Goal: Task Accomplishment & Management: Use online tool/utility

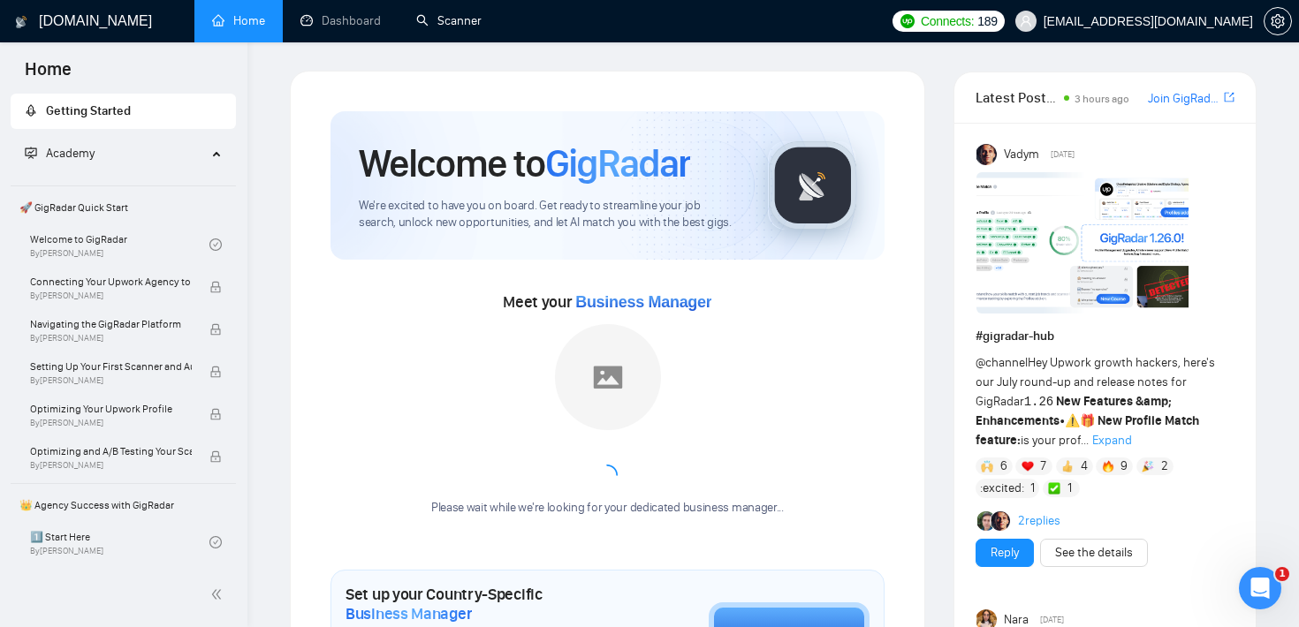
click at [448, 22] on link "Scanner" at bounding box center [448, 20] width 65 height 15
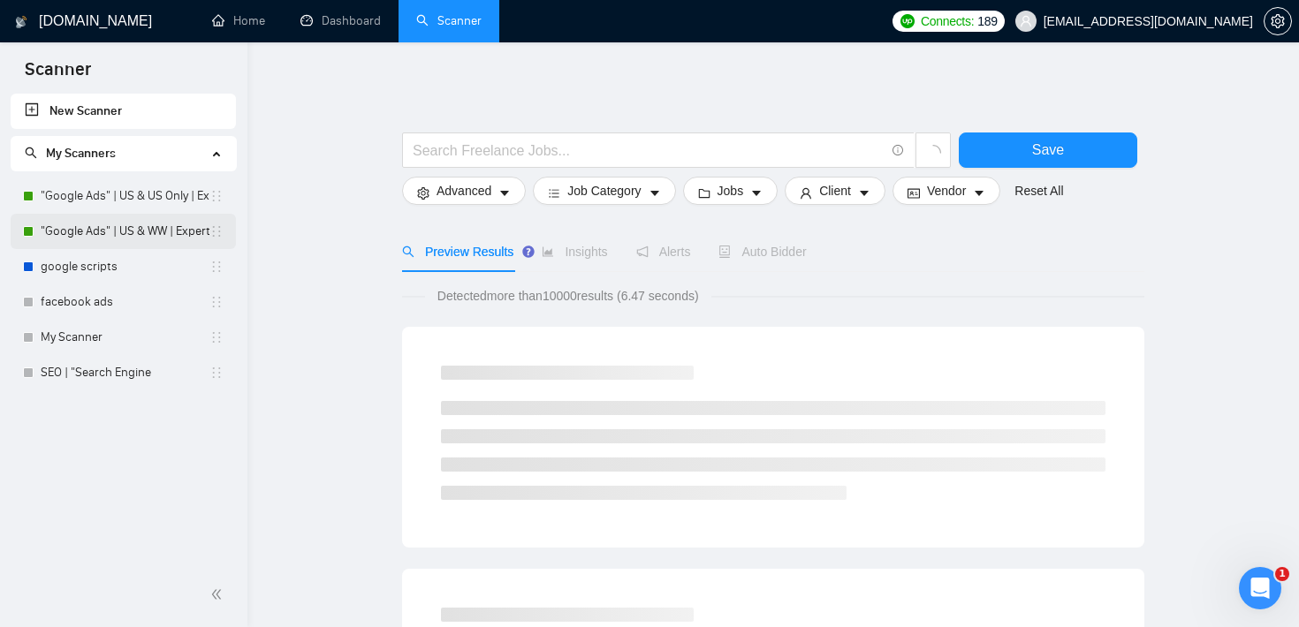
click at [121, 234] on link ""Google Ads" | US & WW | Expert" at bounding box center [125, 231] width 169 height 35
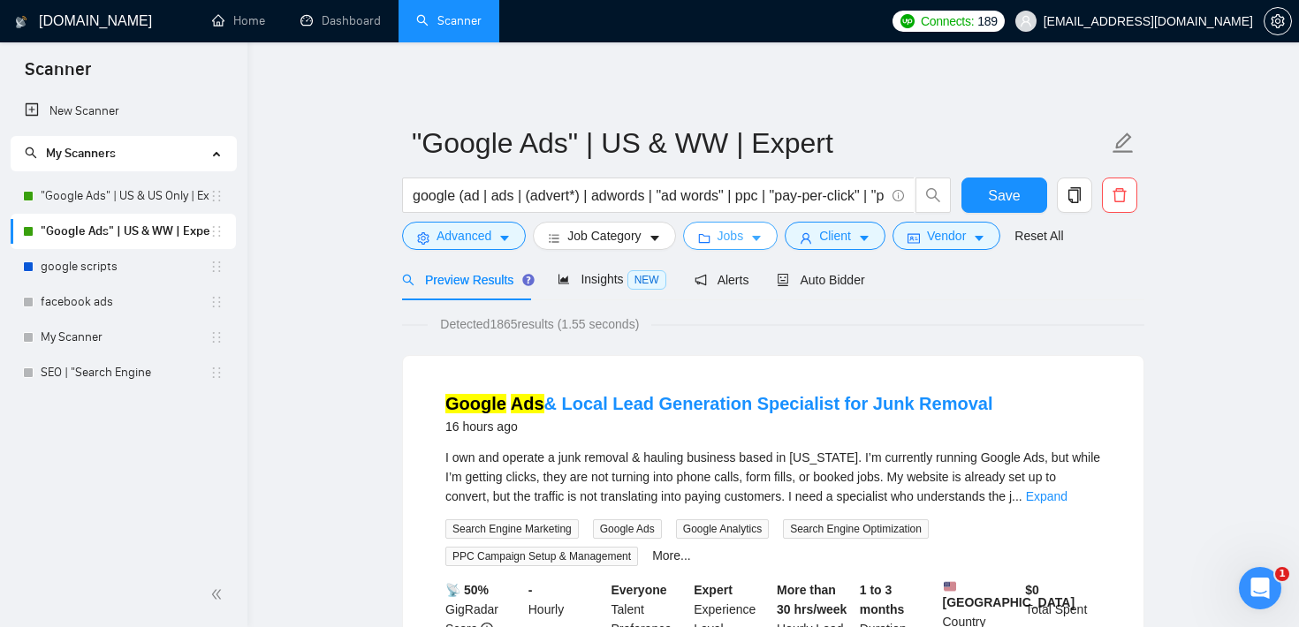
click at [735, 237] on span "Jobs" at bounding box center [731, 235] width 27 height 19
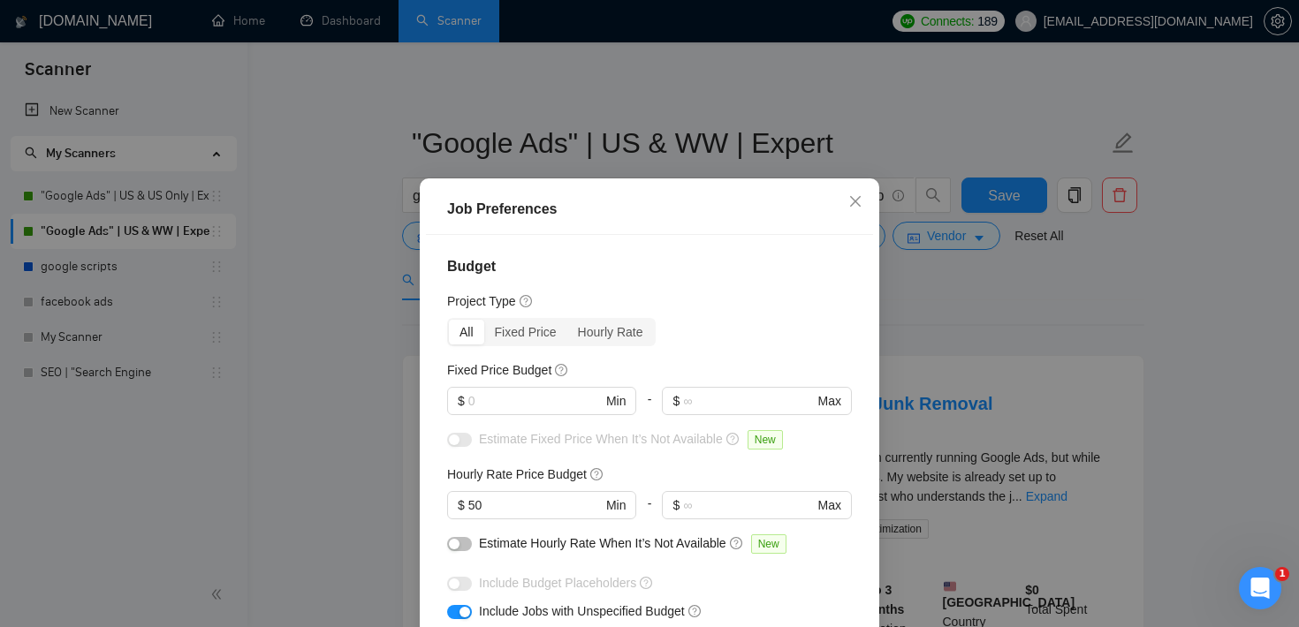
click at [989, 297] on div "Job Preferences Budget Project Type All Fixed Price Hourly Rate Fixed Price Bud…" at bounding box center [649, 313] width 1299 height 627
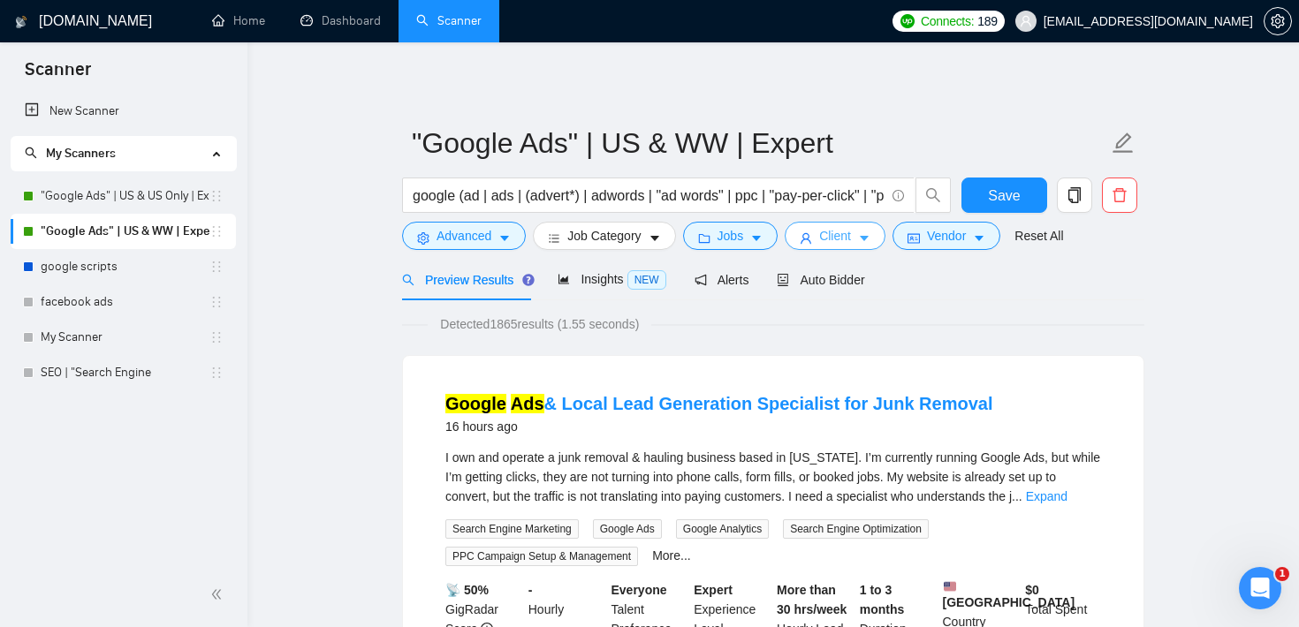
click at [870, 234] on icon "caret-down" at bounding box center [864, 238] width 12 height 12
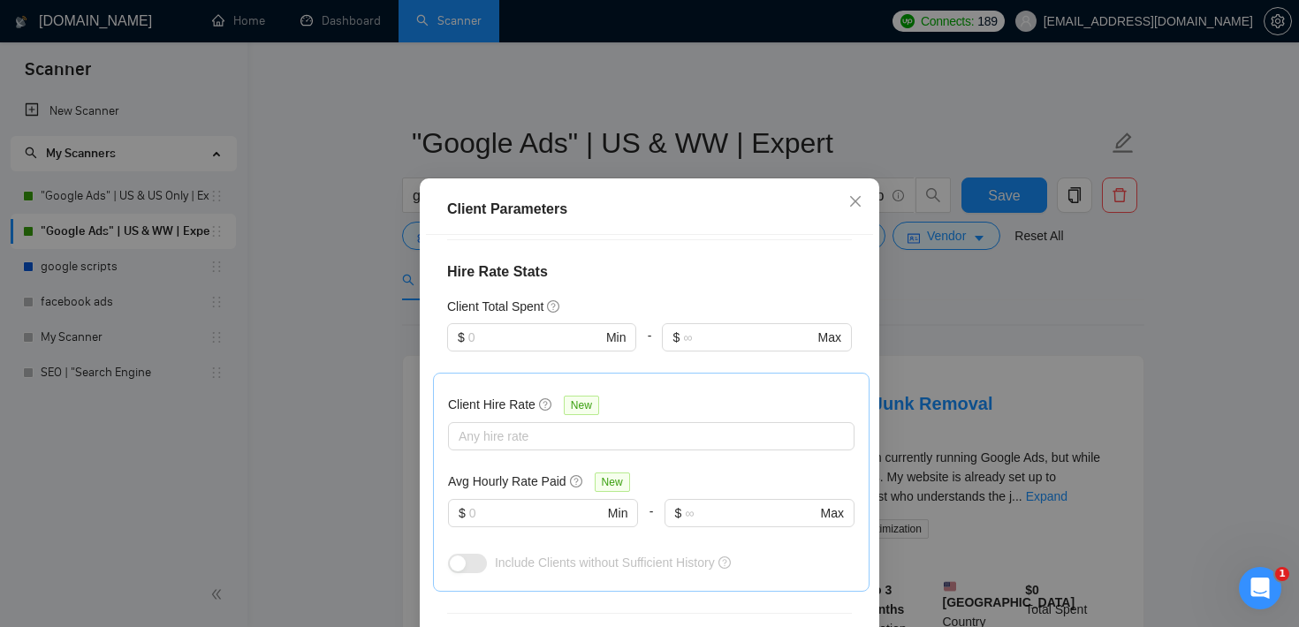
scroll to position [439, 0]
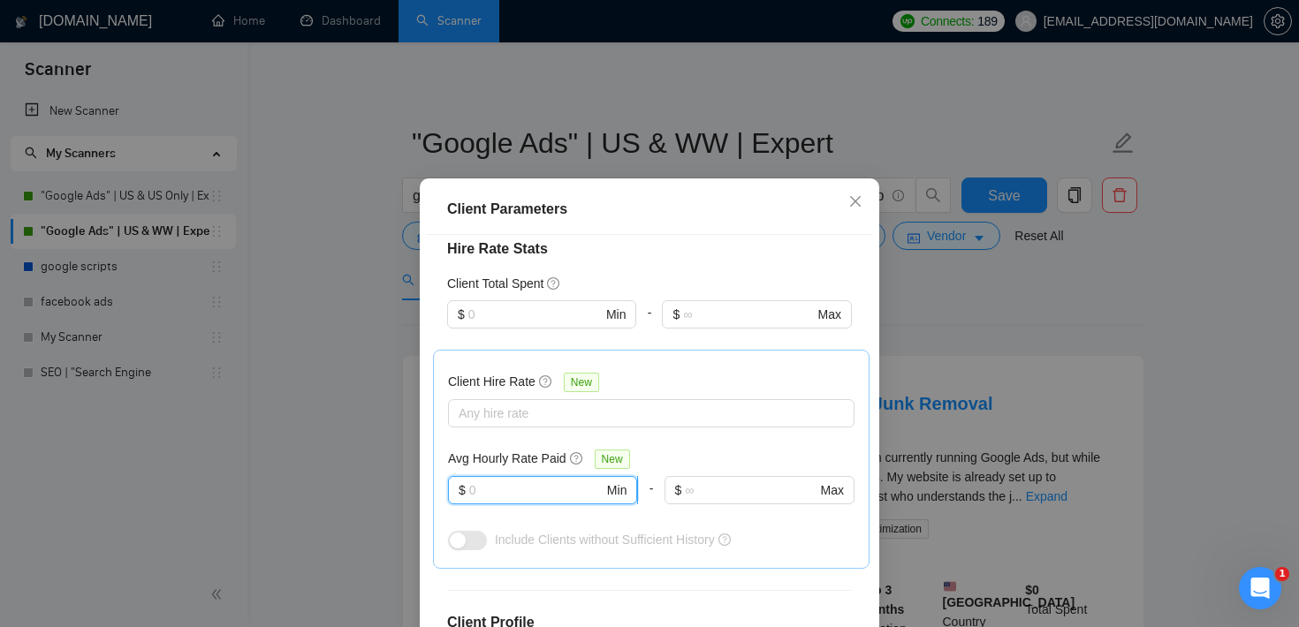
click at [540, 482] on input "text" at bounding box center [536, 490] width 134 height 19
click at [556, 416] on div at bounding box center [642, 413] width 380 height 21
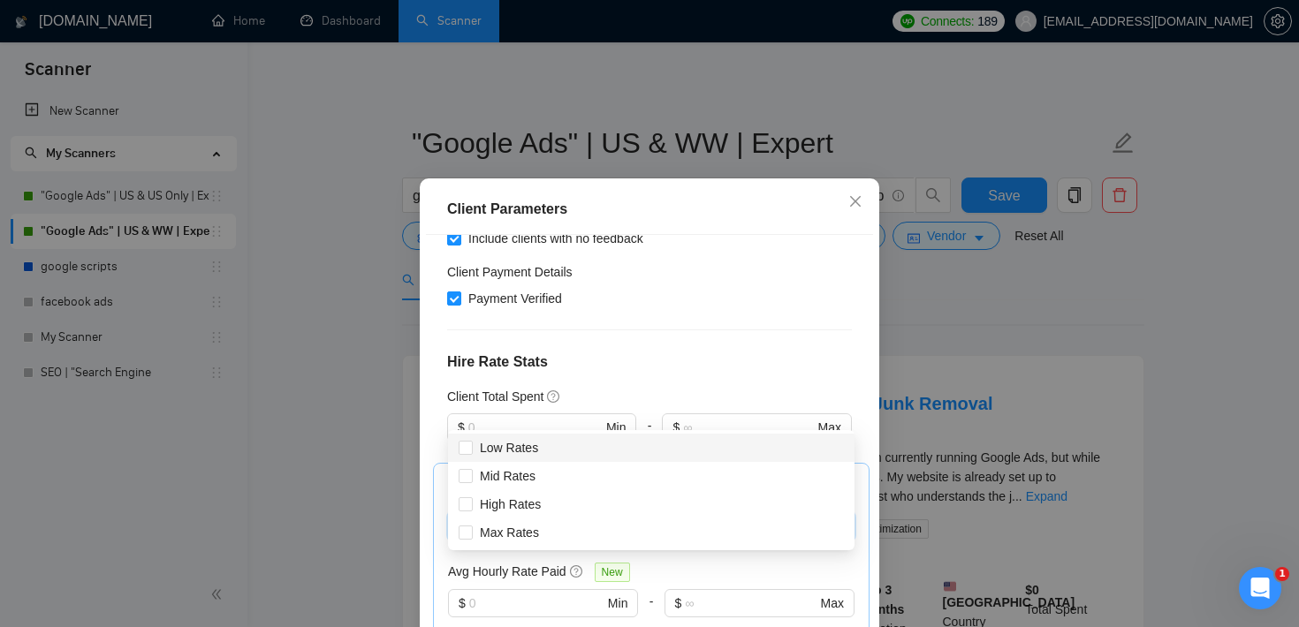
scroll to position [296, 0]
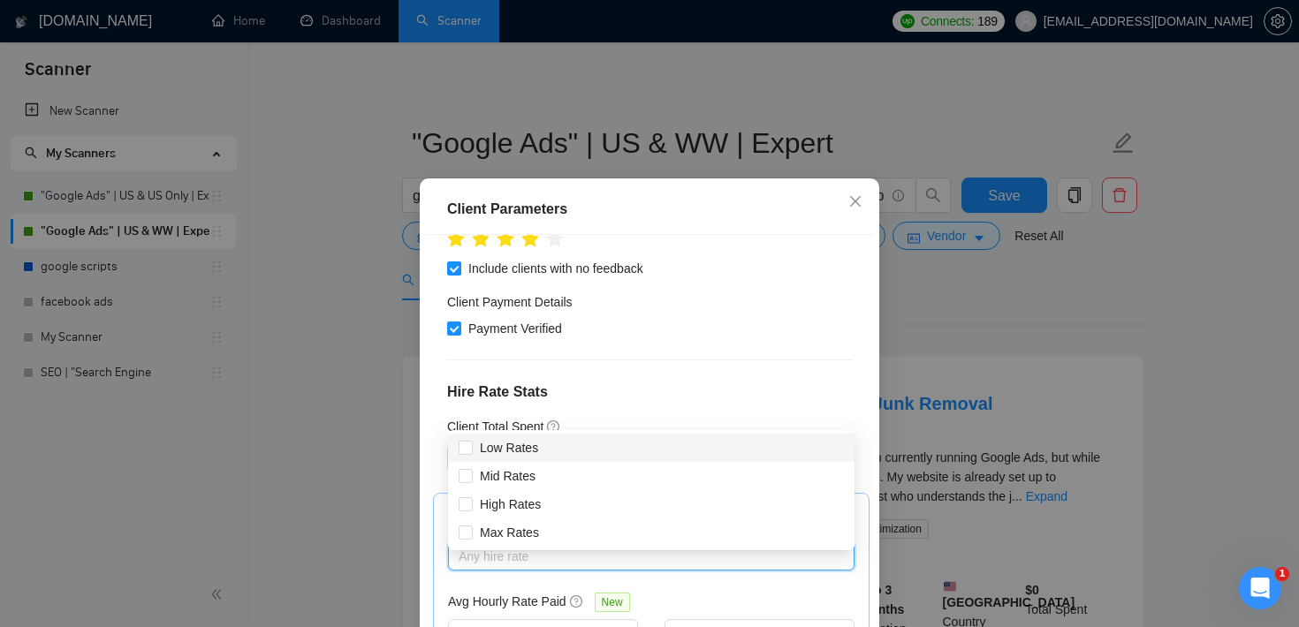
click at [553, 375] on div "Client Location Include Client Countries [GEOGRAPHIC_DATA] Exclude Client Count…" at bounding box center [649, 454] width 447 height 439
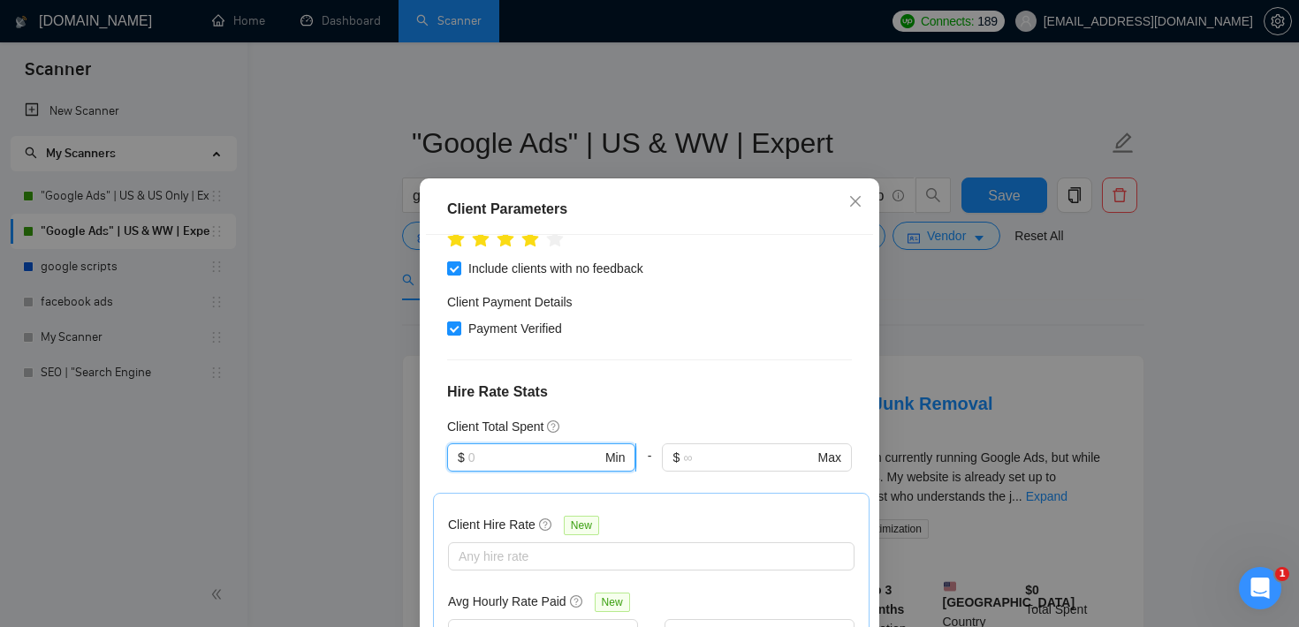
click at [513, 452] on input "text" at bounding box center [534, 457] width 133 height 19
click at [950, 275] on div "Client Parameters Client Location Include Client Countries [GEOGRAPHIC_DATA] Ex…" at bounding box center [649, 313] width 1299 height 627
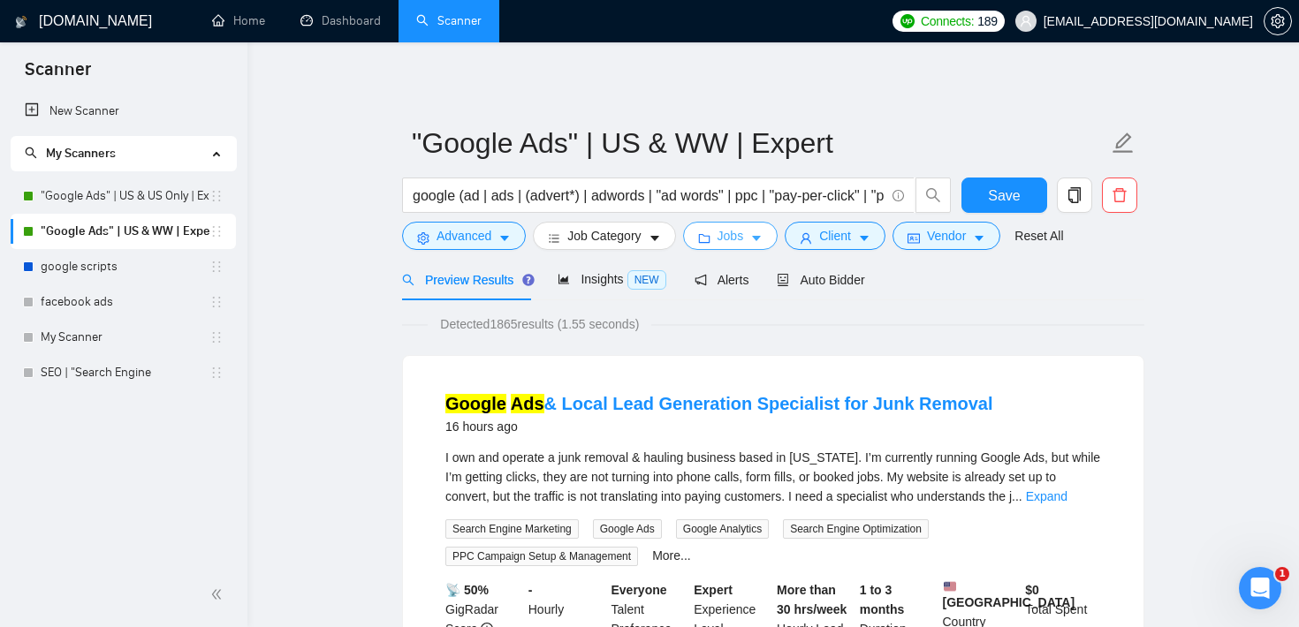
click at [755, 234] on button "Jobs" at bounding box center [730, 236] width 95 height 28
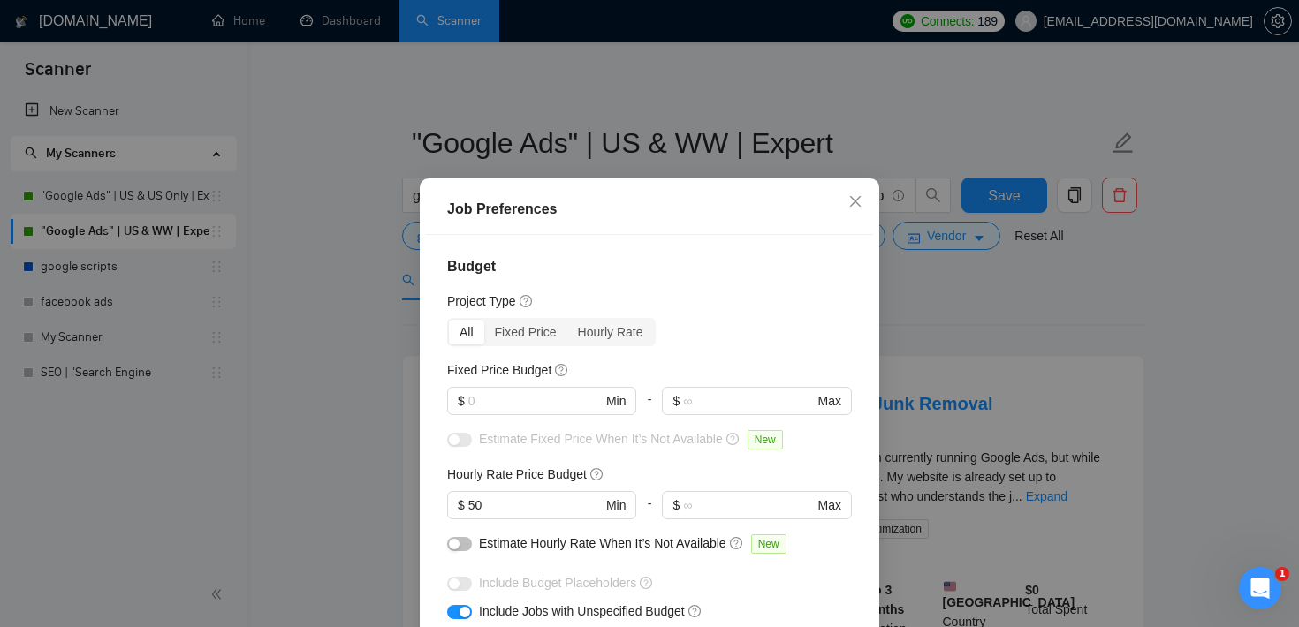
click at [994, 100] on div "Job Preferences Budget Project Type All Fixed Price Hourly Rate Fixed Price Bud…" at bounding box center [649, 313] width 1299 height 627
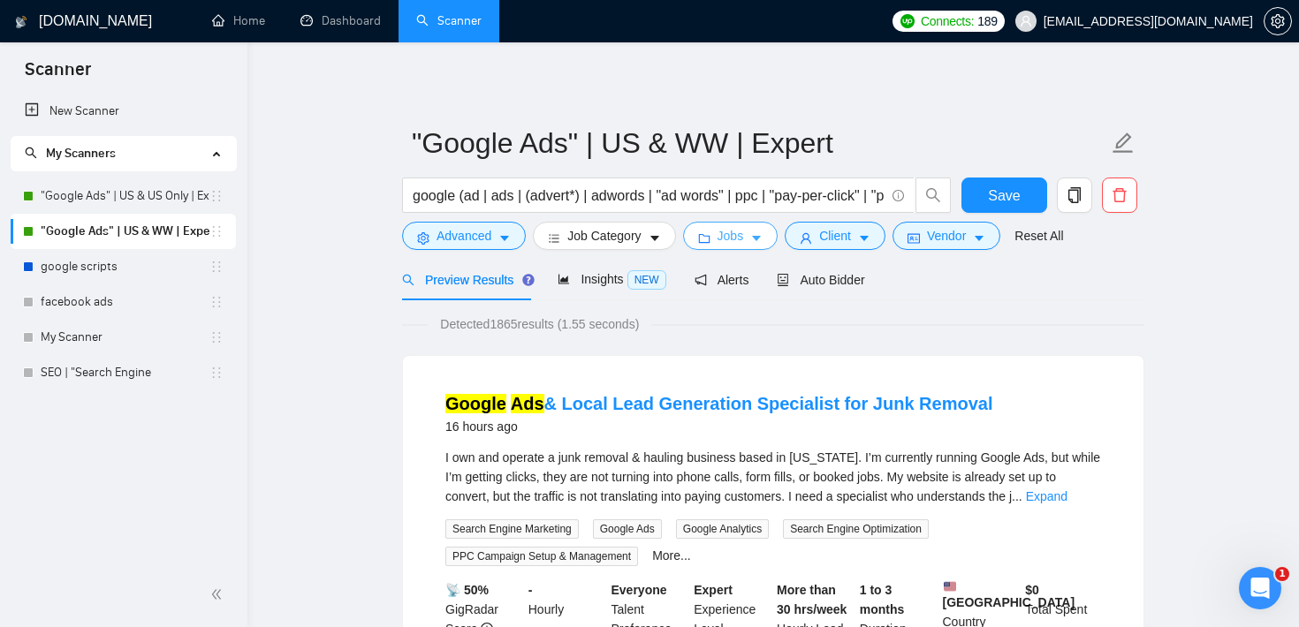
click at [714, 228] on button "Jobs" at bounding box center [730, 236] width 95 height 28
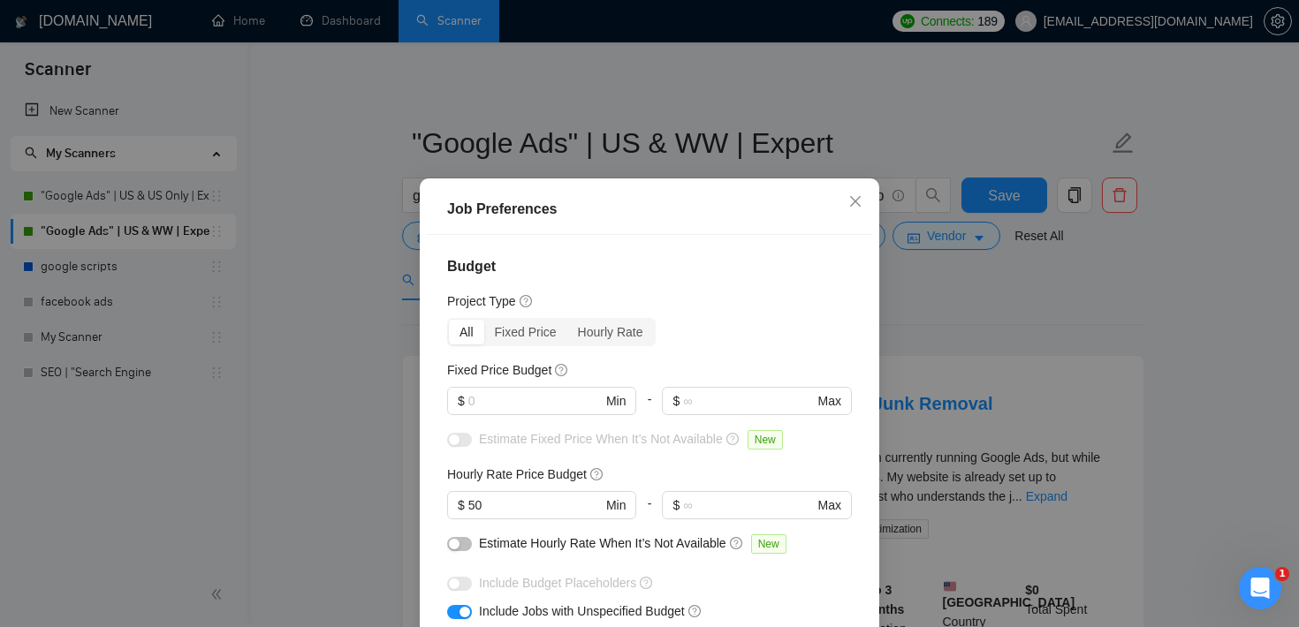
click at [1014, 316] on div "Job Preferences Budget Project Type All Fixed Price Hourly Rate Fixed Price Bud…" at bounding box center [649, 313] width 1299 height 627
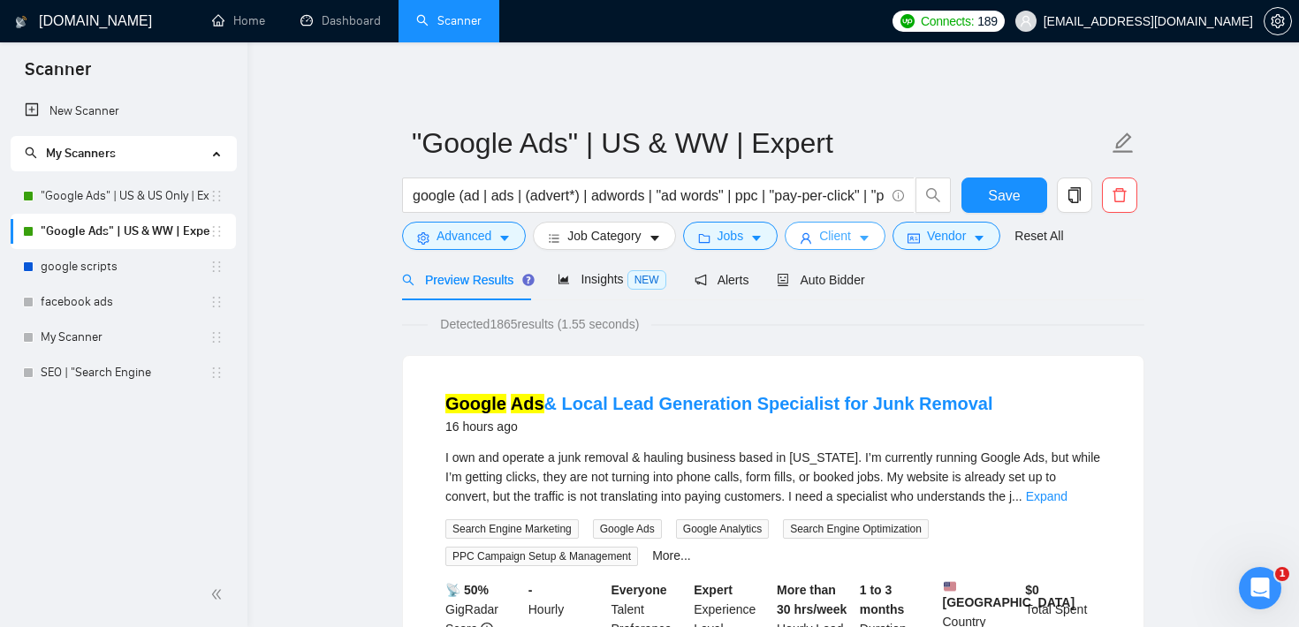
click at [820, 231] on button "Client" at bounding box center [835, 236] width 101 height 28
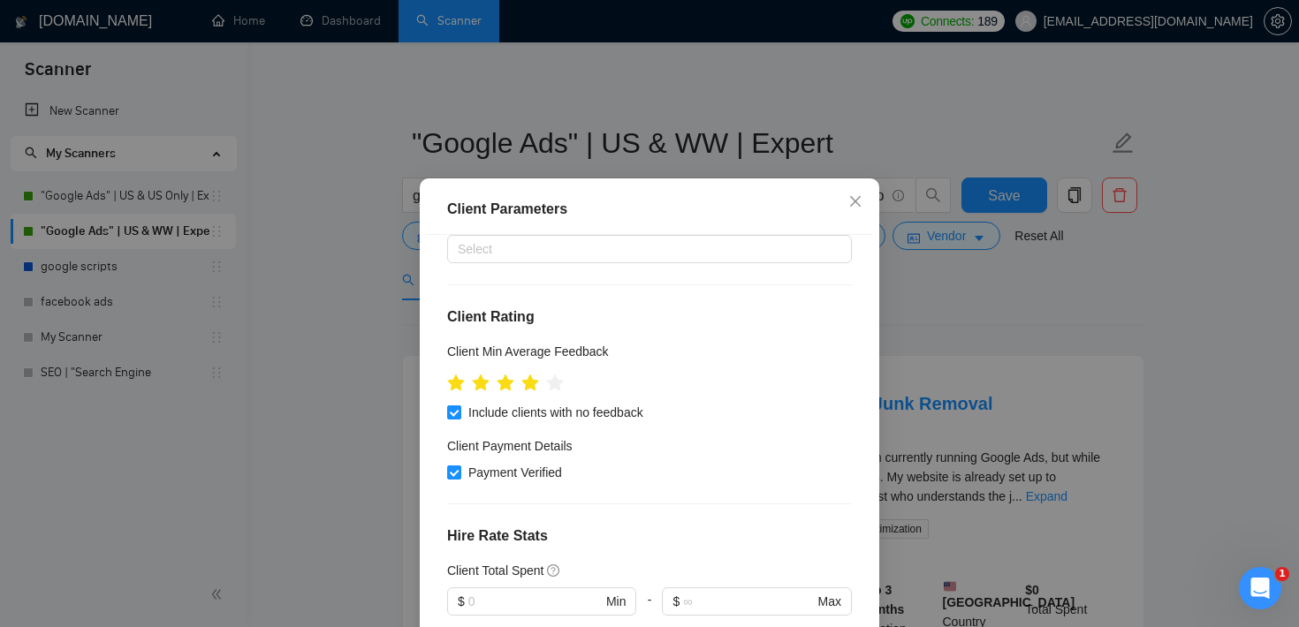
scroll to position [126, 0]
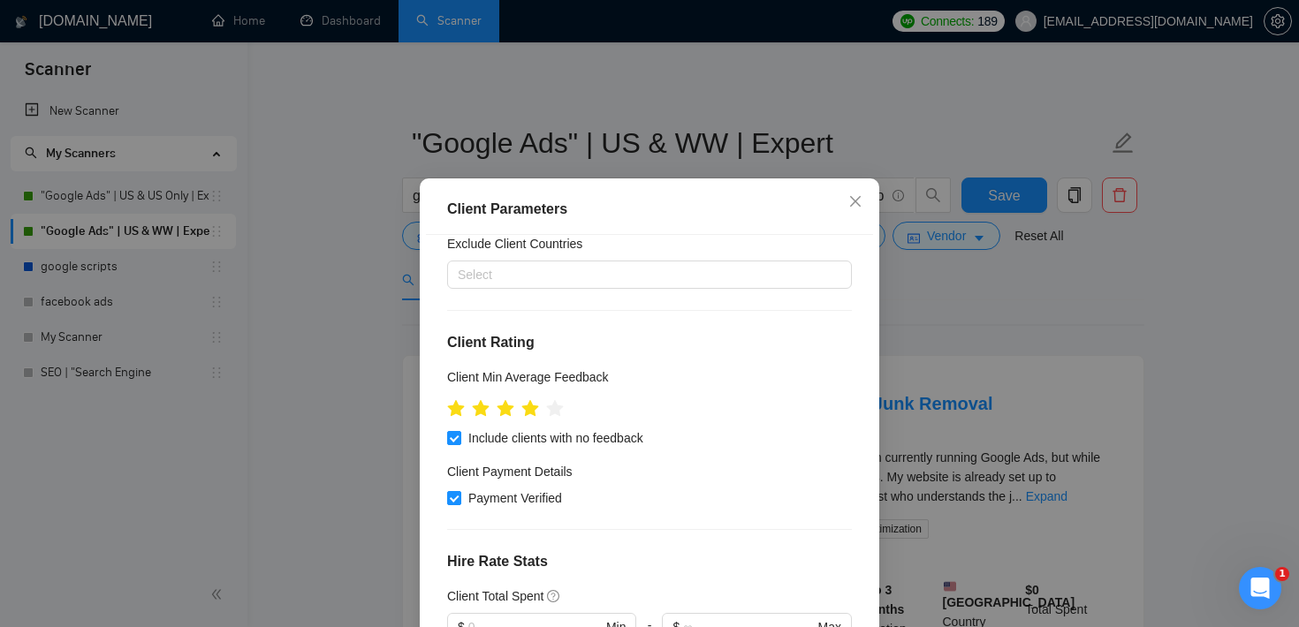
click at [979, 300] on div "Client Parameters Client Location Include Client Countries [GEOGRAPHIC_DATA] Ex…" at bounding box center [649, 313] width 1299 height 627
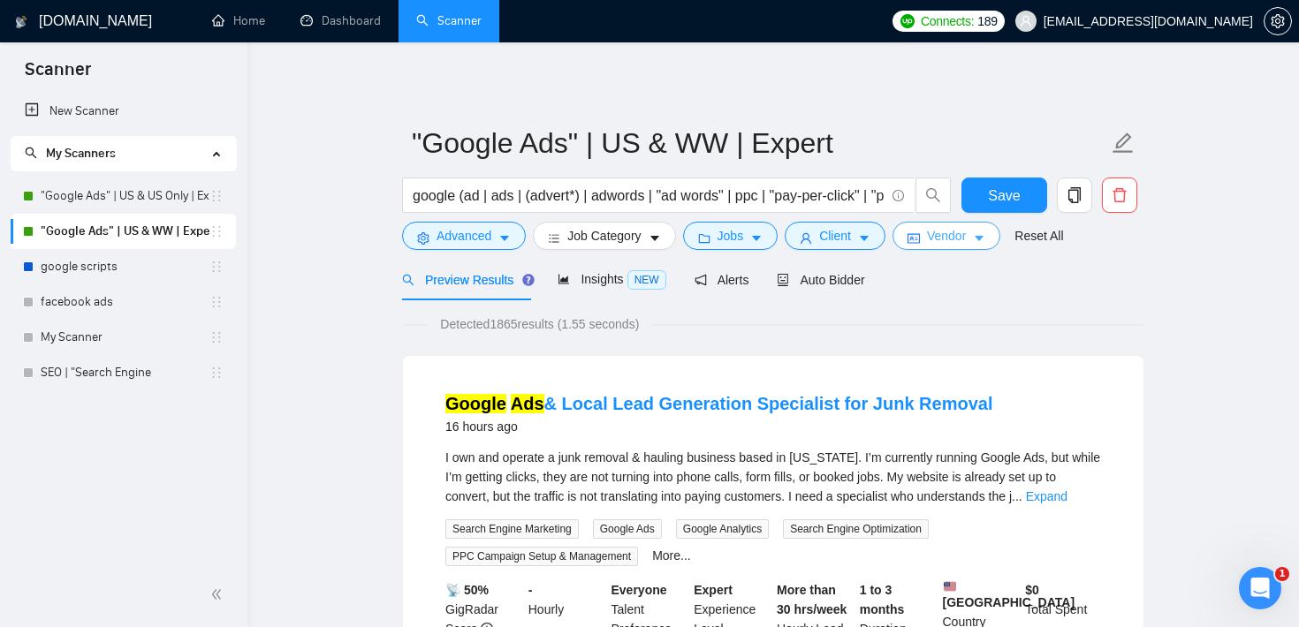
click at [966, 239] on span "Vendor" at bounding box center [946, 235] width 39 height 19
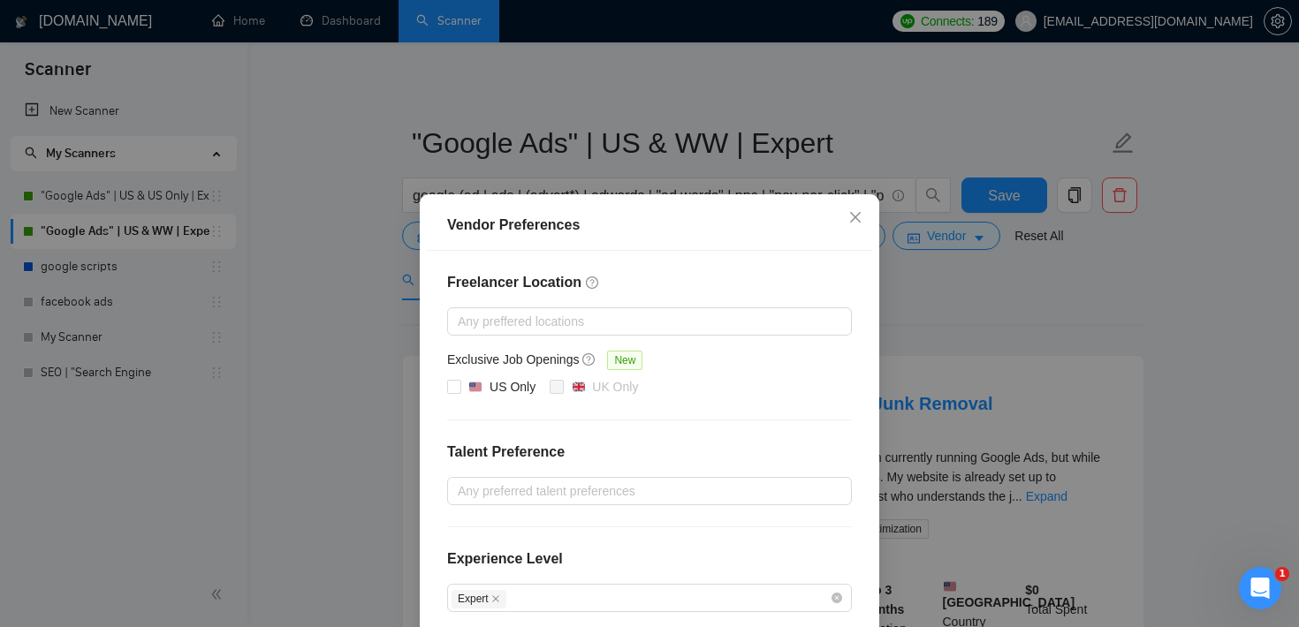
scroll to position [190, 0]
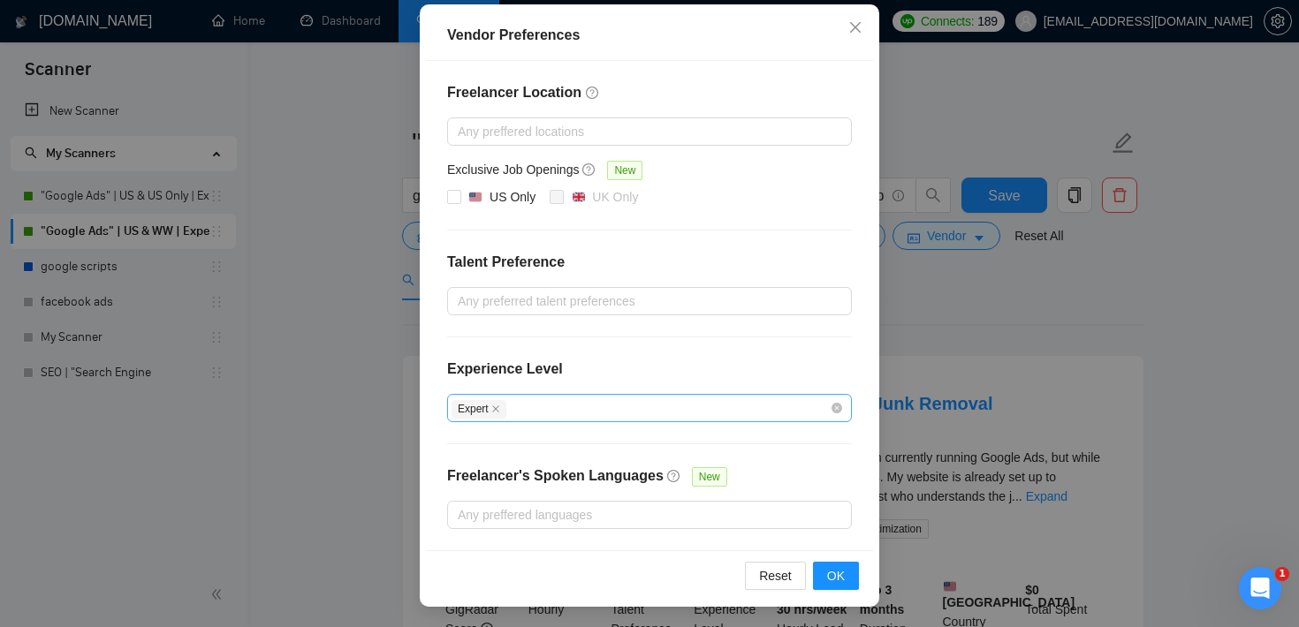
click at [629, 399] on div "Expert" at bounding box center [641, 408] width 378 height 21
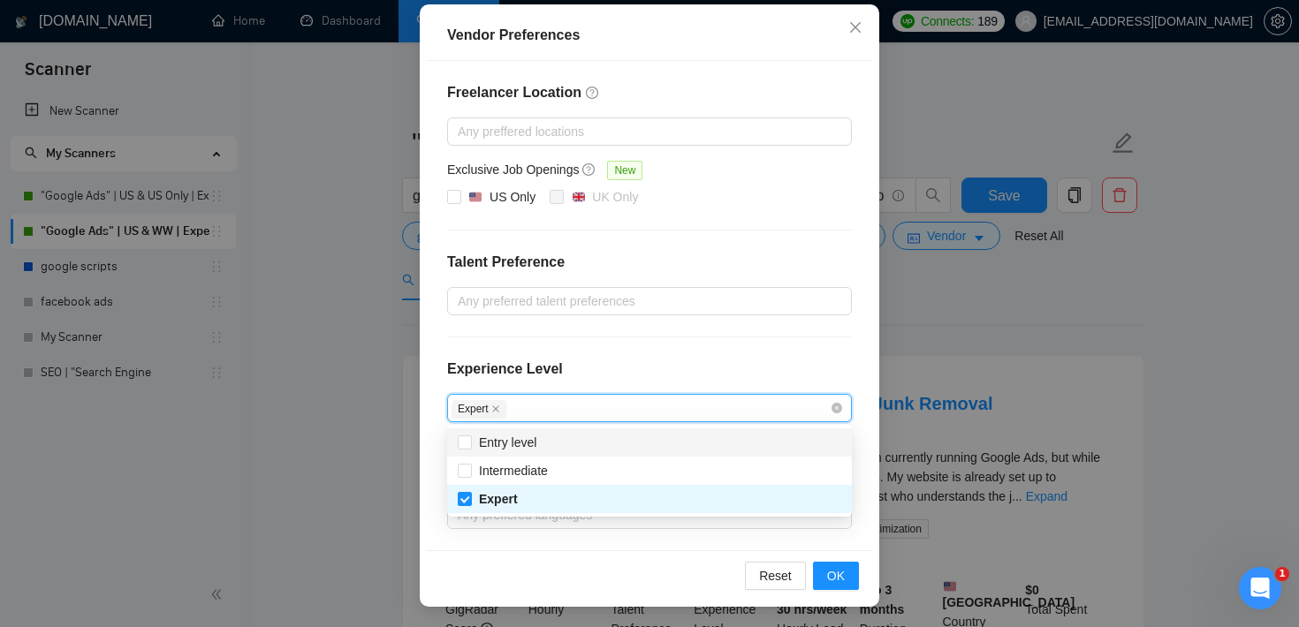
click at [931, 321] on div "Vendor Preferences Freelancer Location Any preffered locations Exclusive Job Op…" at bounding box center [649, 313] width 1299 height 627
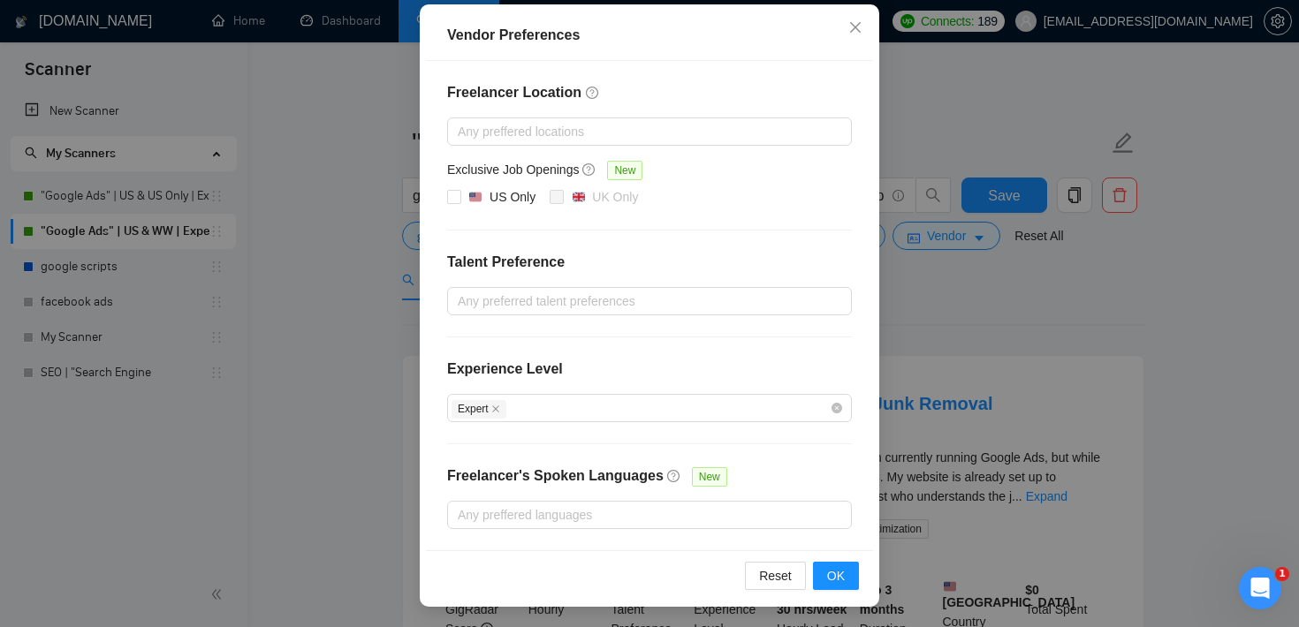
scroll to position [102, 0]
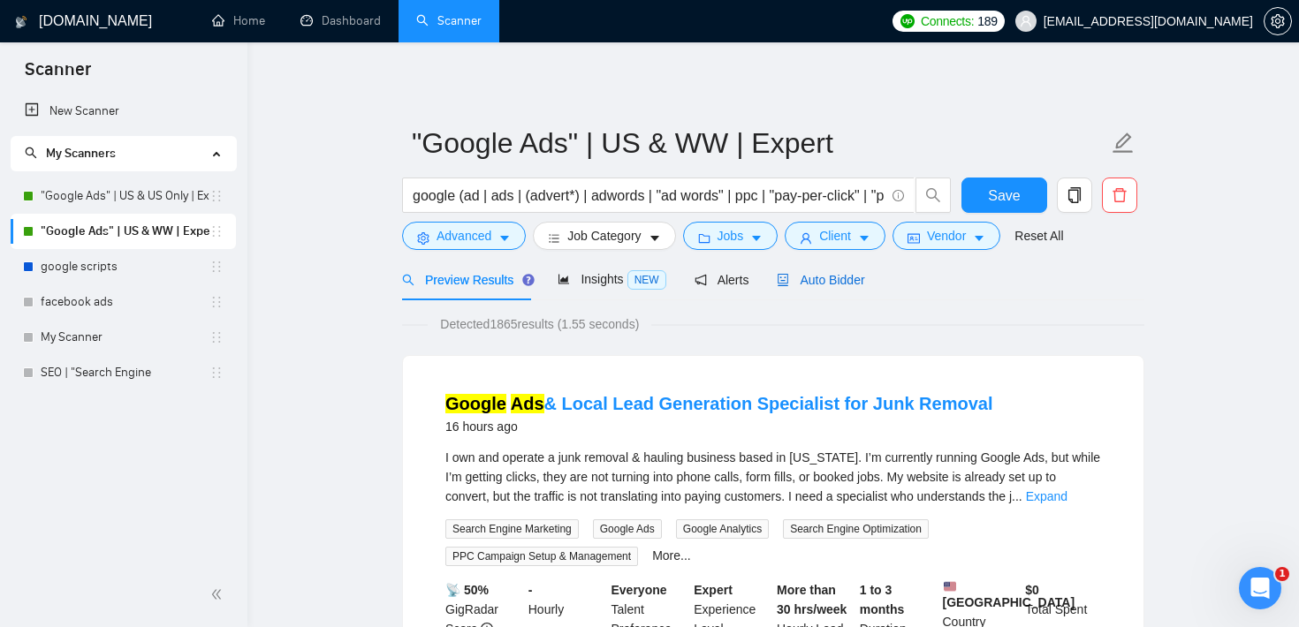
click at [849, 283] on span "Auto Bidder" at bounding box center [820, 280] width 87 height 14
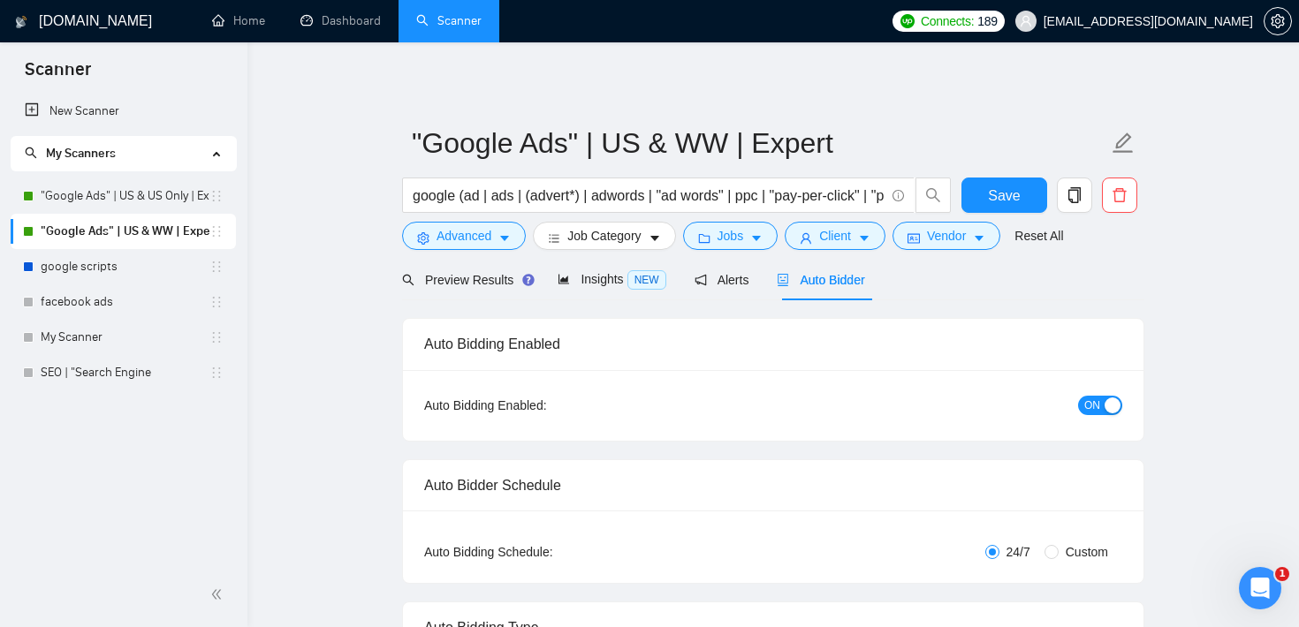
checkbox input "true"
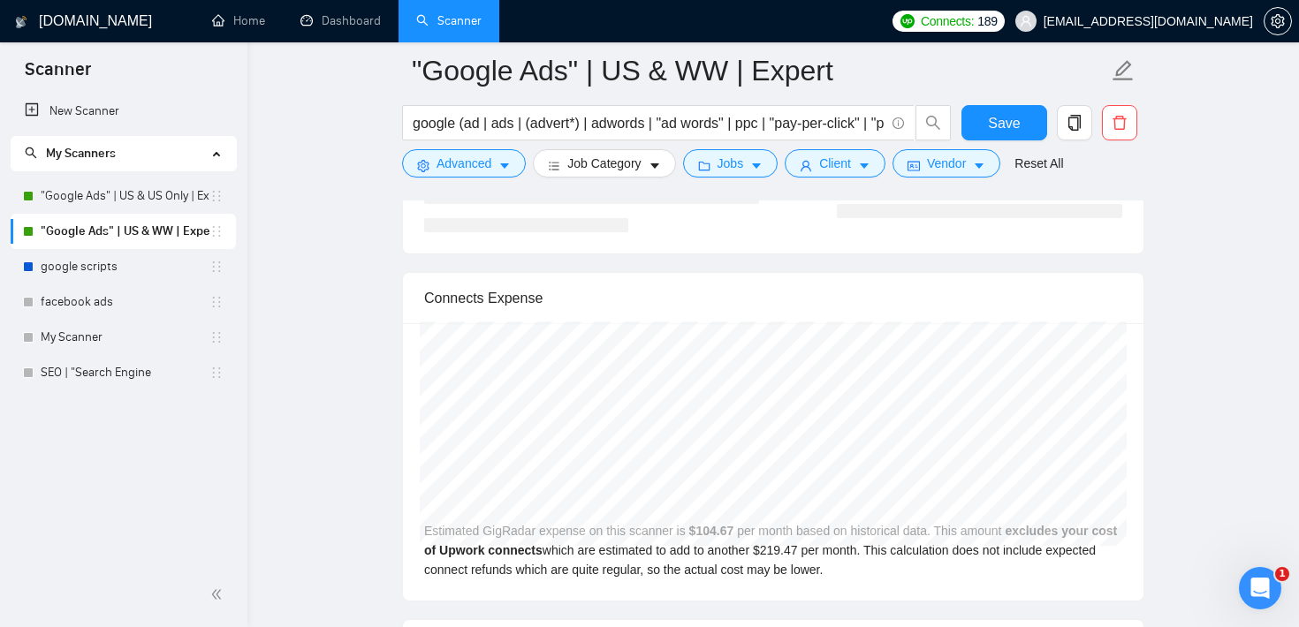
scroll to position [3691, 0]
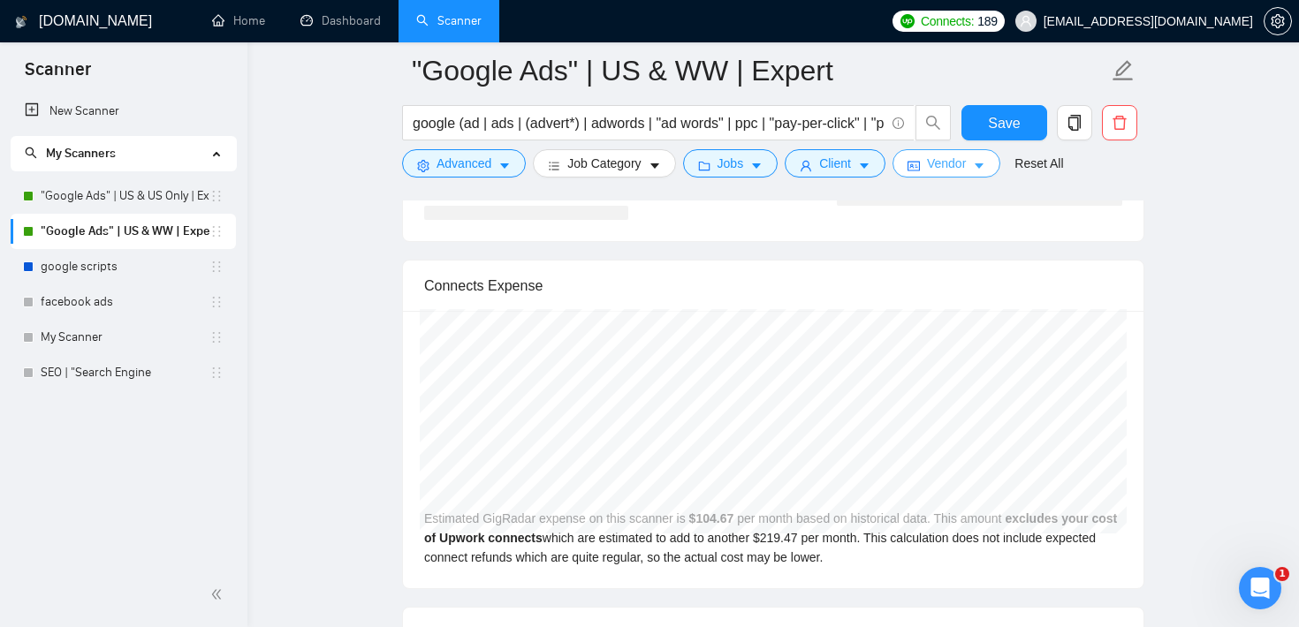
click at [946, 155] on span "Vendor" at bounding box center [946, 163] width 39 height 19
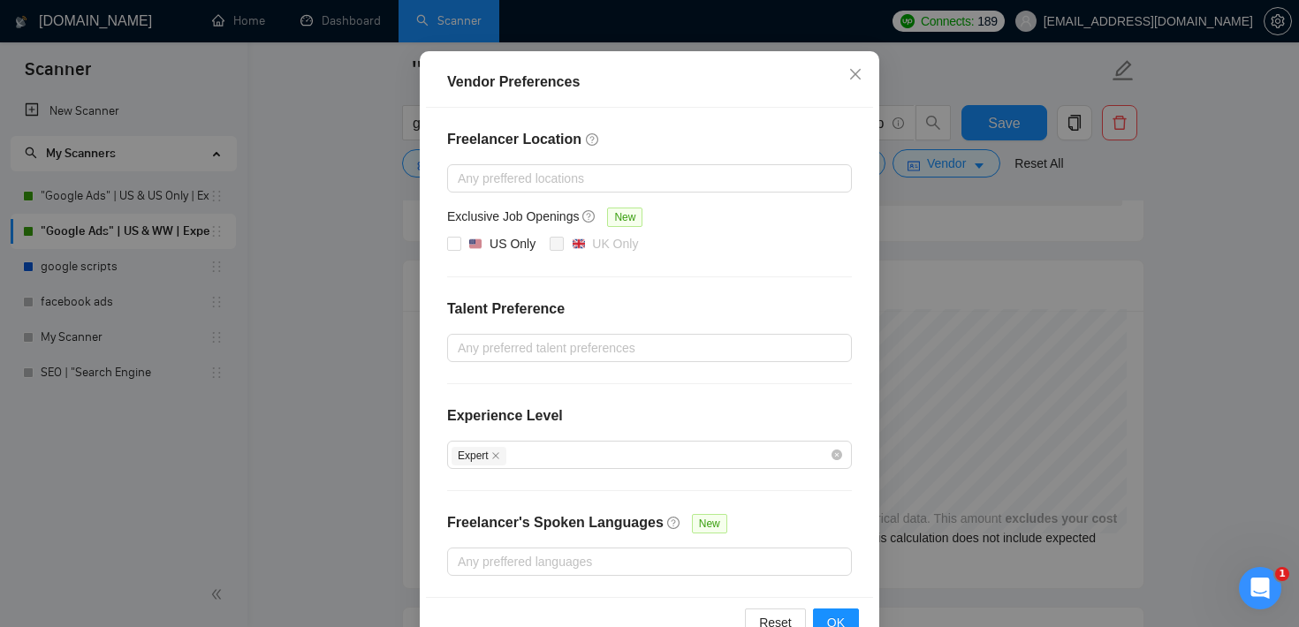
scroll to position [163, 0]
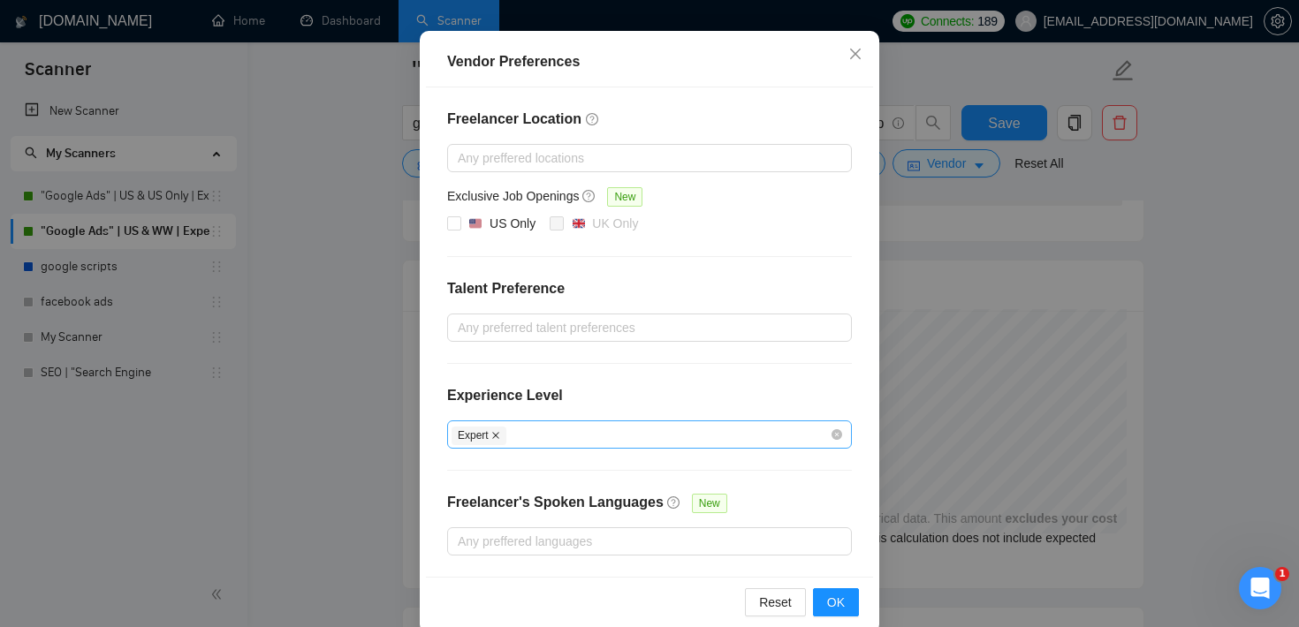
click at [497, 434] on icon "close" at bounding box center [495, 435] width 7 height 7
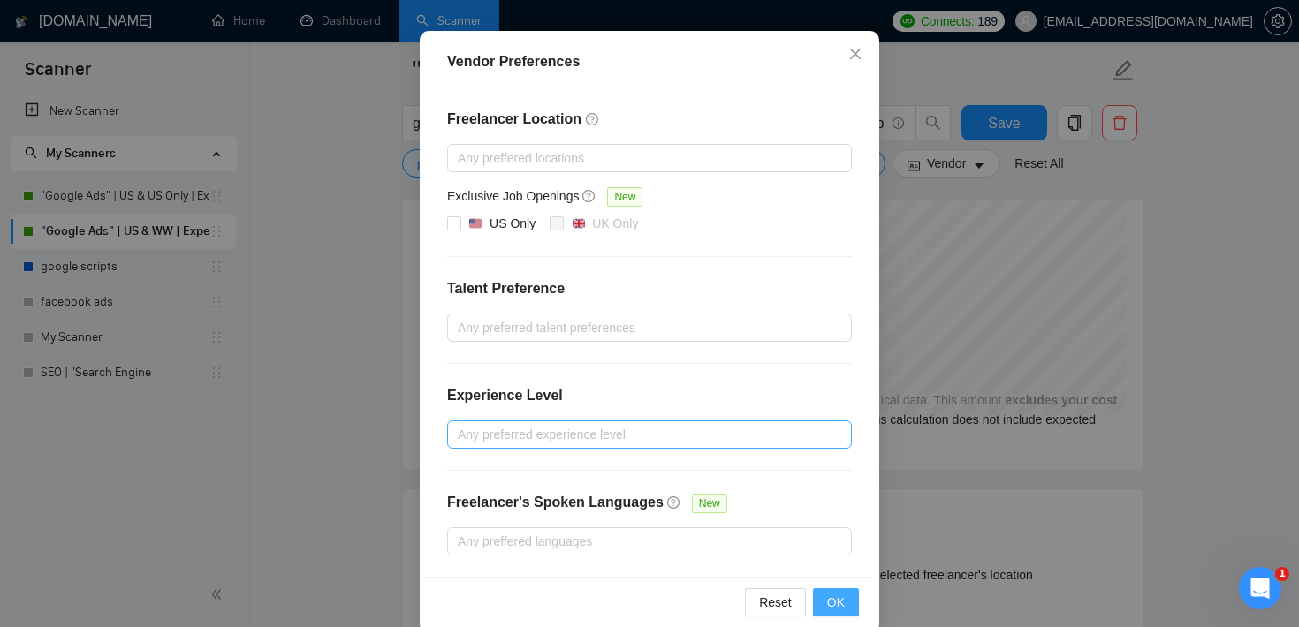
click at [832, 596] on span "OK" at bounding box center [836, 602] width 18 height 19
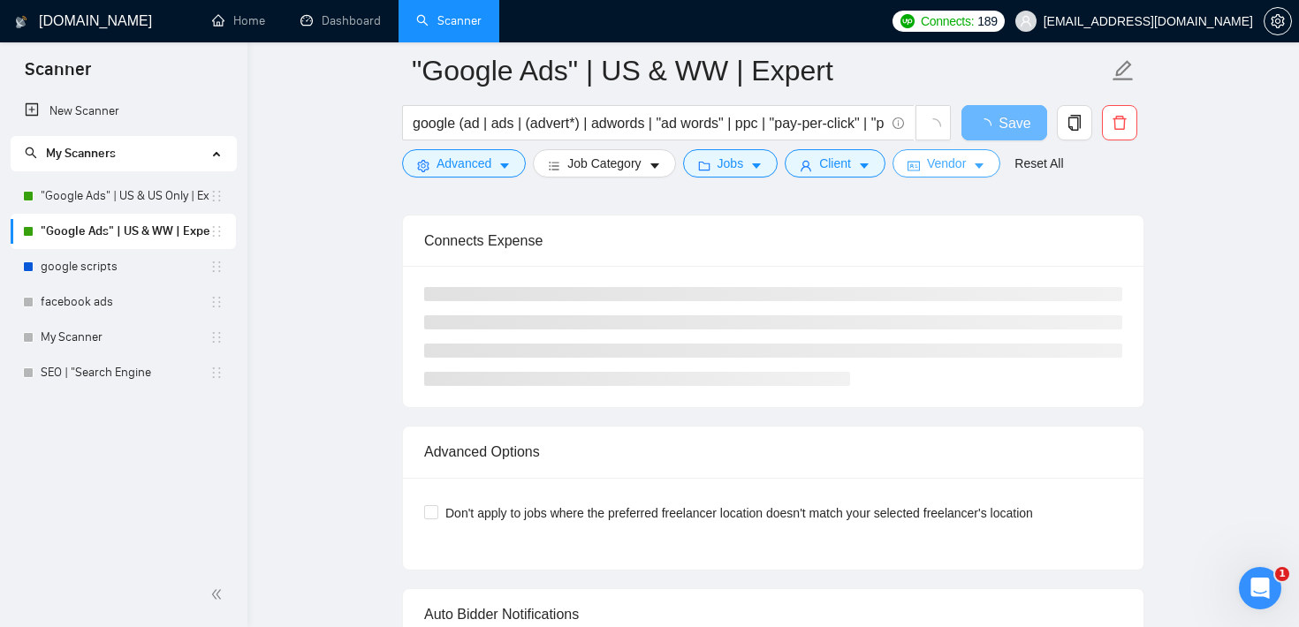
scroll to position [3650, 0]
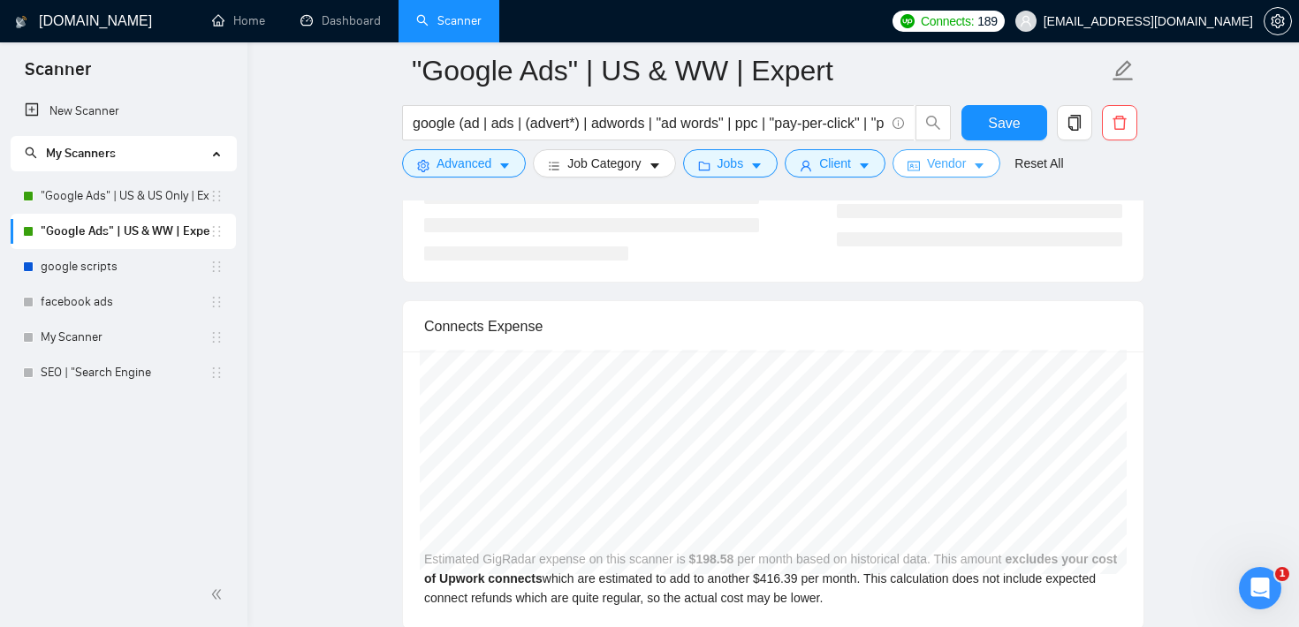
click at [929, 160] on button "Vendor" at bounding box center [947, 163] width 108 height 28
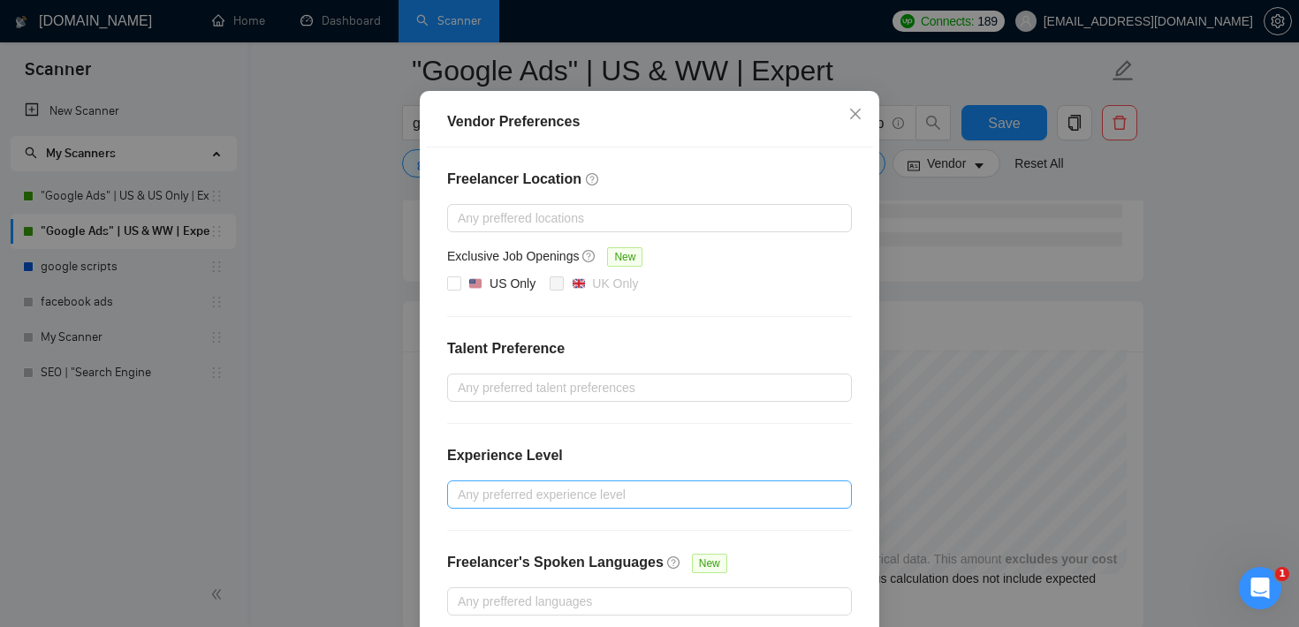
scroll to position [190, 0]
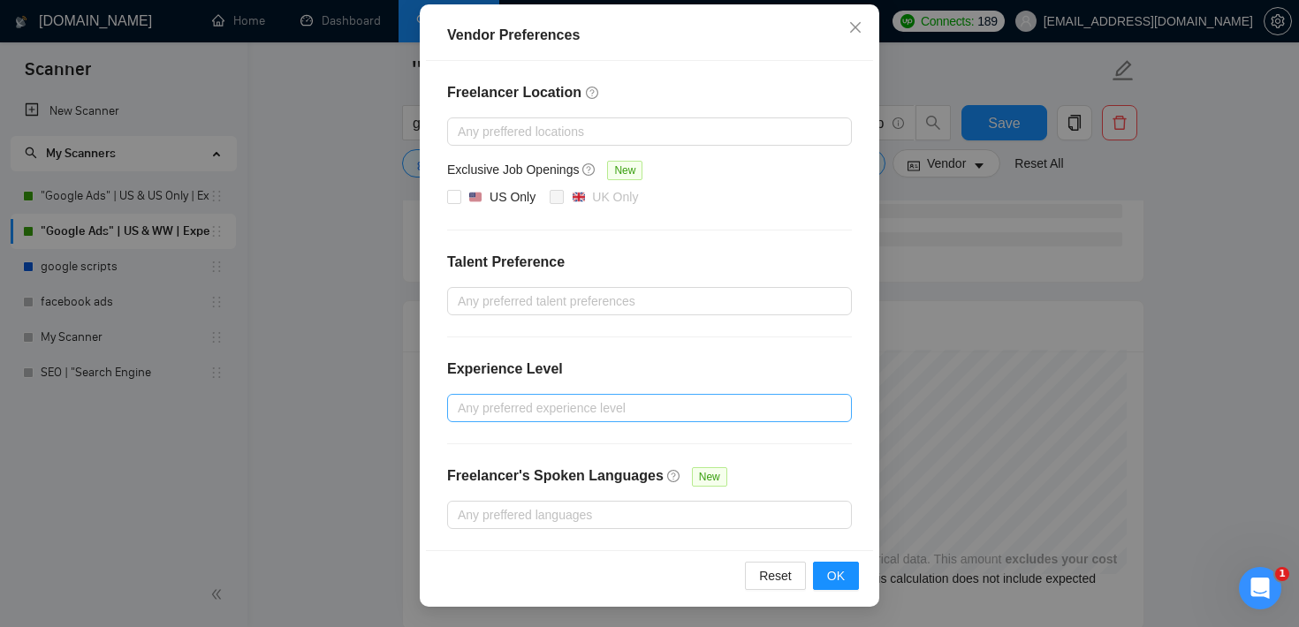
click at [634, 400] on div at bounding box center [641, 408] width 378 height 21
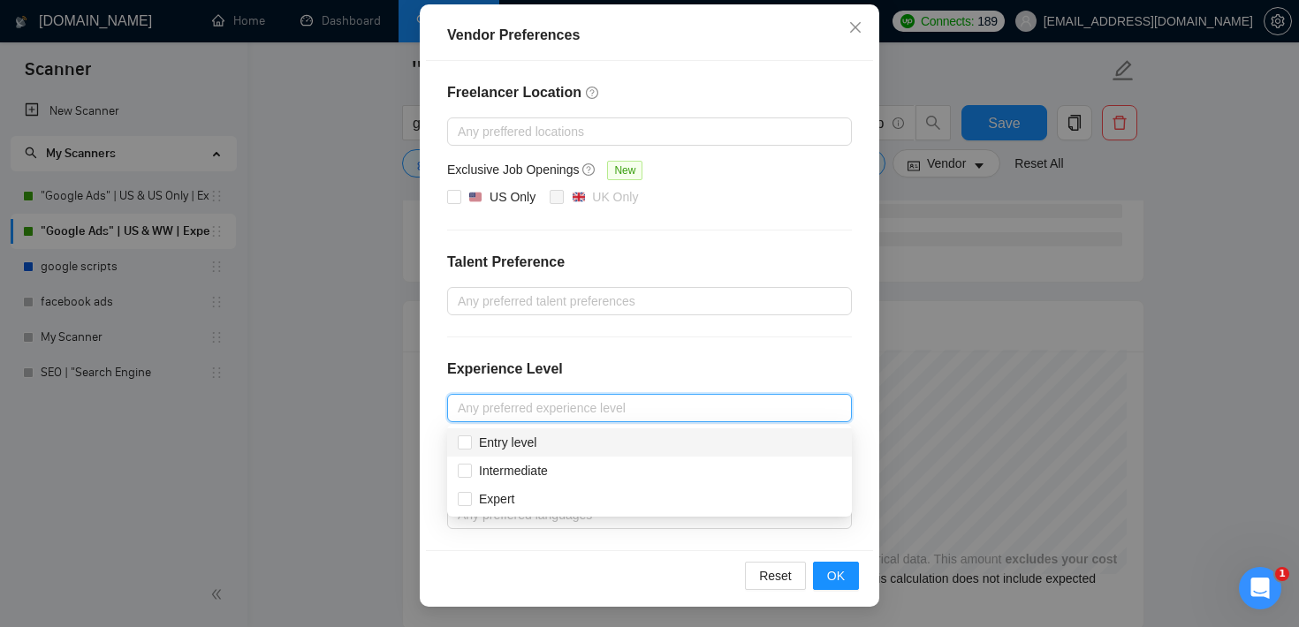
click at [1242, 317] on div "Vendor Preferences Freelancer Location Any preffered locations Exclusive Job Op…" at bounding box center [649, 313] width 1299 height 627
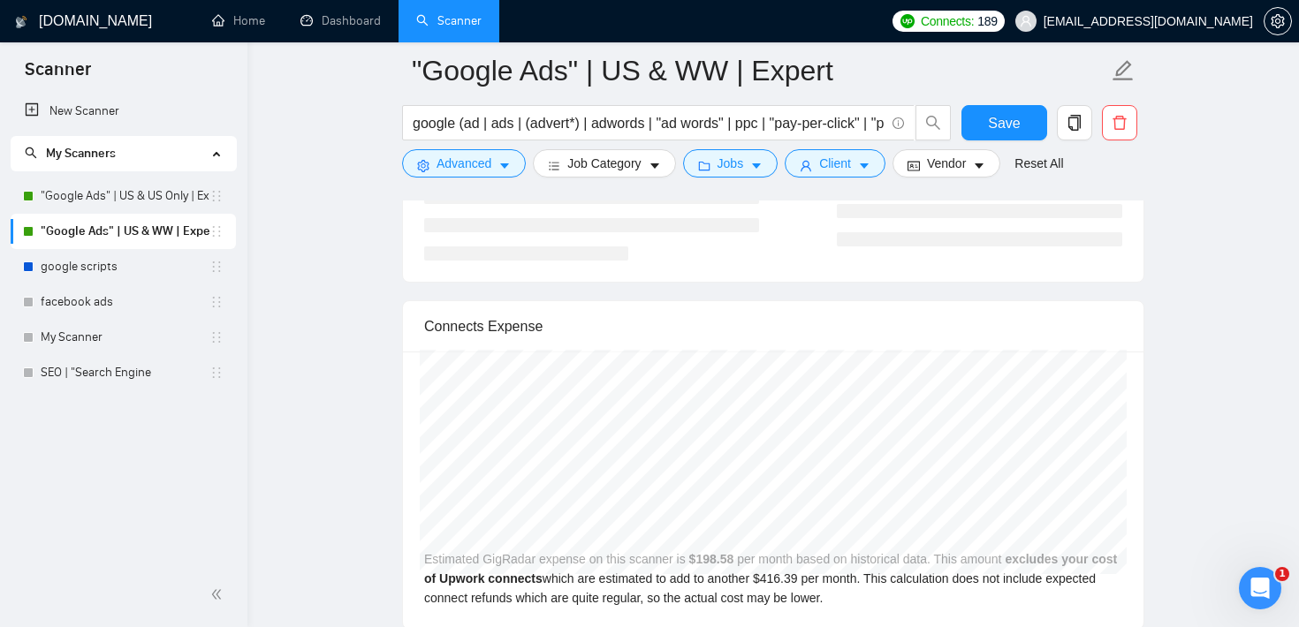
scroll to position [102, 0]
click at [490, 171] on span "Advanced" at bounding box center [464, 163] width 55 height 19
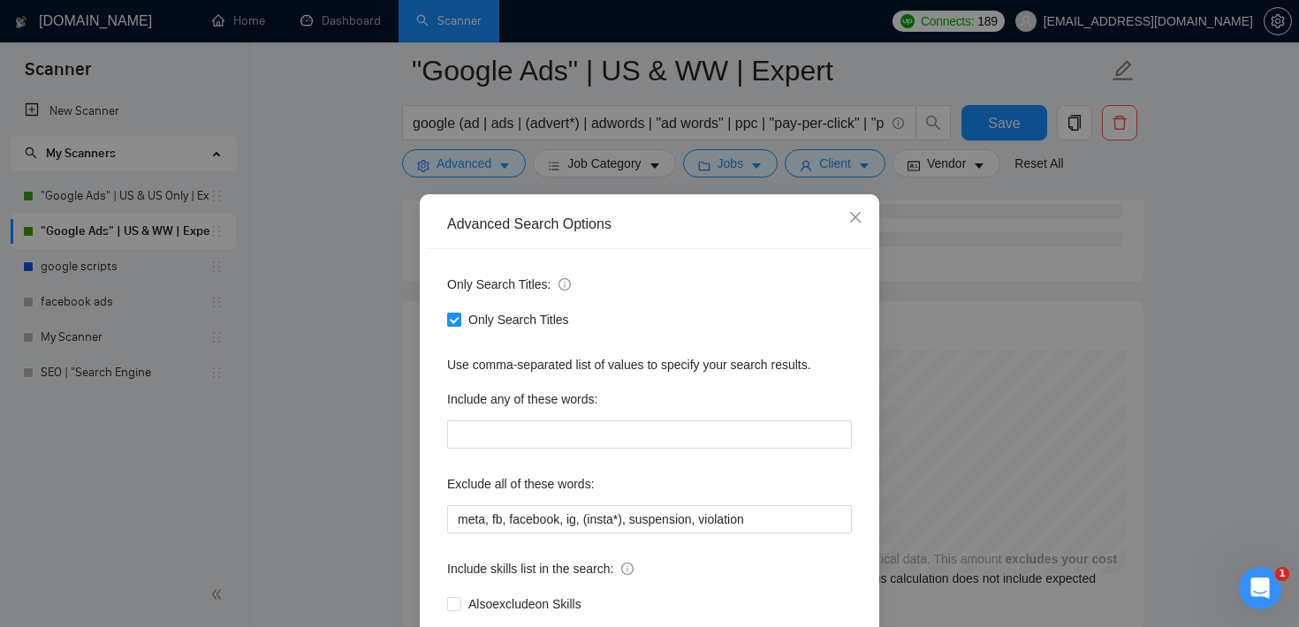
click at [458, 323] on input "Only Search Titles" at bounding box center [453, 319] width 12 height 12
checkbox input "false"
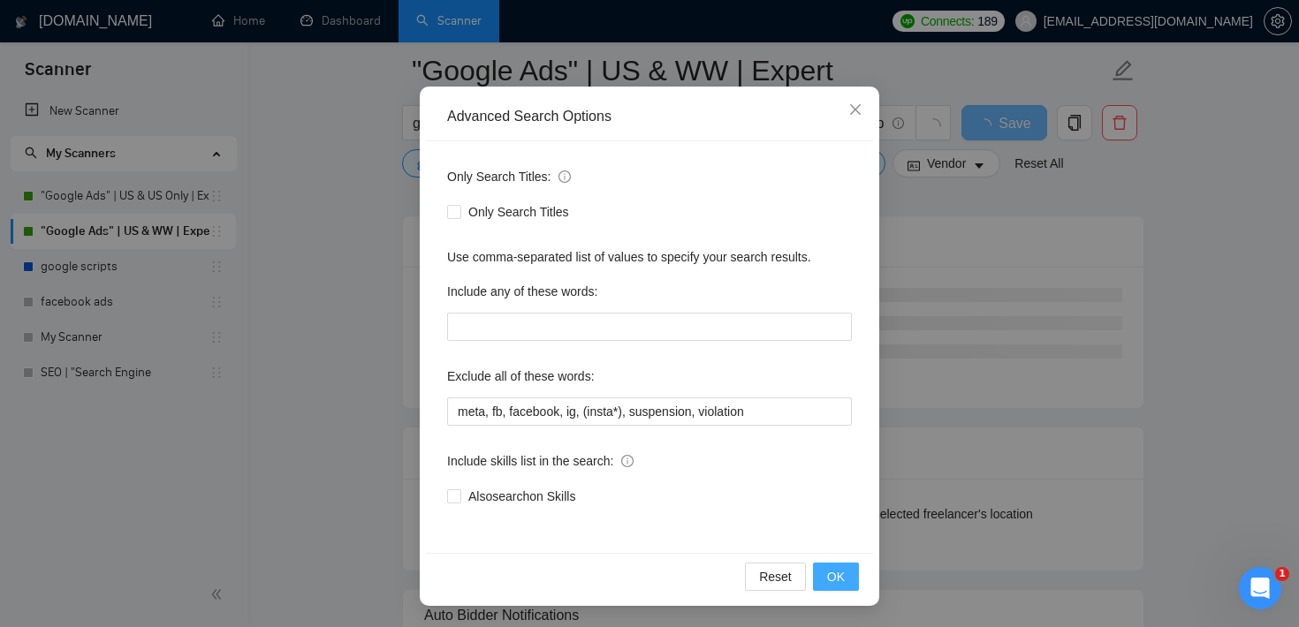
click at [839, 575] on span "OK" at bounding box center [836, 576] width 18 height 19
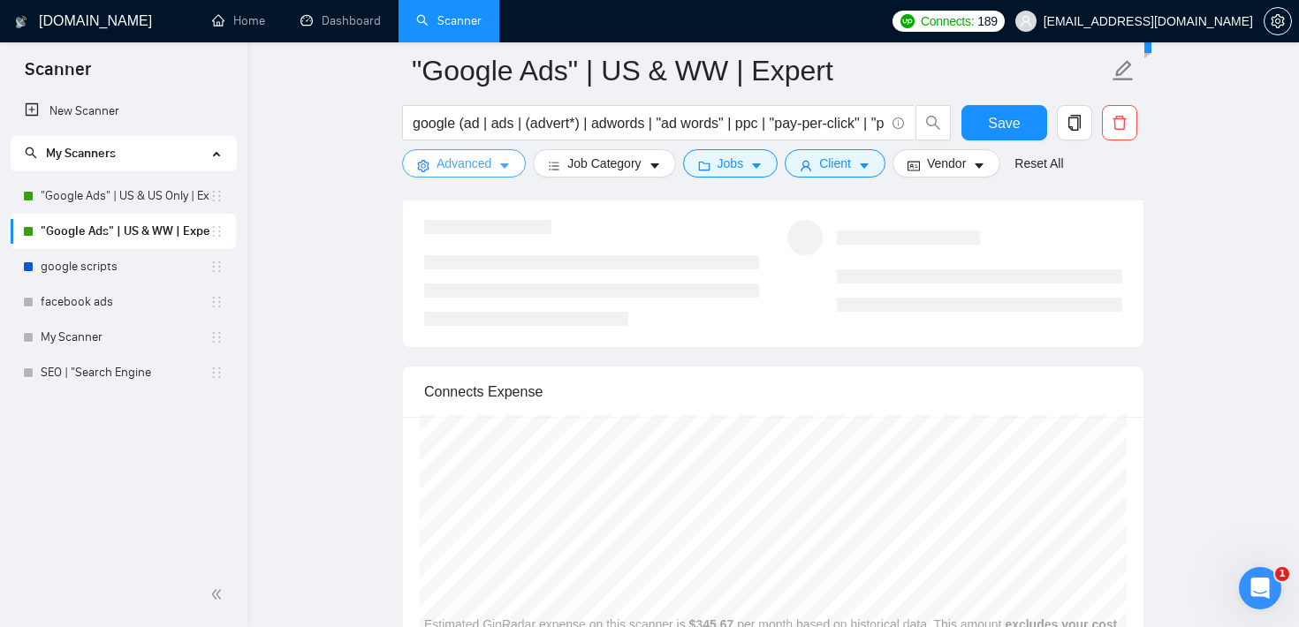
scroll to position [0, 0]
click at [433, 117] on input "google (ad | ads | (advert*) | adwords | "ad words" | ppc | "pay-per-click" | "…" at bounding box center [649, 123] width 472 height 22
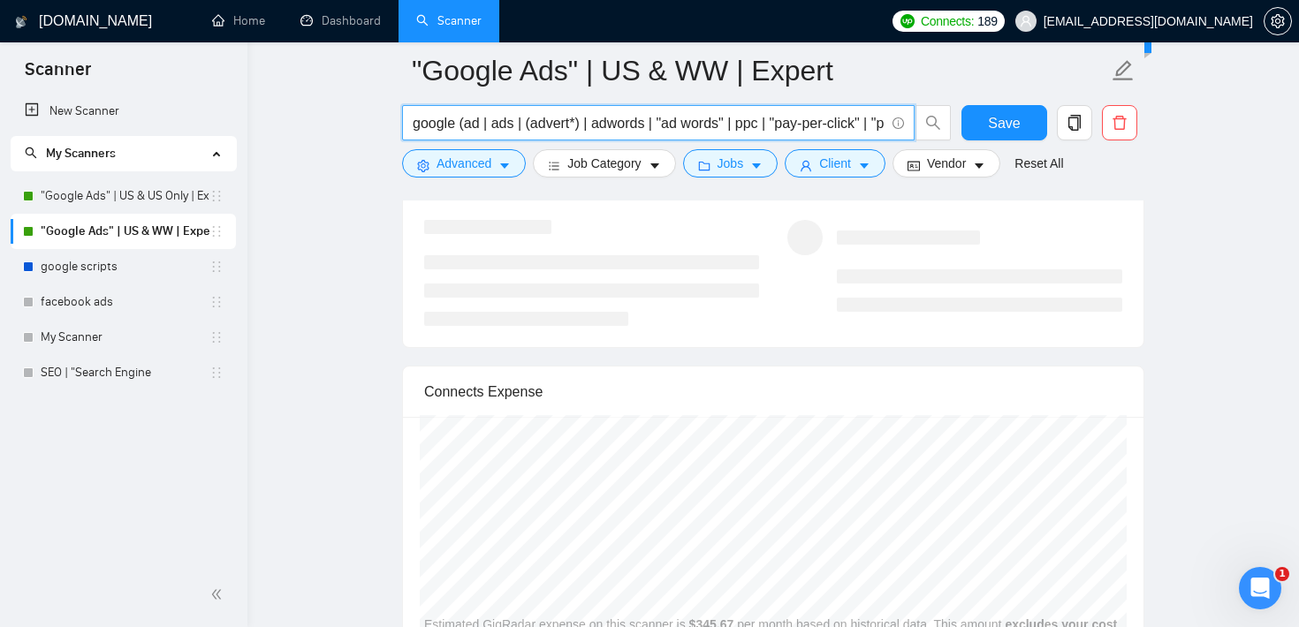
click at [433, 117] on input "google (ad | ads | (advert*) | adwords | "ad words" | ppc | "pay-per-click" | "…" at bounding box center [649, 123] width 472 height 22
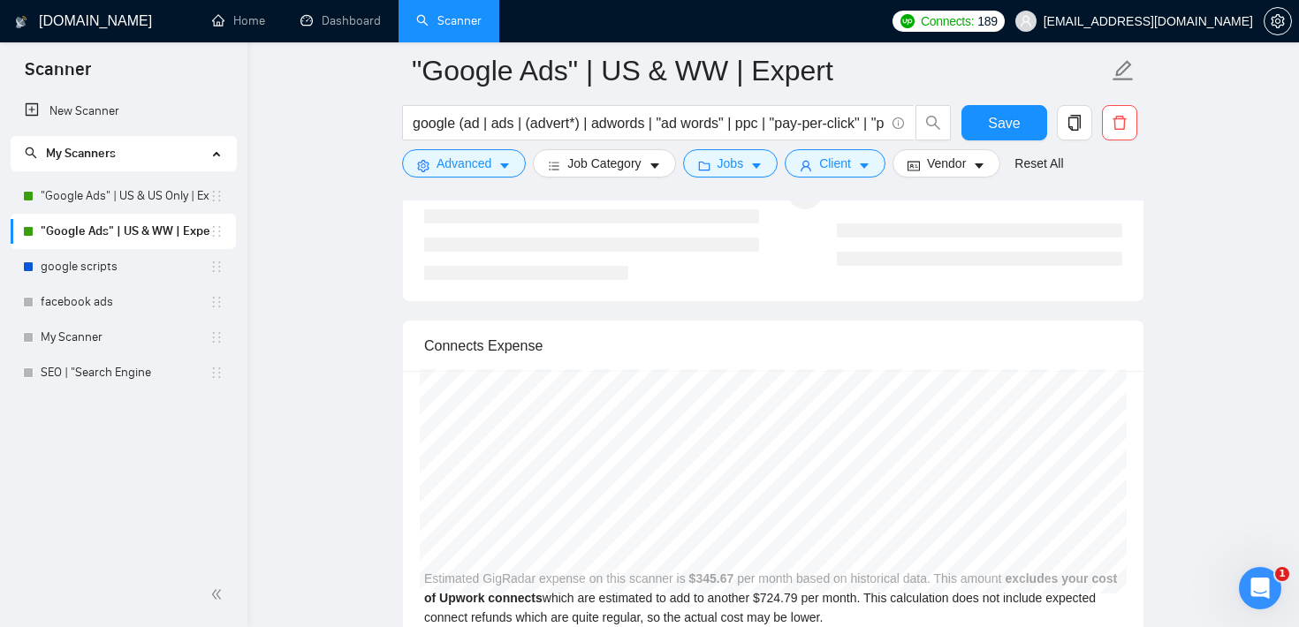
scroll to position [3710, 0]
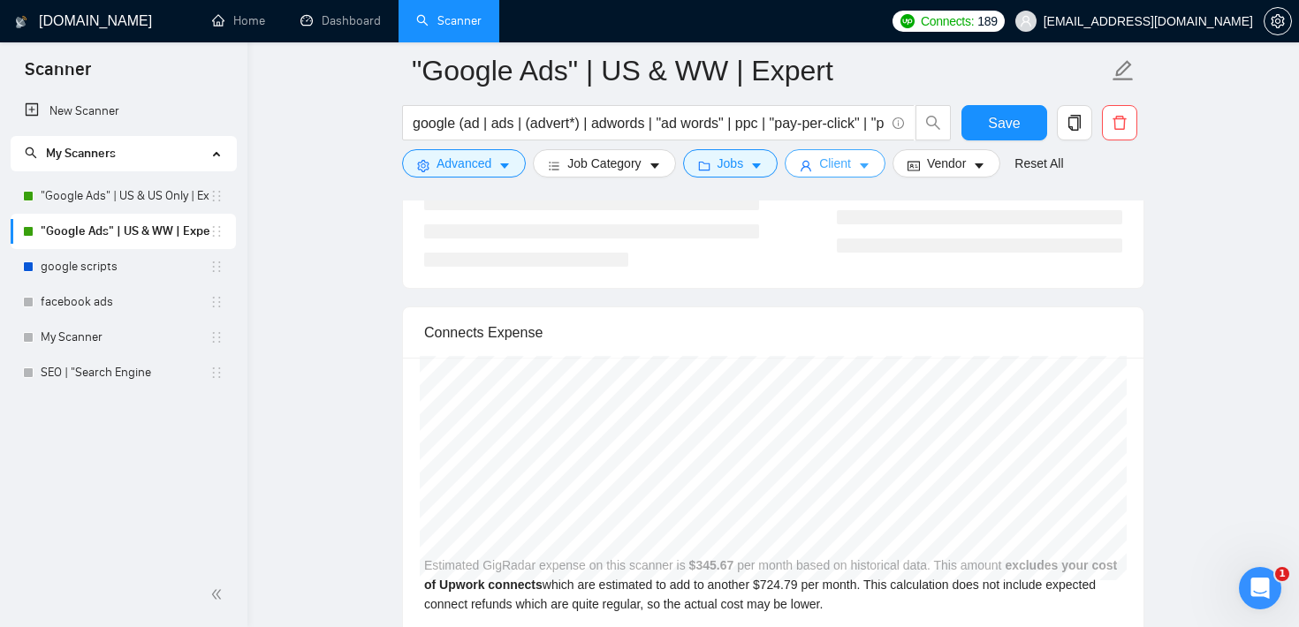
click at [847, 160] on span "Client" at bounding box center [835, 163] width 32 height 19
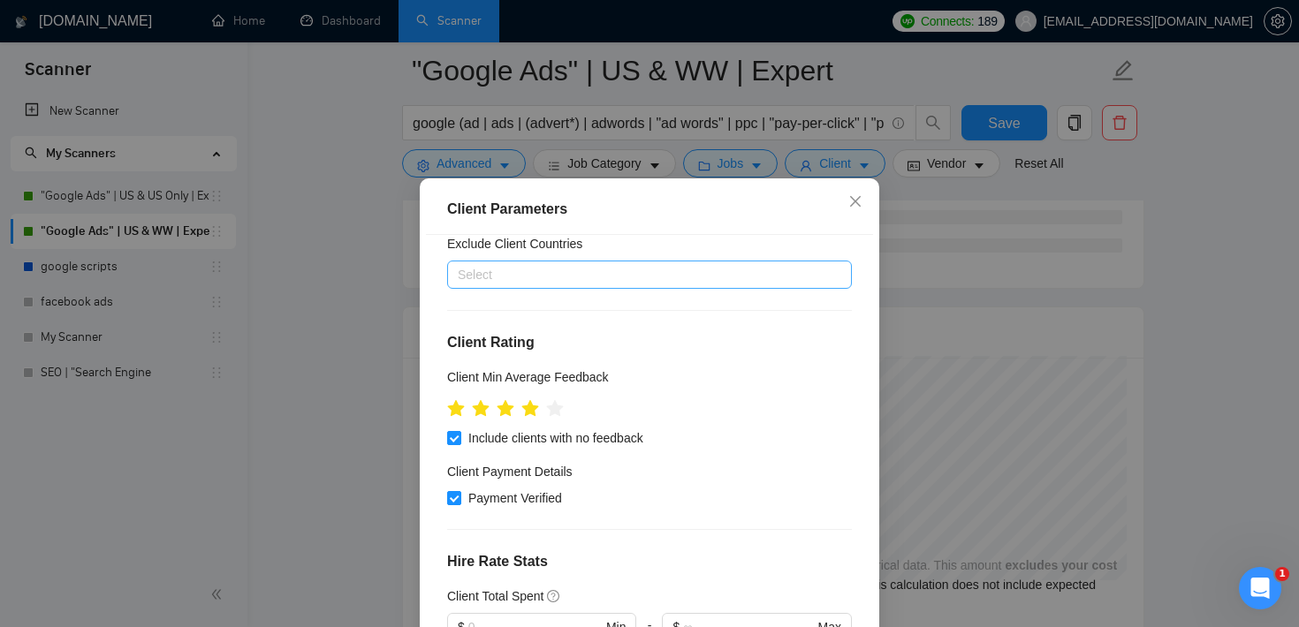
scroll to position [0, 0]
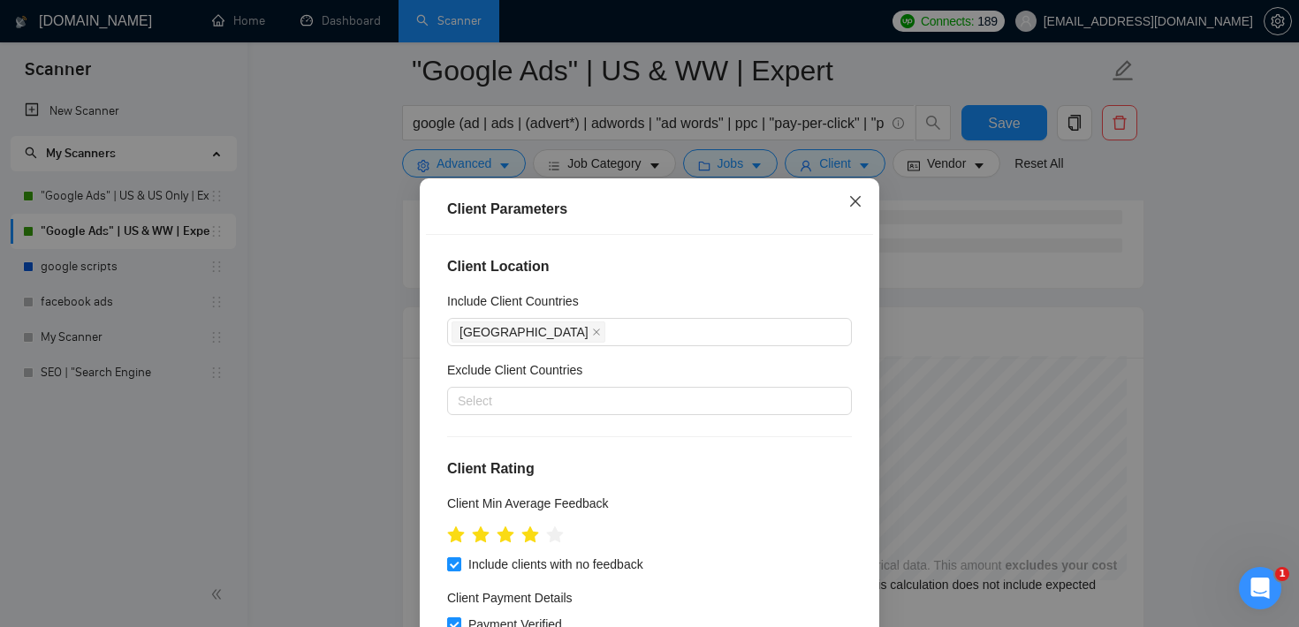
click at [862, 197] on span "Close" at bounding box center [856, 203] width 48 height 48
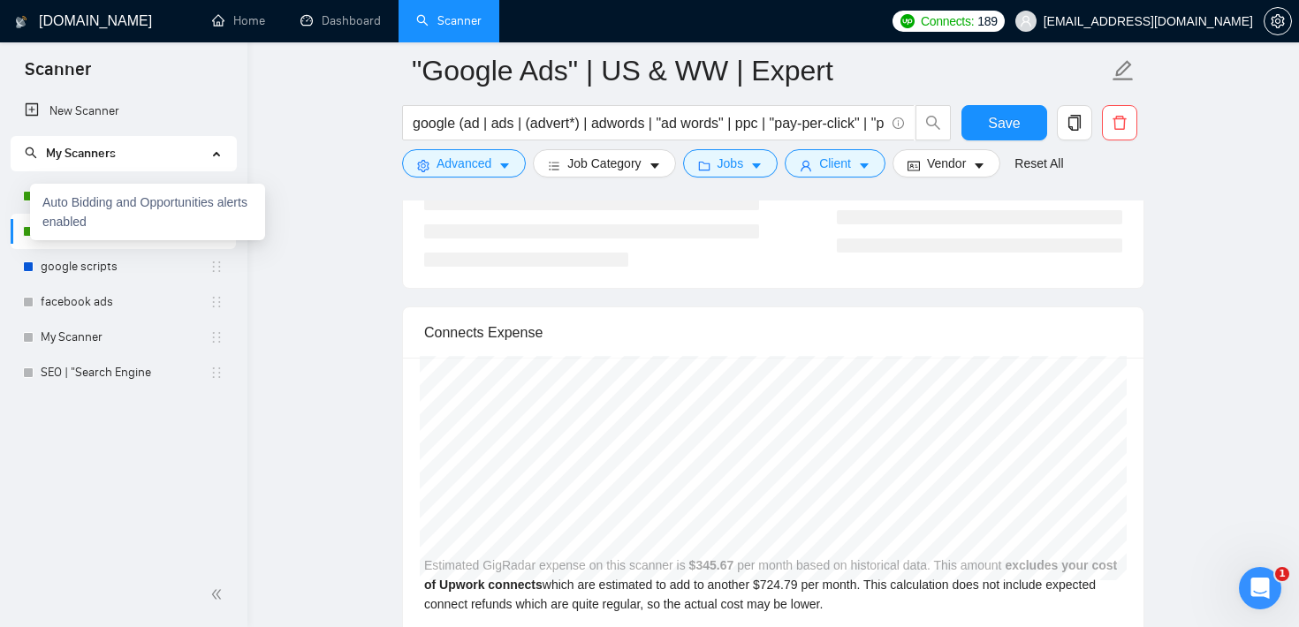
click at [32, 197] on div "Auto Bidding and Opportunities alerts enabled" at bounding box center [147, 212] width 235 height 57
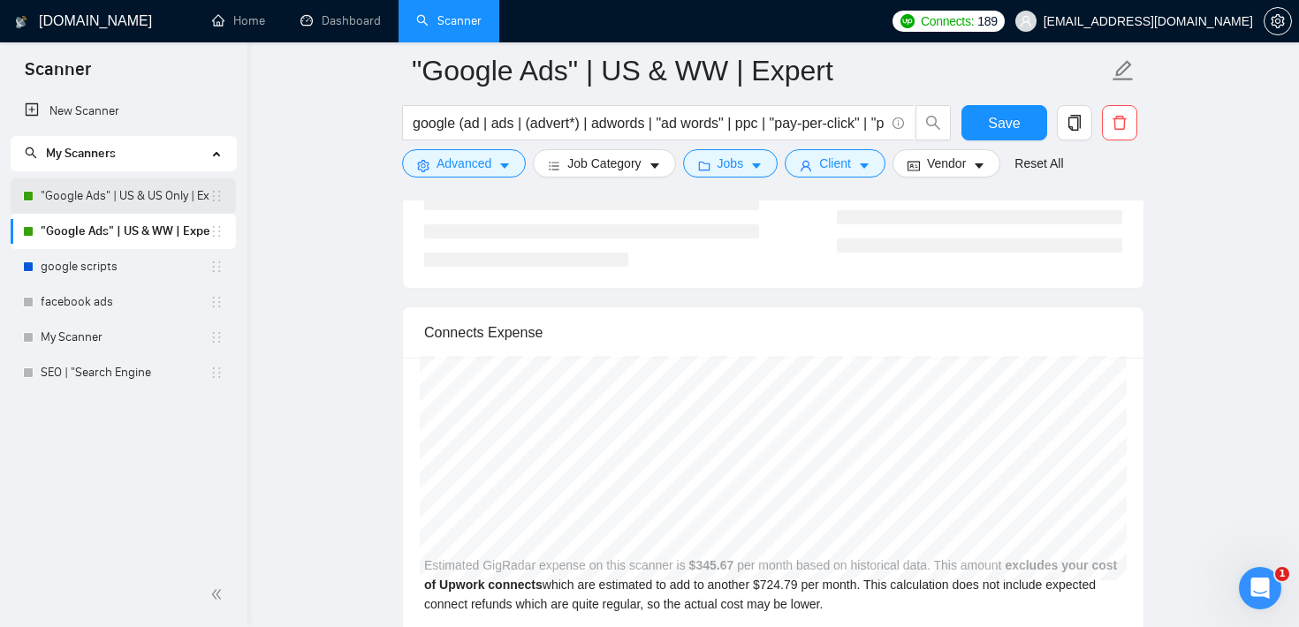
click at [20, 186] on li ""Google Ads" | US & US Only | Expert" at bounding box center [123, 196] width 225 height 35
click at [976, 163] on button "Vendor" at bounding box center [947, 163] width 108 height 28
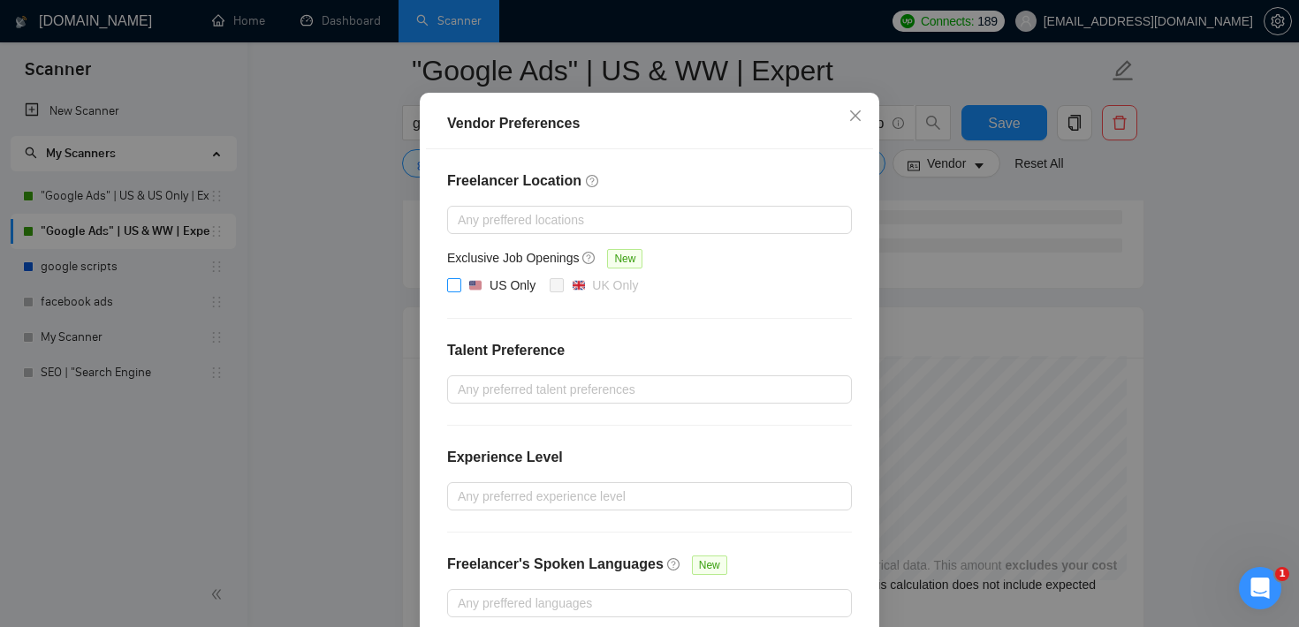
click at [453, 291] on input "US Only" at bounding box center [453, 284] width 12 height 12
checkbox input "true"
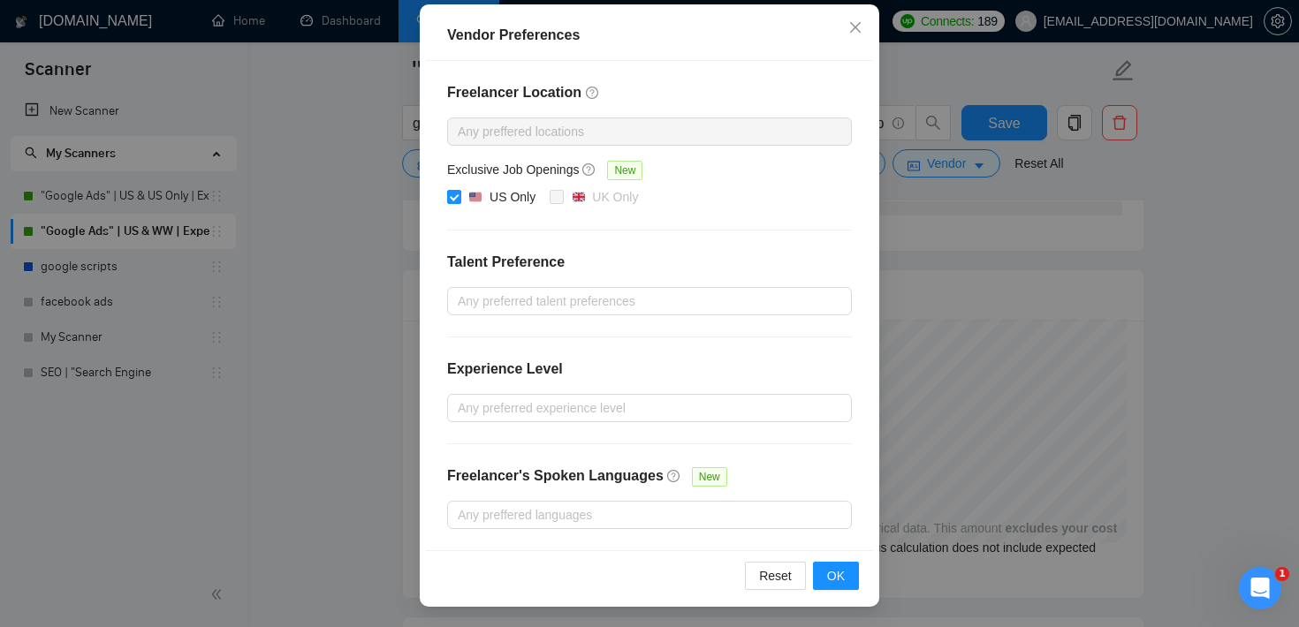
scroll to position [4228, 0]
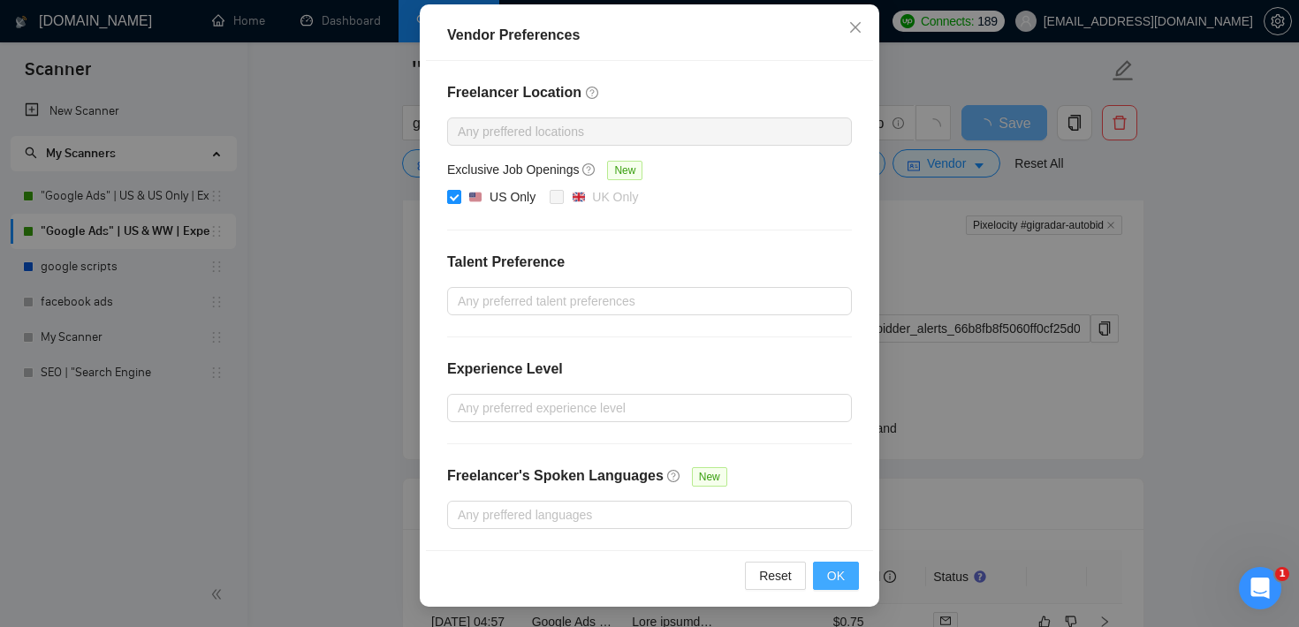
click at [834, 570] on span "OK" at bounding box center [836, 575] width 18 height 19
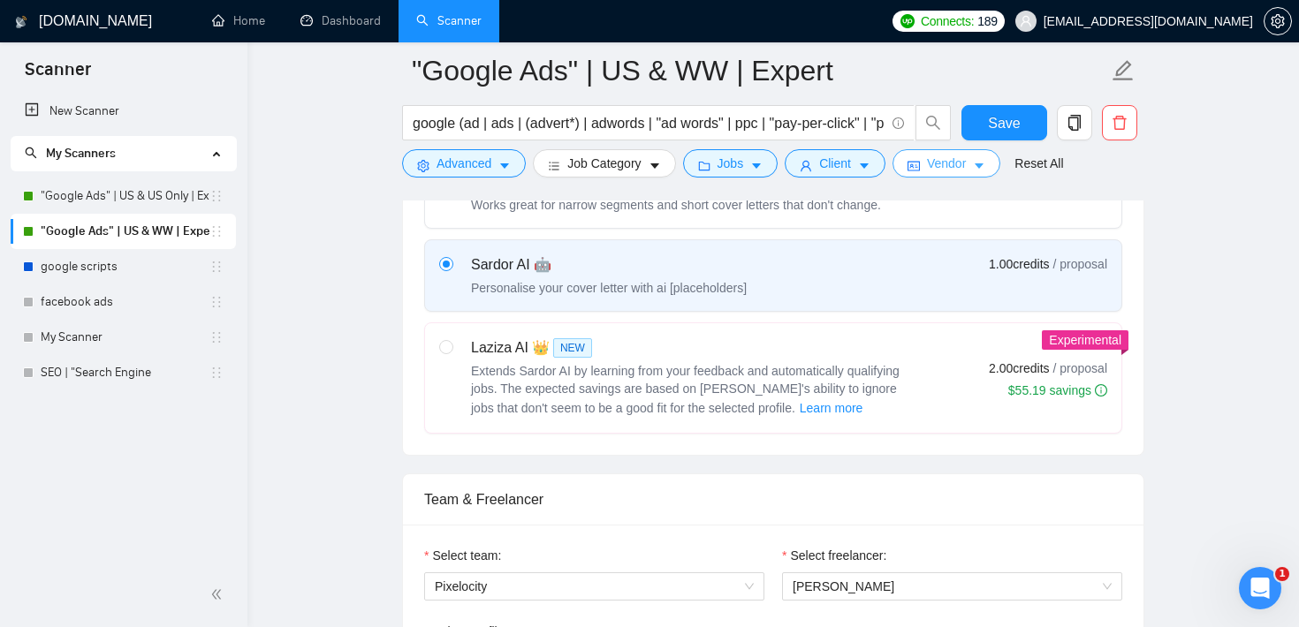
scroll to position [0, 0]
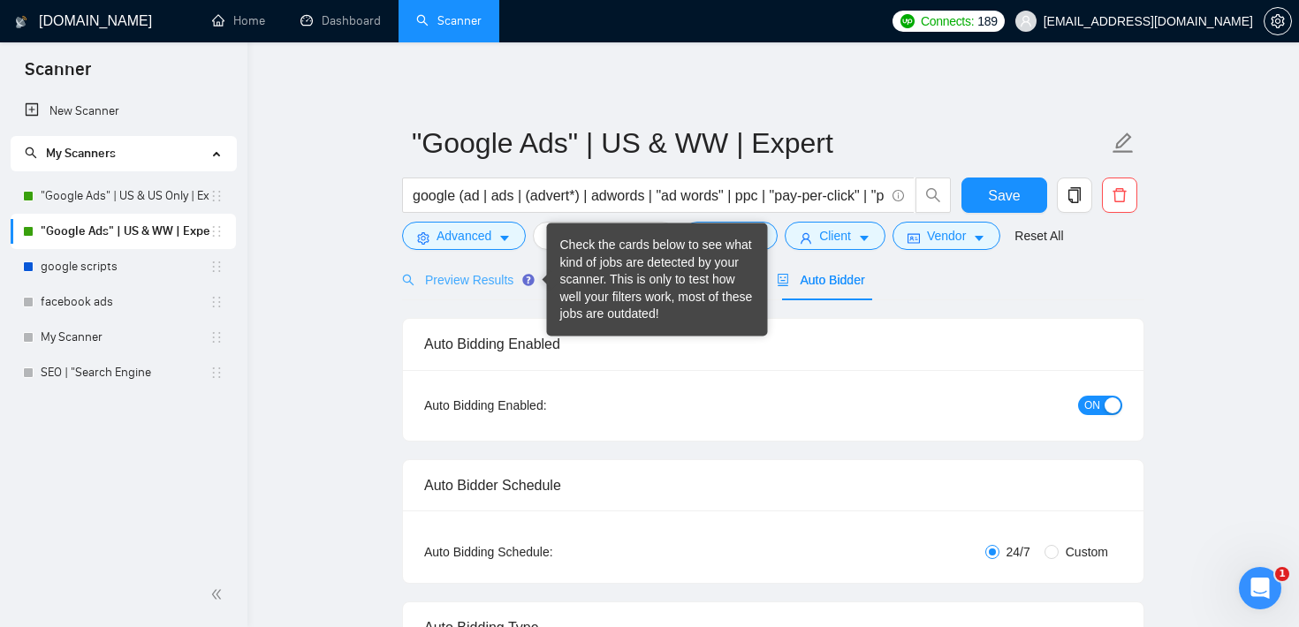
click at [491, 270] on div "Preview Results" at bounding box center [465, 280] width 127 height 42
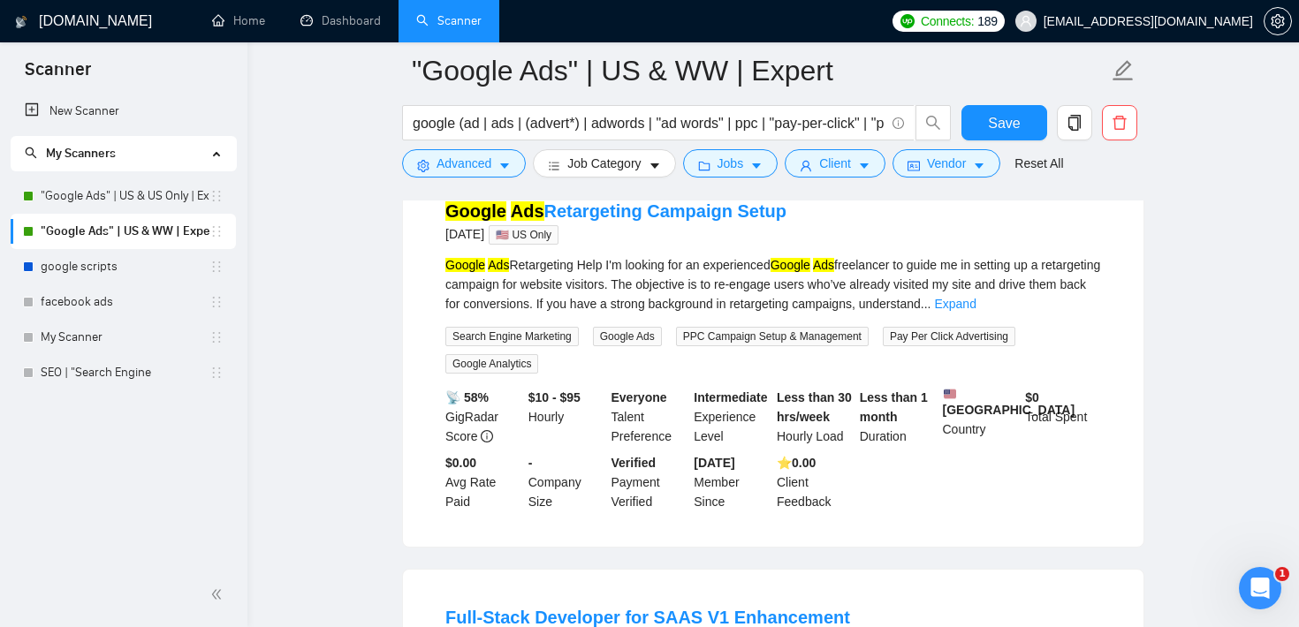
scroll to position [3019, 0]
click at [590, 391] on div "$10 - $95 Hourly" at bounding box center [566, 415] width 83 height 58
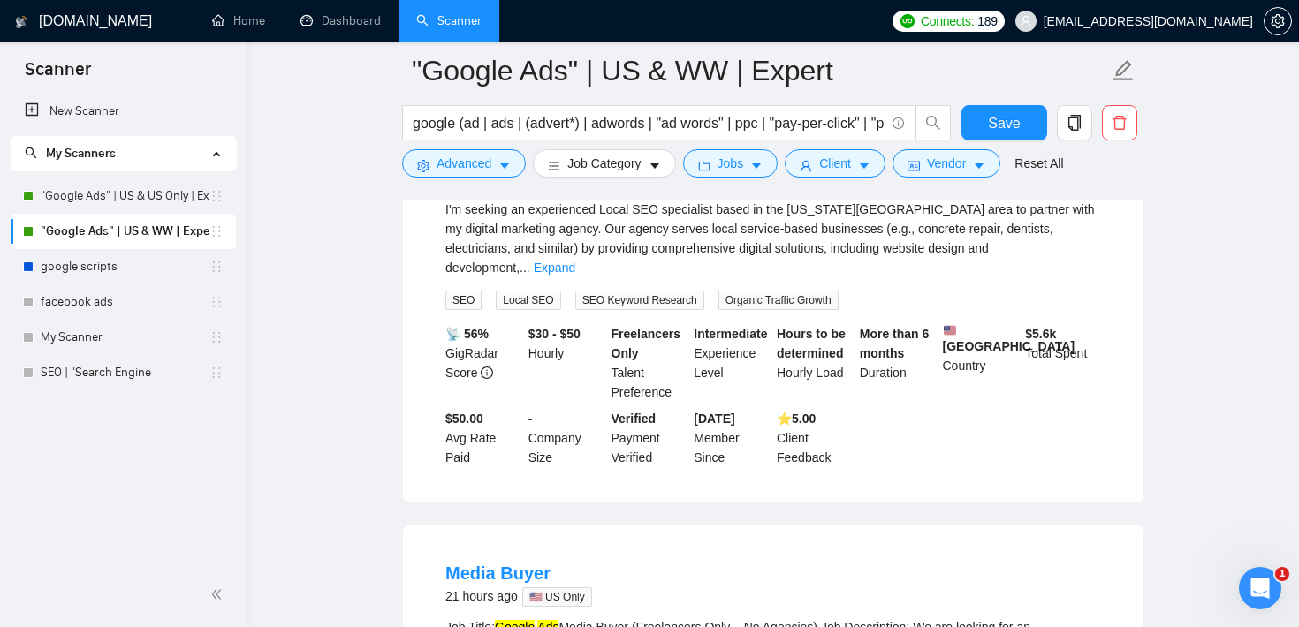
scroll to position [0, 0]
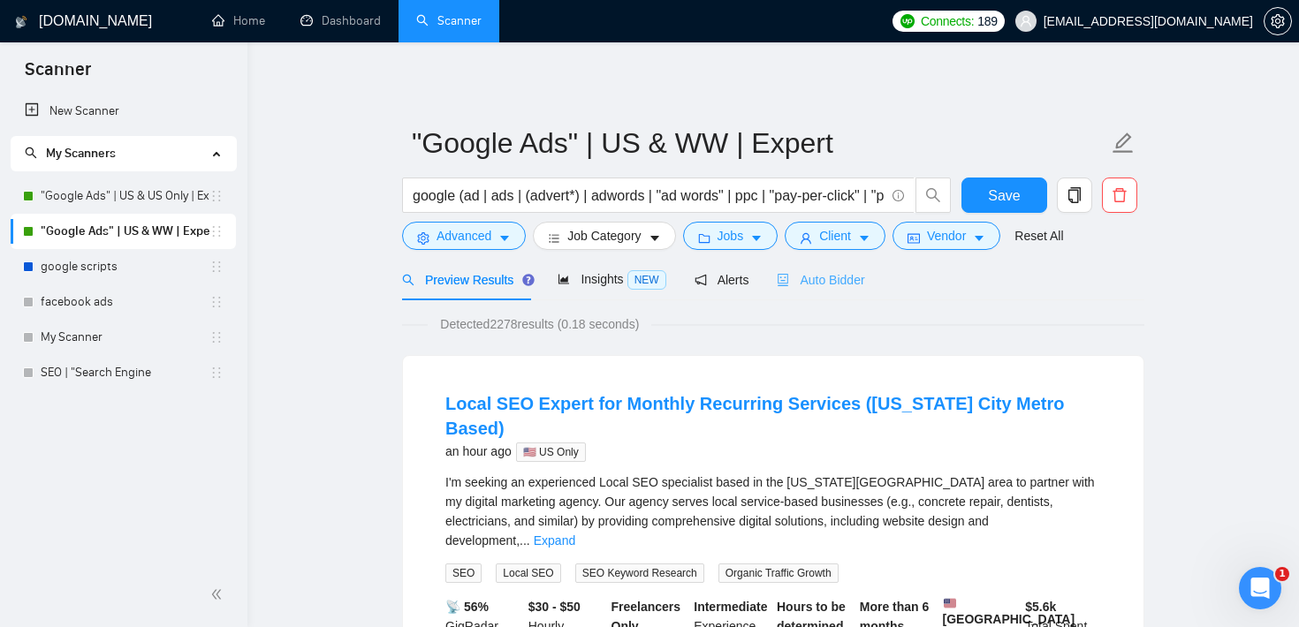
click at [824, 263] on div "Auto Bidder" at bounding box center [820, 280] width 87 height 42
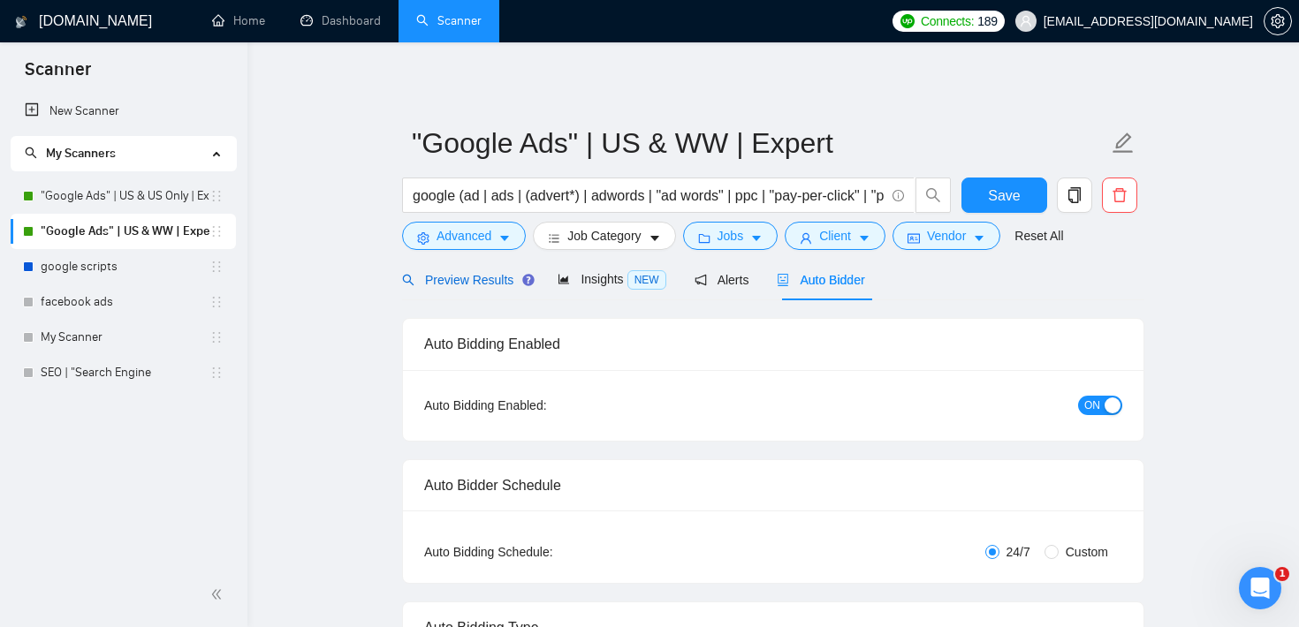
click at [460, 274] on span "Preview Results" at bounding box center [465, 280] width 127 height 14
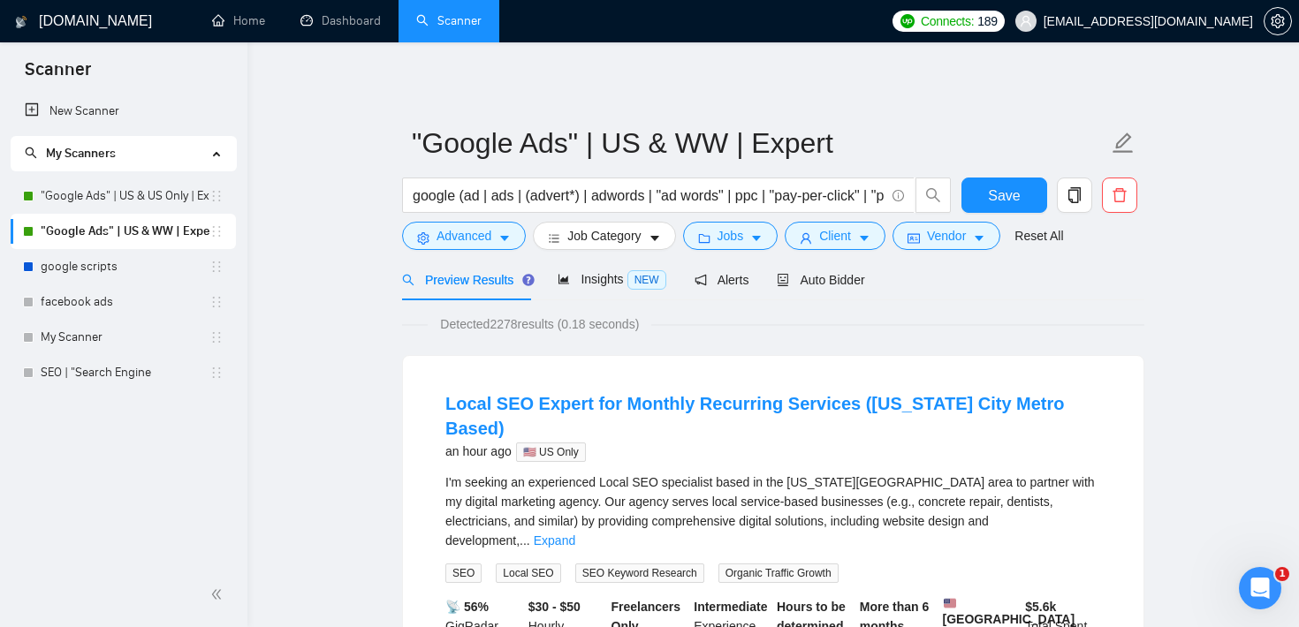
click at [853, 290] on div "Auto Bidder" at bounding box center [820, 280] width 87 height 42
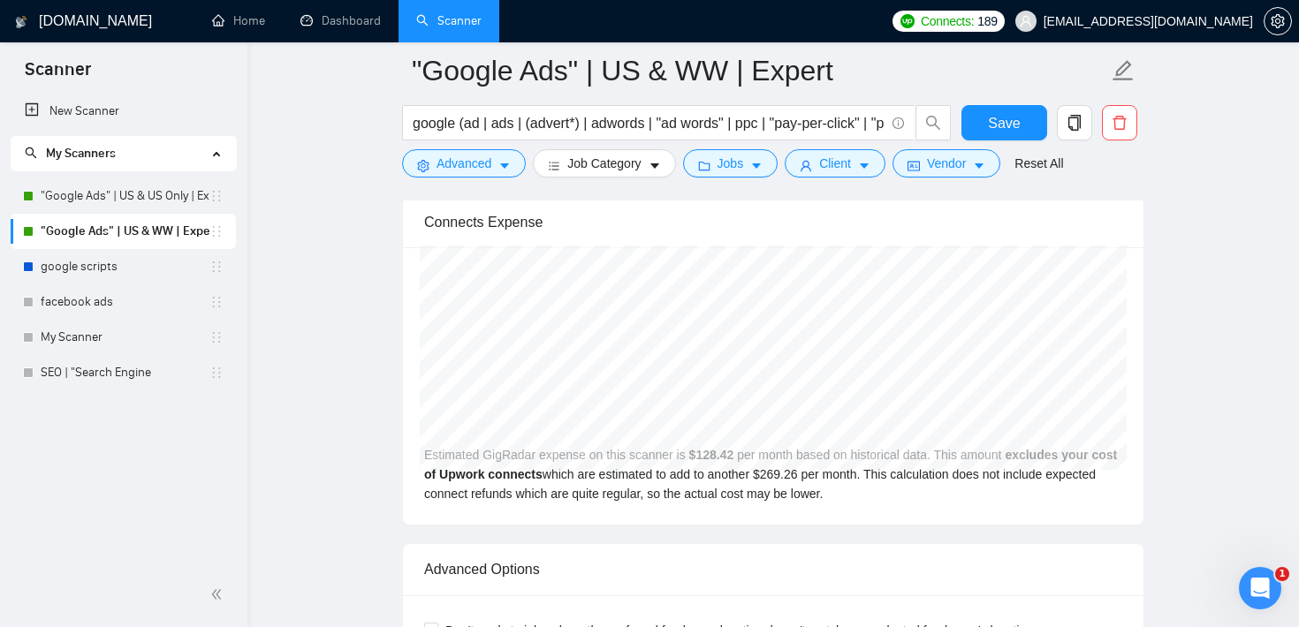
scroll to position [3765, 0]
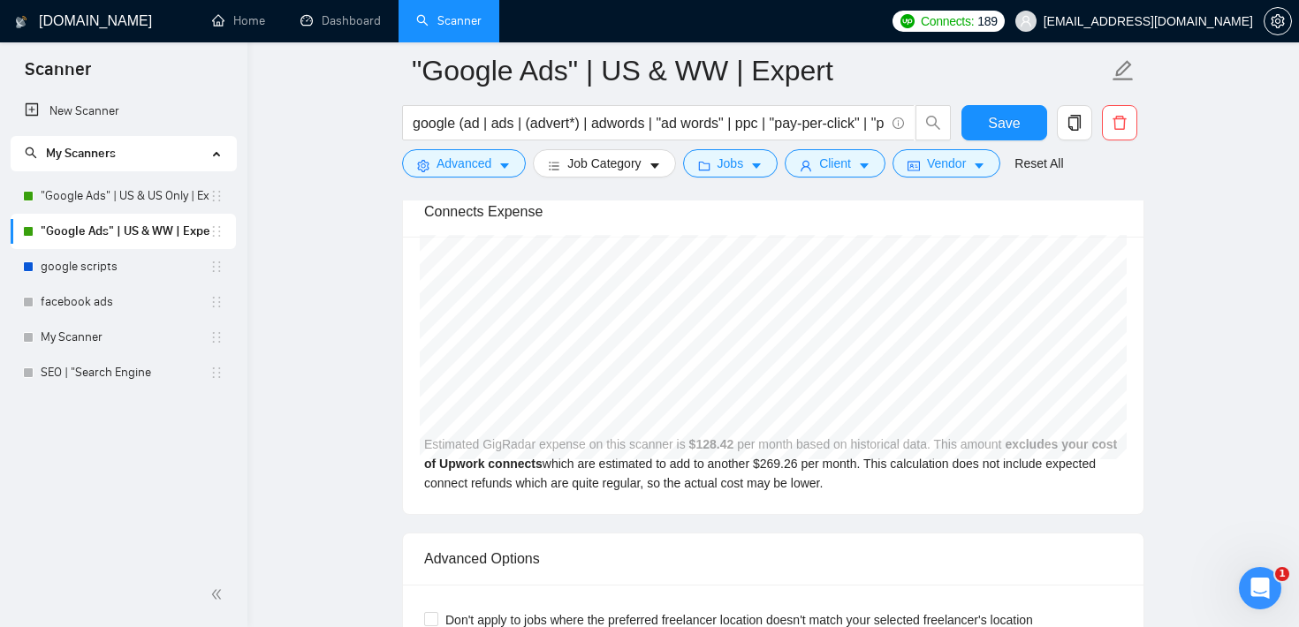
click at [196, 198] on link ""Google Ads" | US & US Only | Expert" at bounding box center [125, 196] width 169 height 35
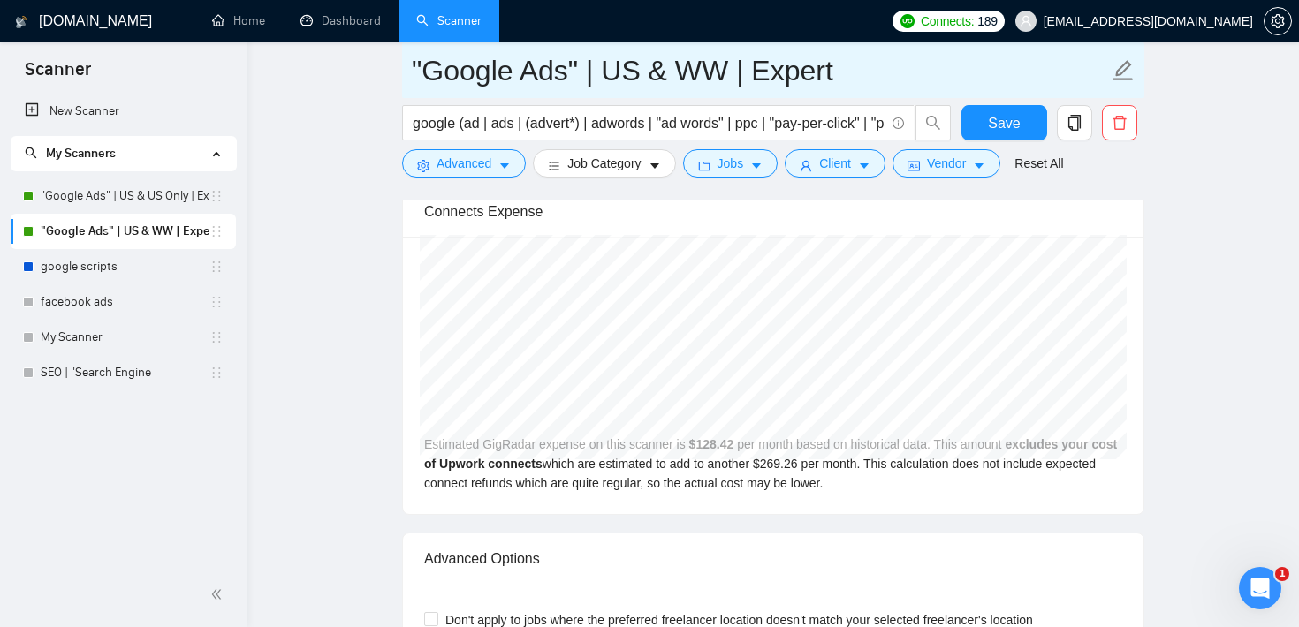
scroll to position [18, 0]
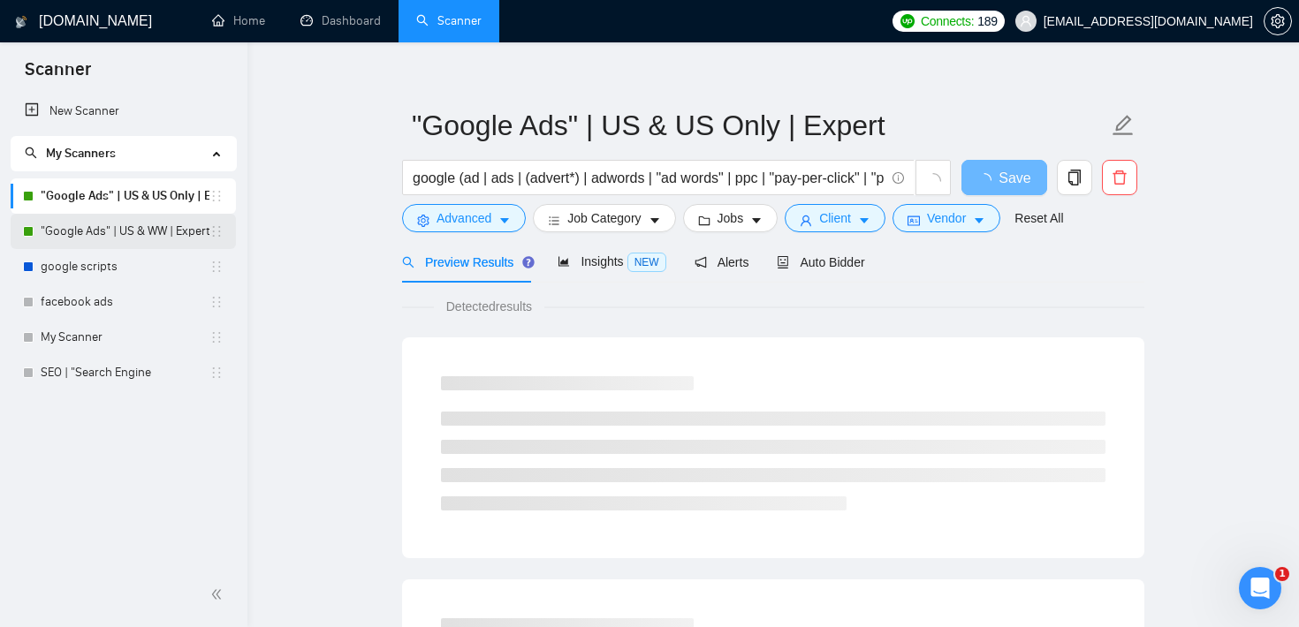
click at [156, 226] on link ""Google Ads" | US & WW | Expert" at bounding box center [125, 231] width 169 height 35
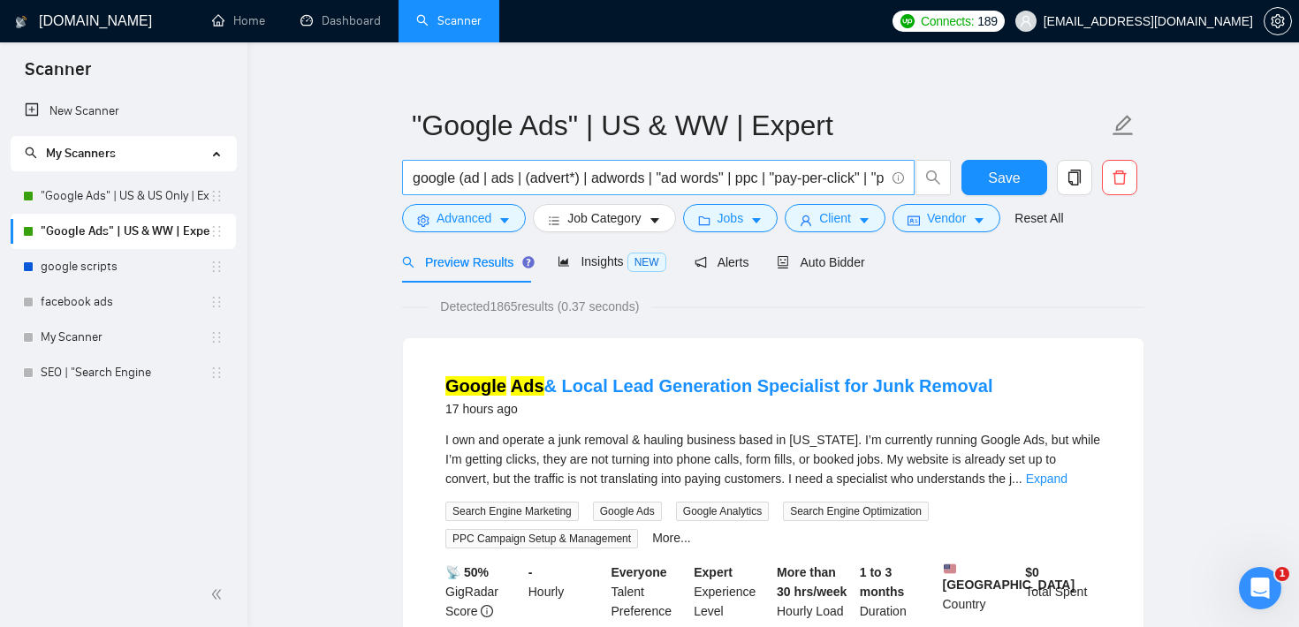
click at [520, 179] on input "google (ad | ads | (advert*) | adwords | "ad words" | ppc | "pay-per-click" | "…" at bounding box center [649, 178] width 472 height 22
click at [761, 221] on icon "caret-down" at bounding box center [756, 221] width 9 height 5
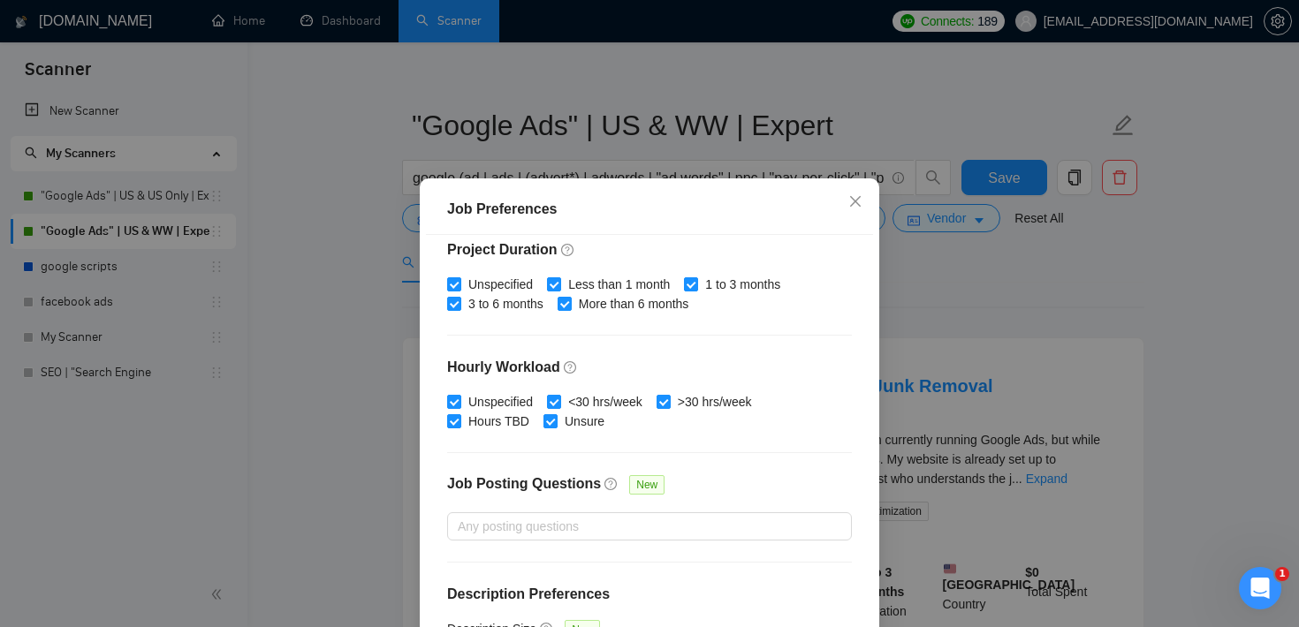
scroll to position [557, 0]
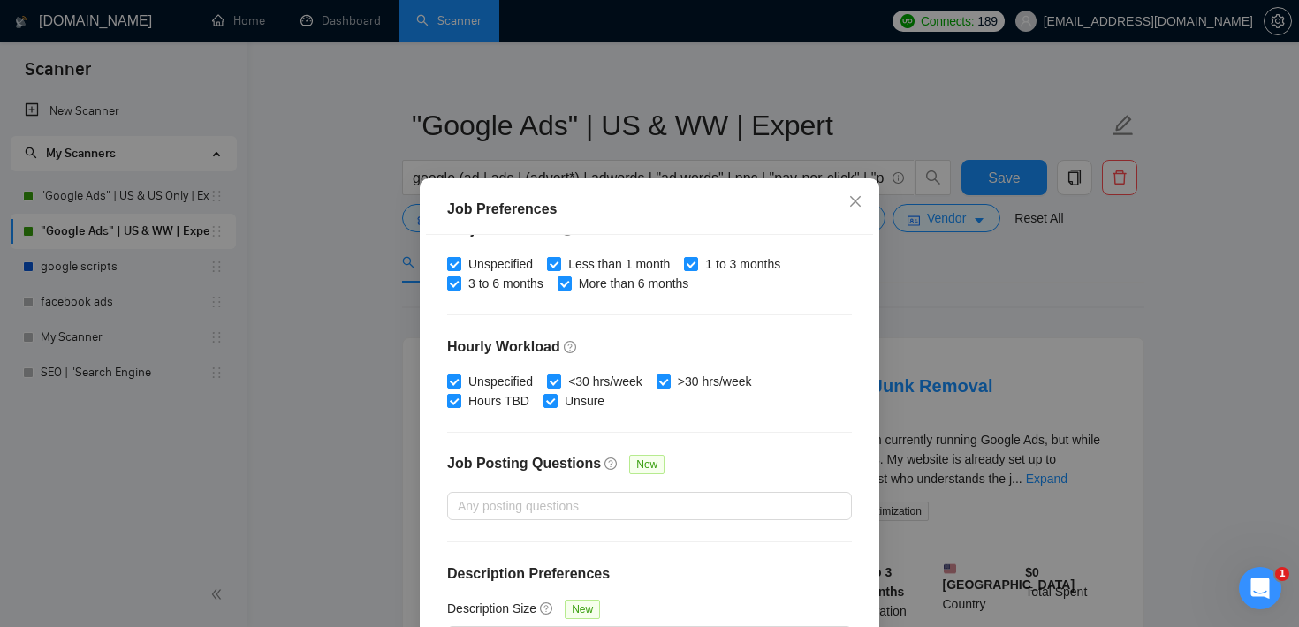
click at [1016, 271] on div "Job Preferences Budget Project Type All Fixed Price Hourly Rate Fixed Price Bud…" at bounding box center [649, 313] width 1299 height 627
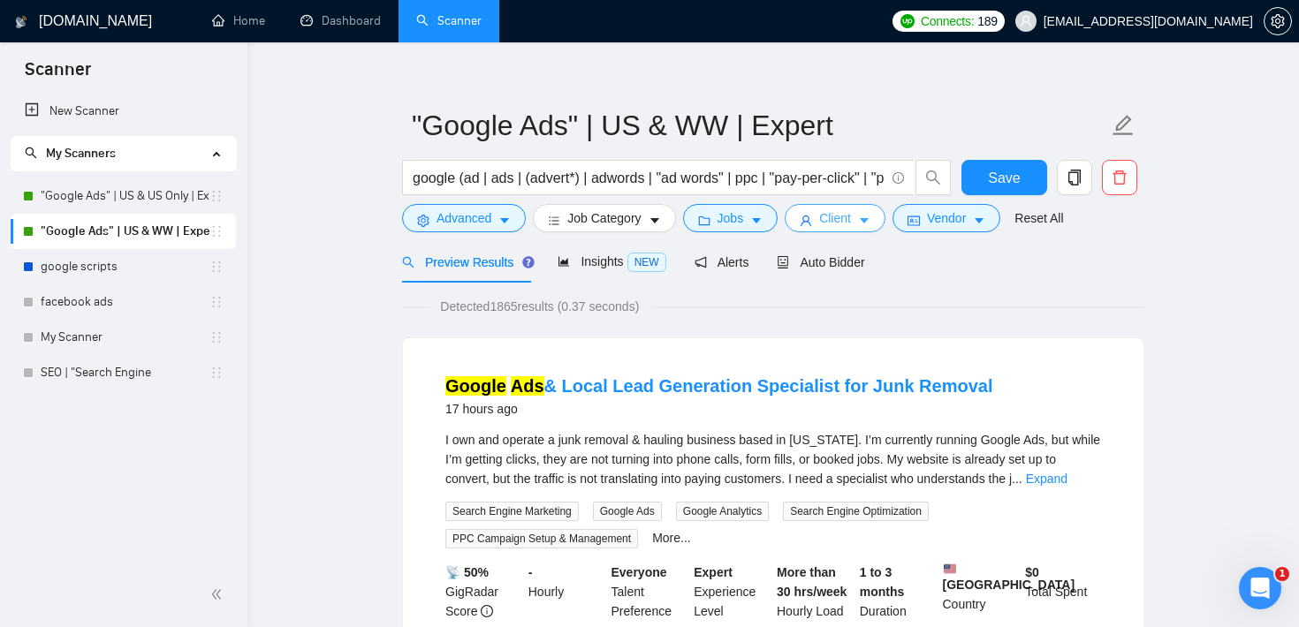
click at [862, 214] on button "Client" at bounding box center [835, 218] width 101 height 28
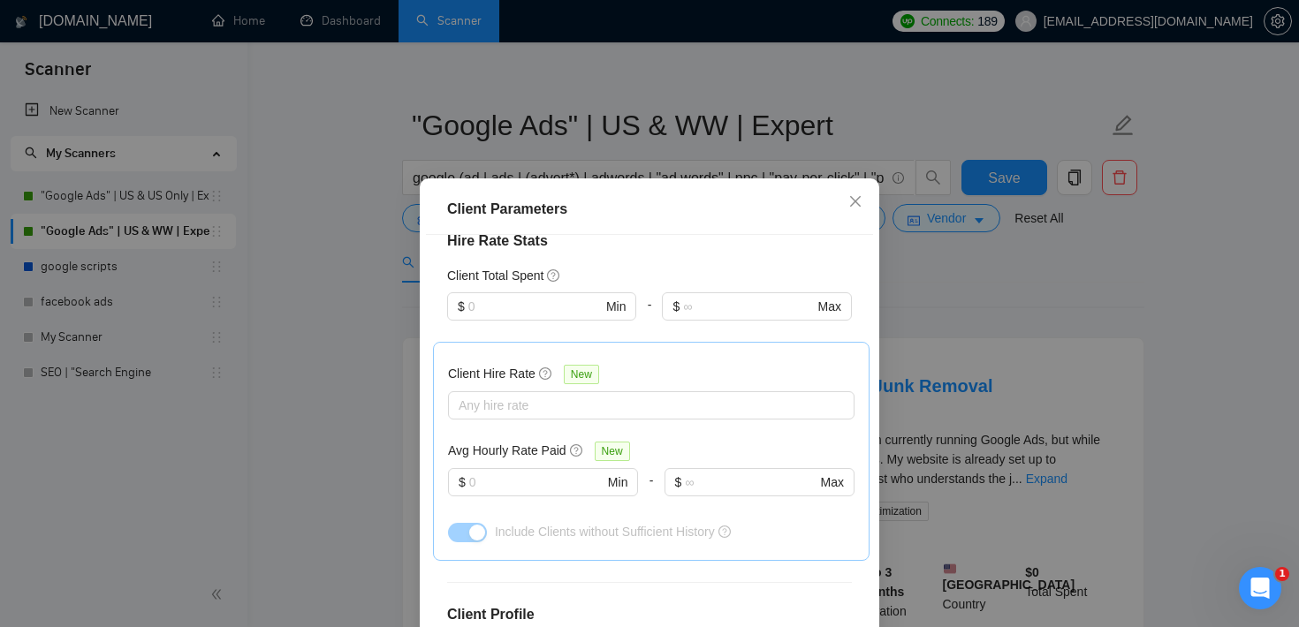
scroll to position [450, 0]
click at [490, 475] on input "text" at bounding box center [536, 479] width 134 height 19
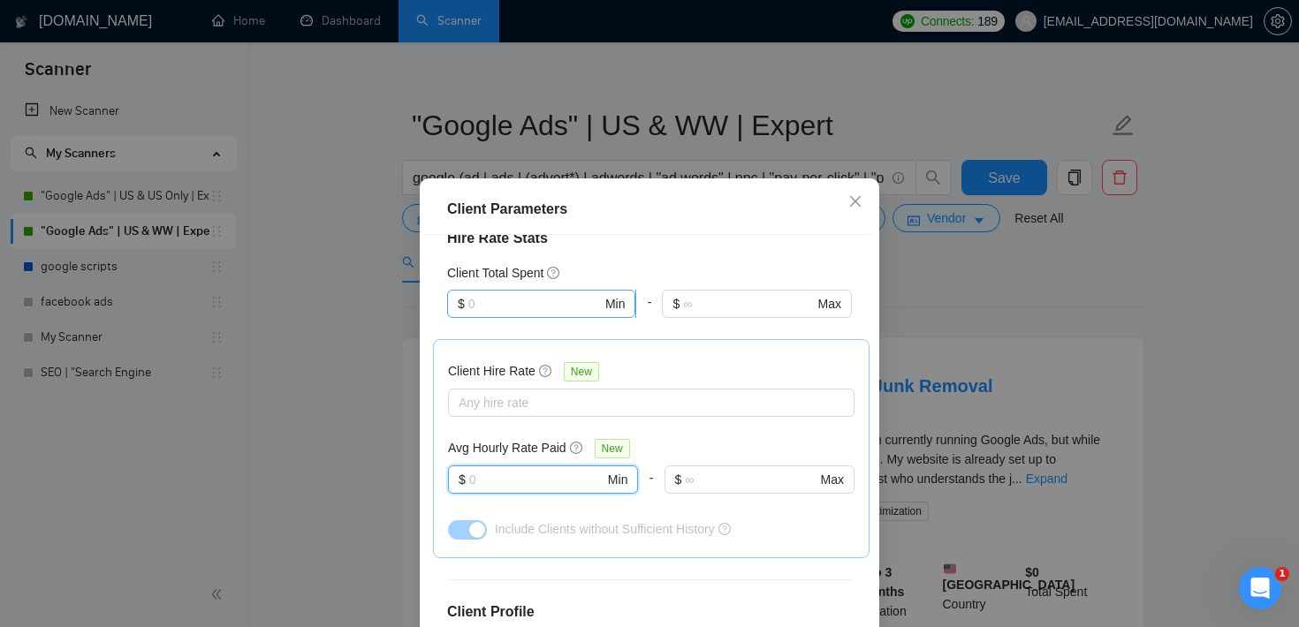
click at [541, 309] on input "text" at bounding box center [534, 303] width 133 height 19
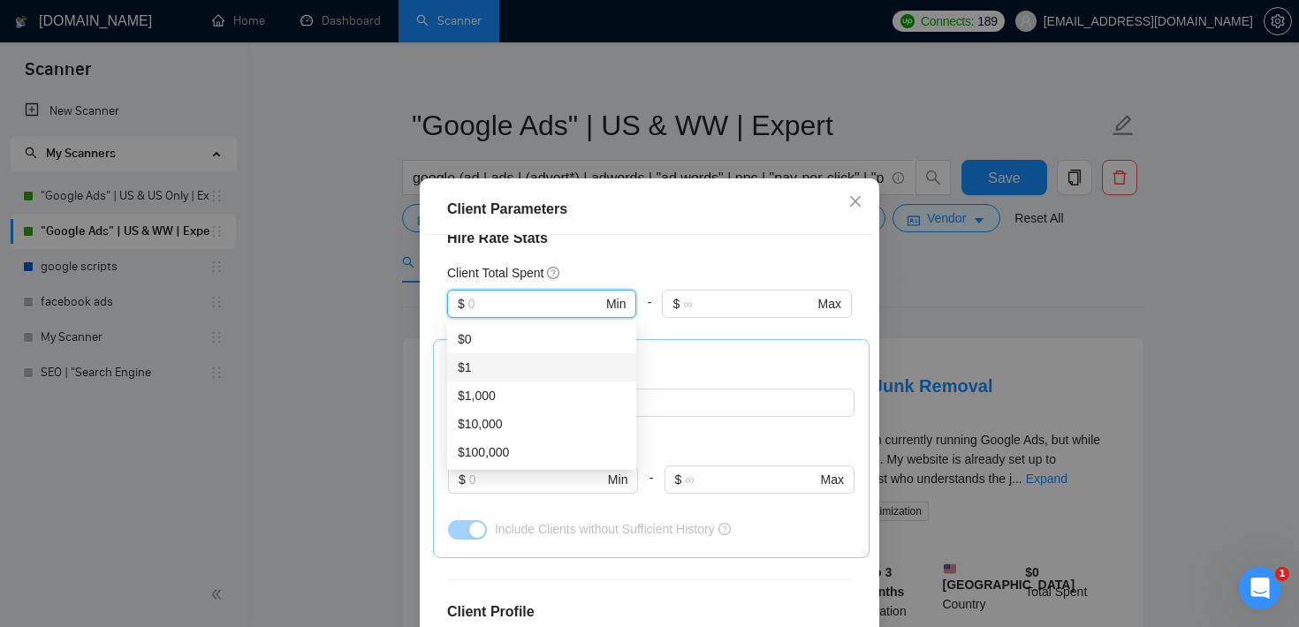
click at [1045, 291] on div "Client Parameters Client Location Include Client Countries [GEOGRAPHIC_DATA] Ex…" at bounding box center [649, 313] width 1299 height 627
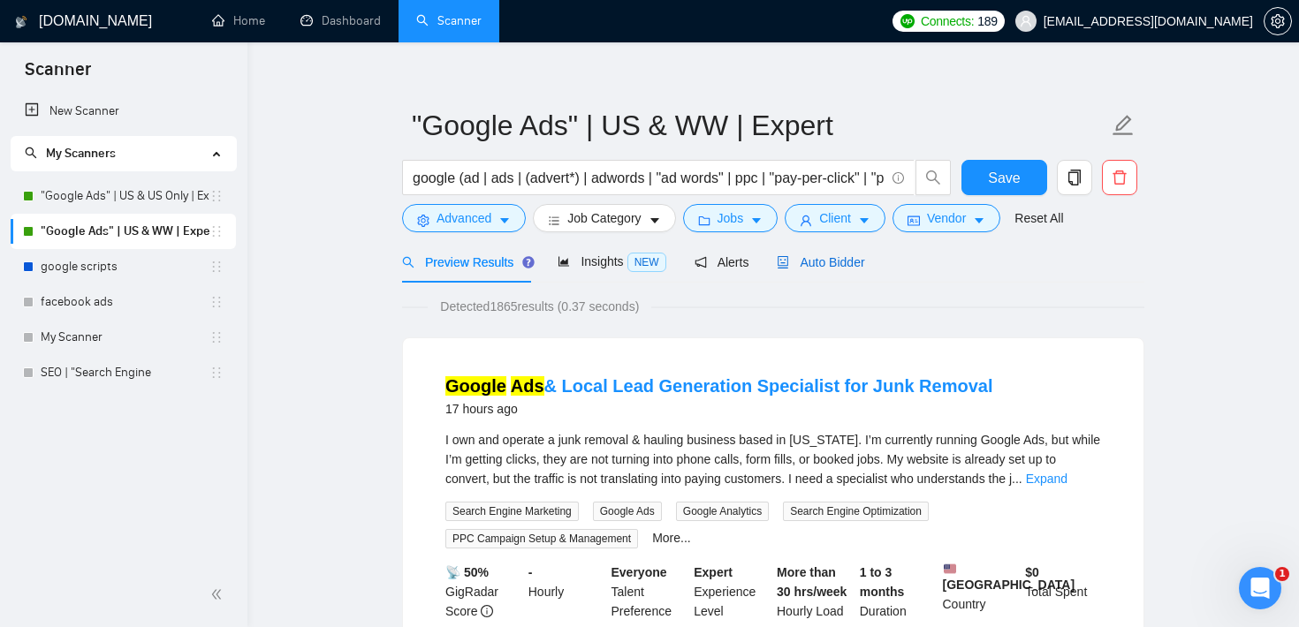
click at [837, 267] on span "Auto Bidder" at bounding box center [820, 262] width 87 height 14
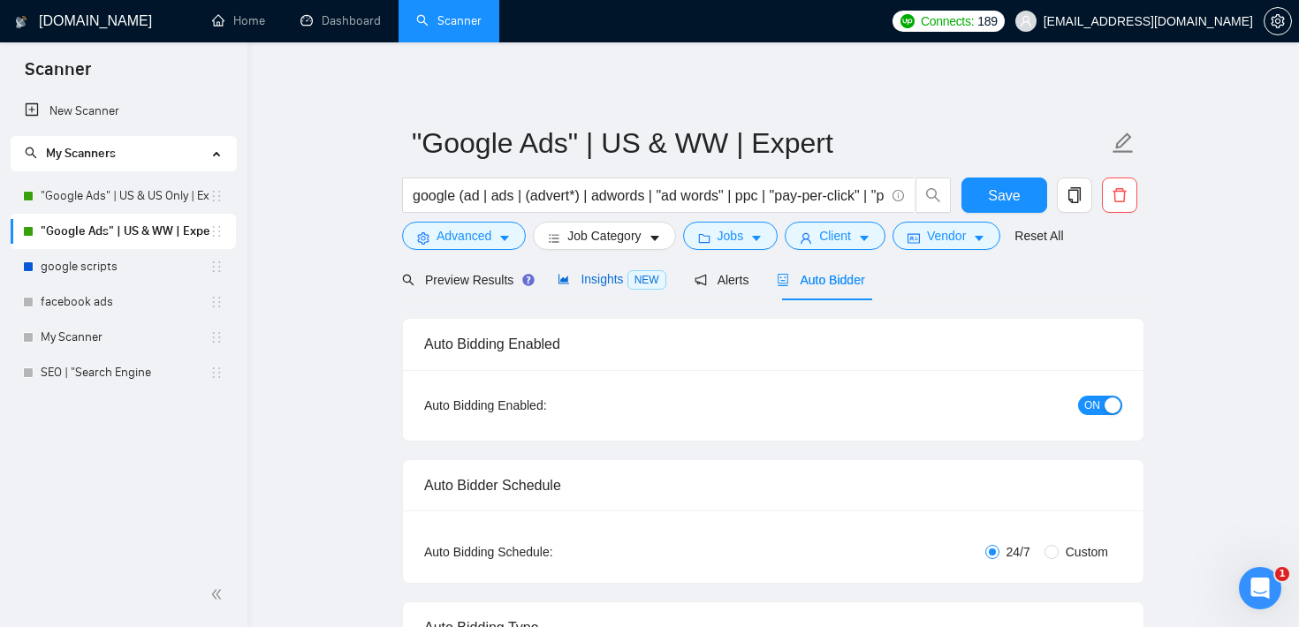
click at [613, 274] on span "Insights NEW" at bounding box center [612, 279] width 108 height 14
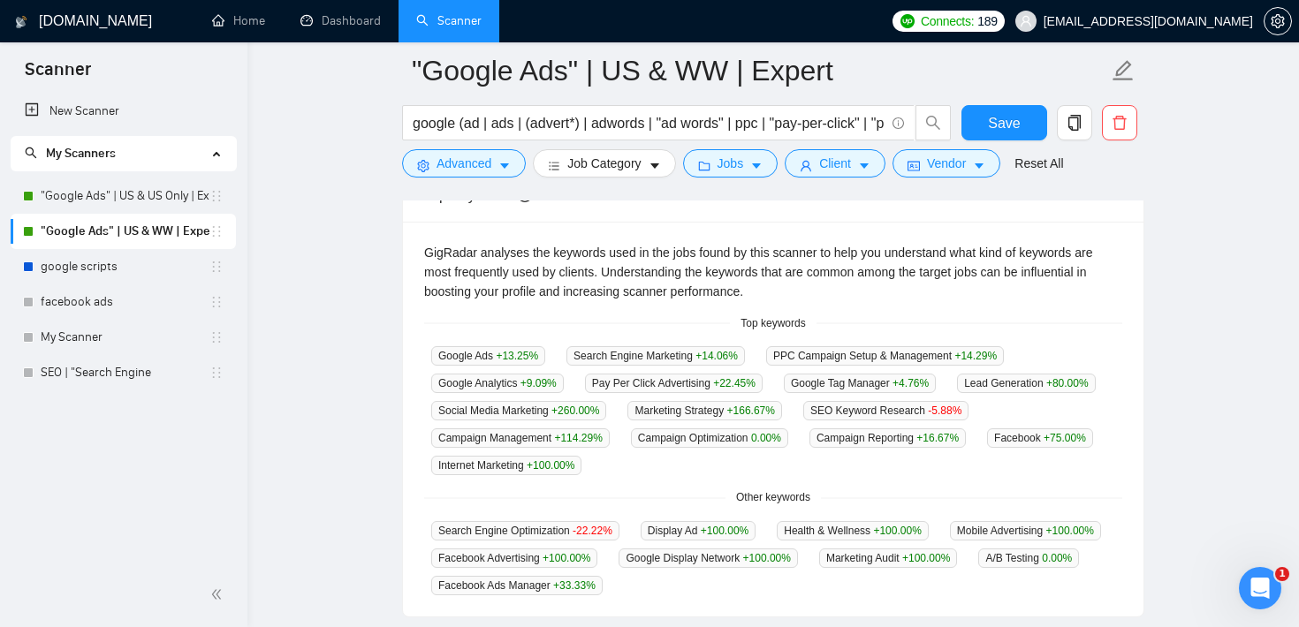
scroll to position [482, 0]
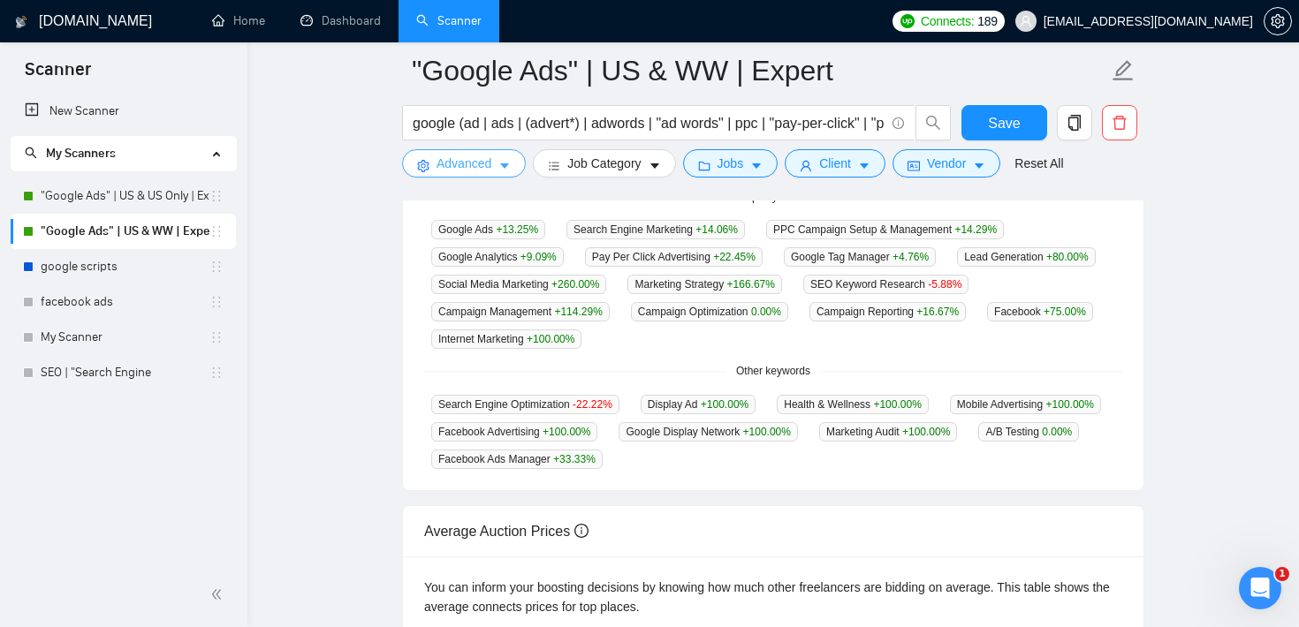
click at [464, 163] on span "Advanced" at bounding box center [464, 163] width 55 height 19
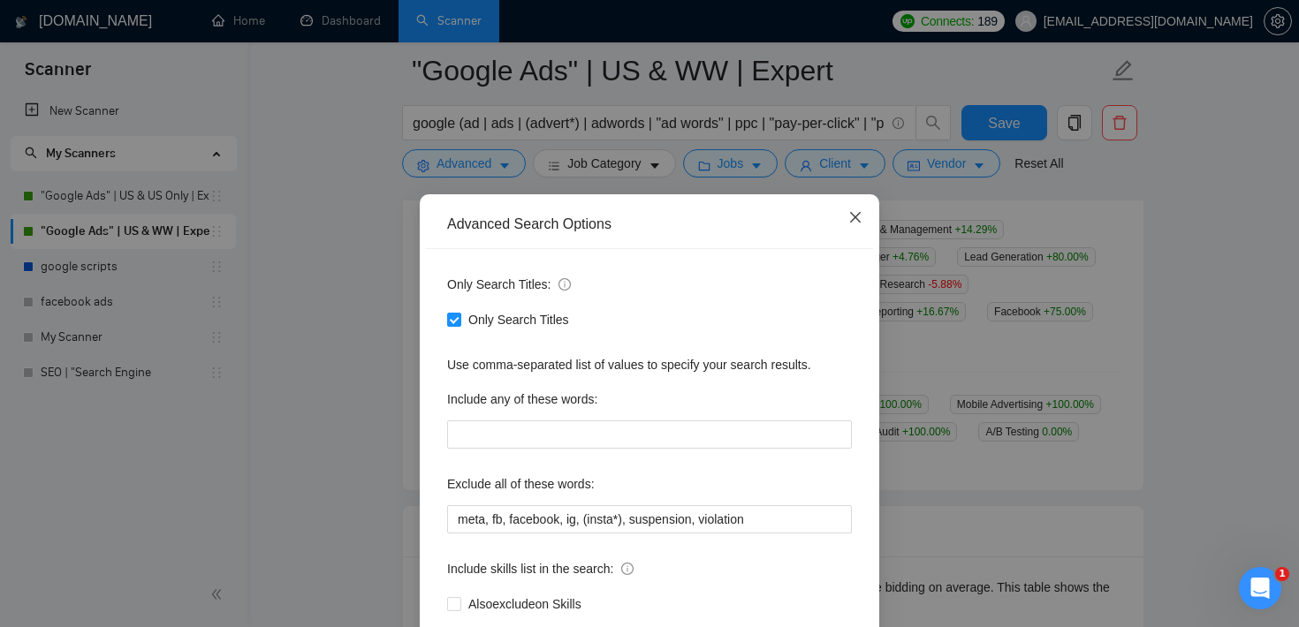
click at [862, 216] on span "Close" at bounding box center [856, 218] width 48 height 48
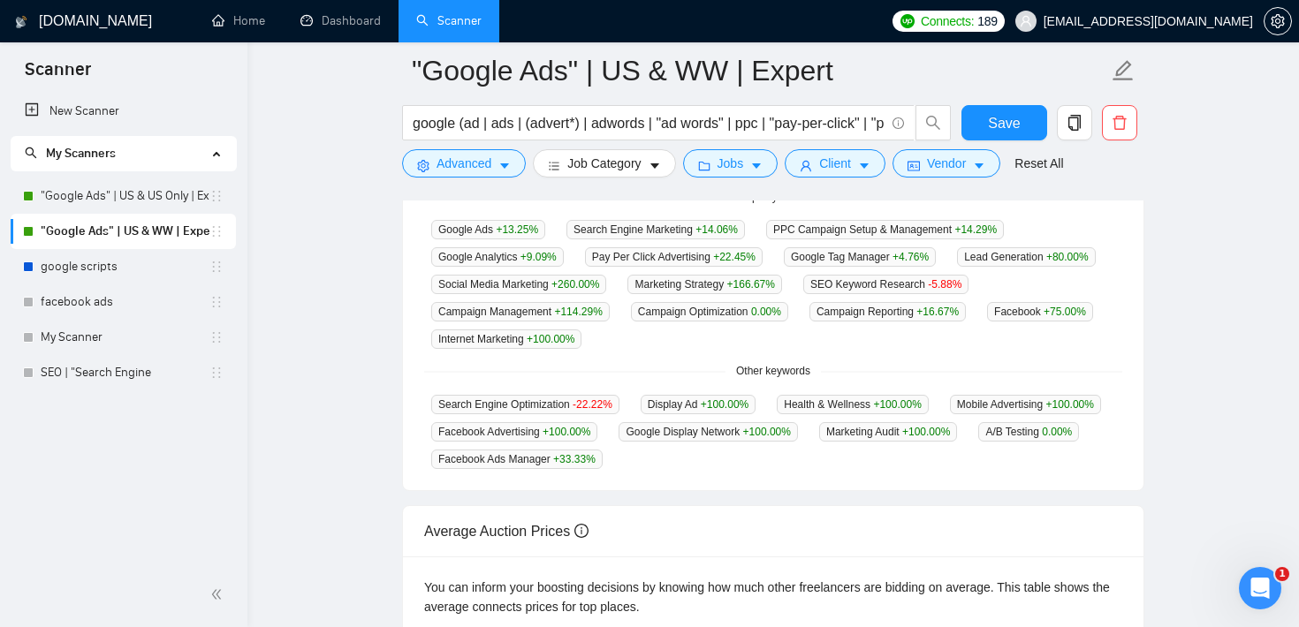
click at [352, 288] on main ""Google Ads" | US & WW | Expert google (ad | ads | (advert*) | adwords | "ad wo…" at bounding box center [773, 216] width 995 height 1254
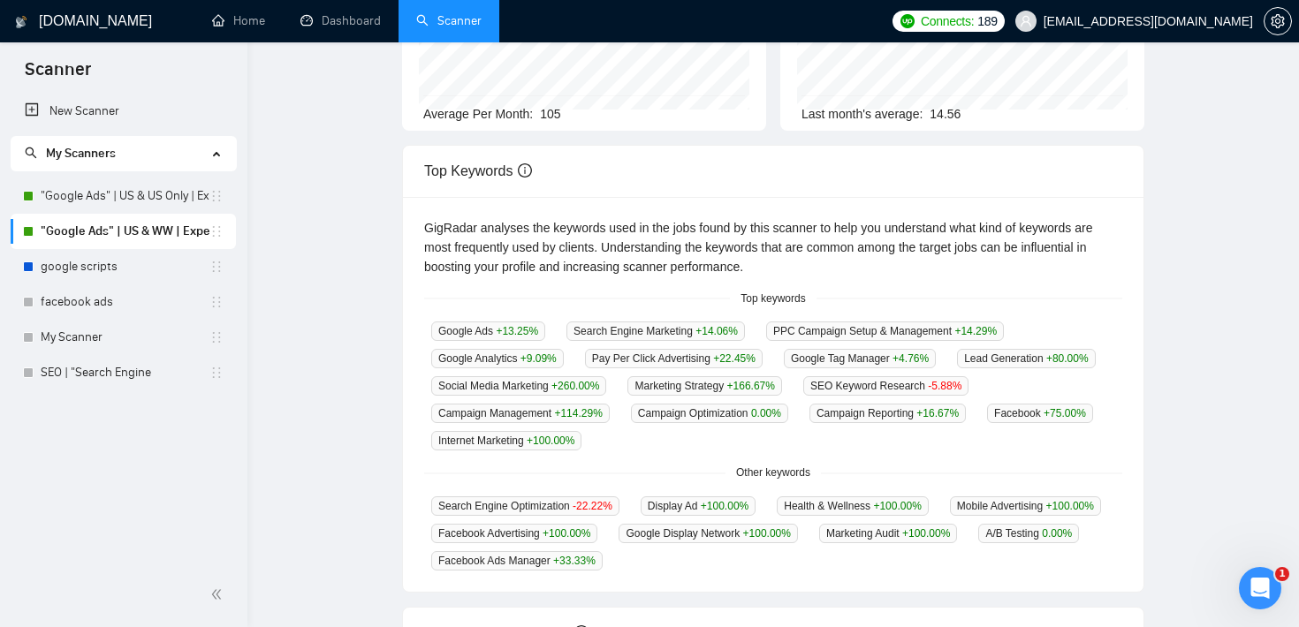
scroll to position [0, 0]
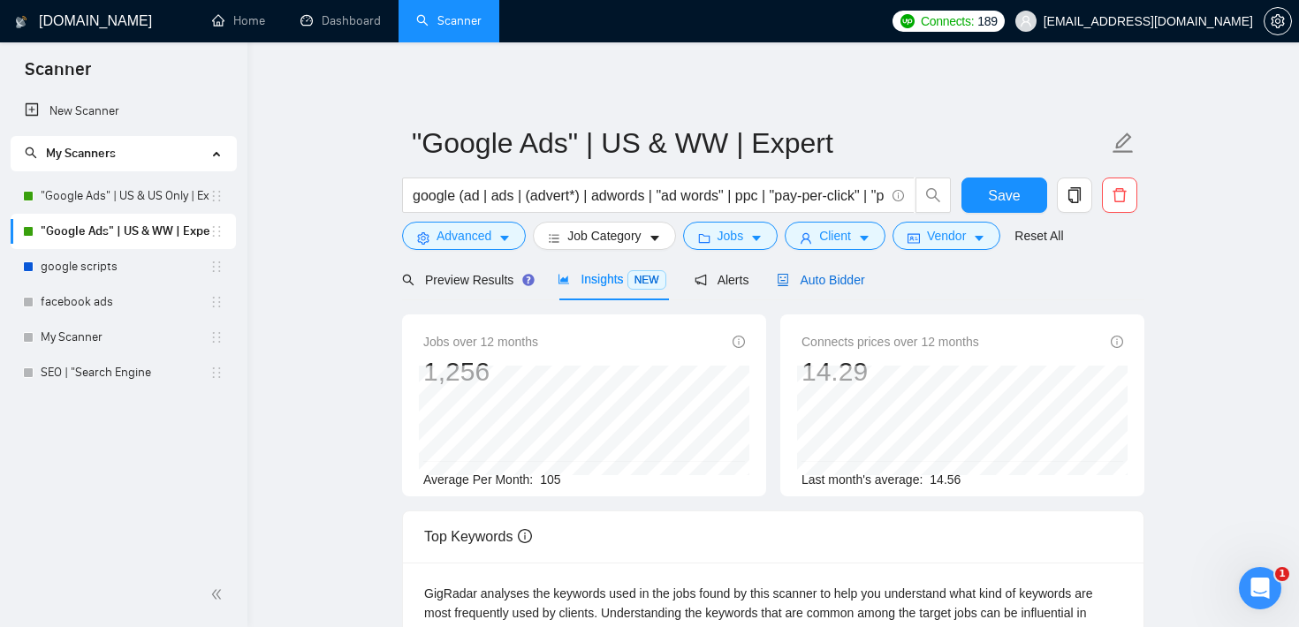
click at [845, 273] on span "Auto Bidder" at bounding box center [820, 280] width 87 height 14
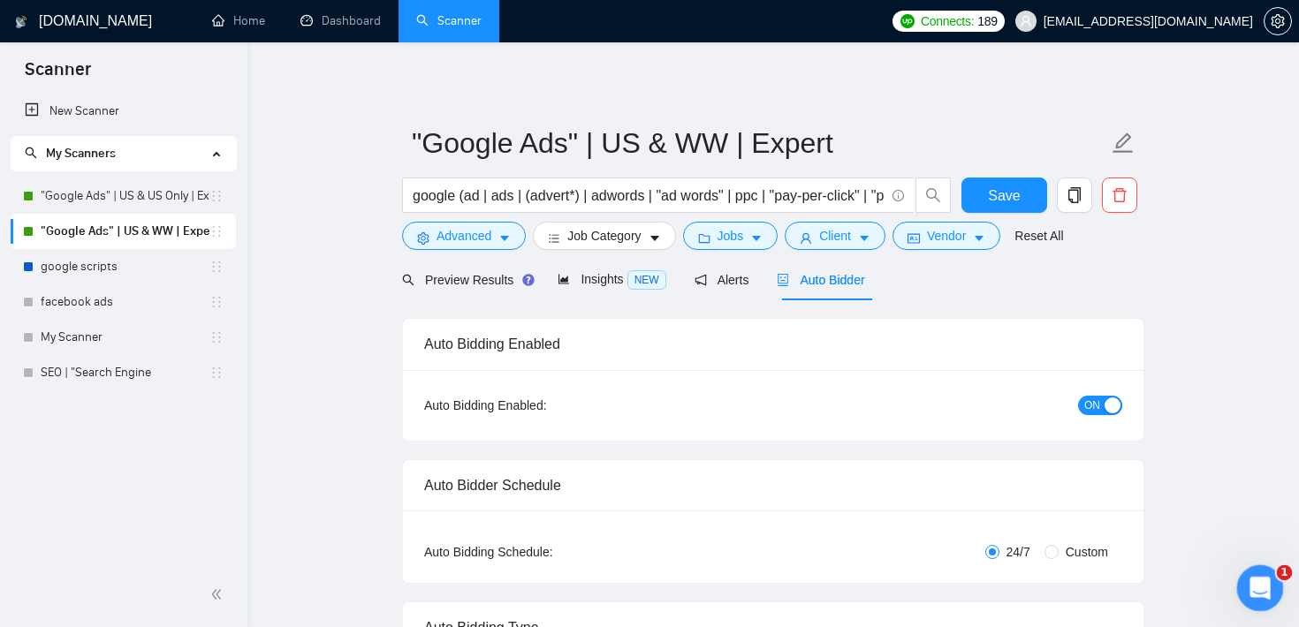
click at [1250, 583] on icon "Open Intercom Messenger" at bounding box center [1257, 586] width 29 height 29
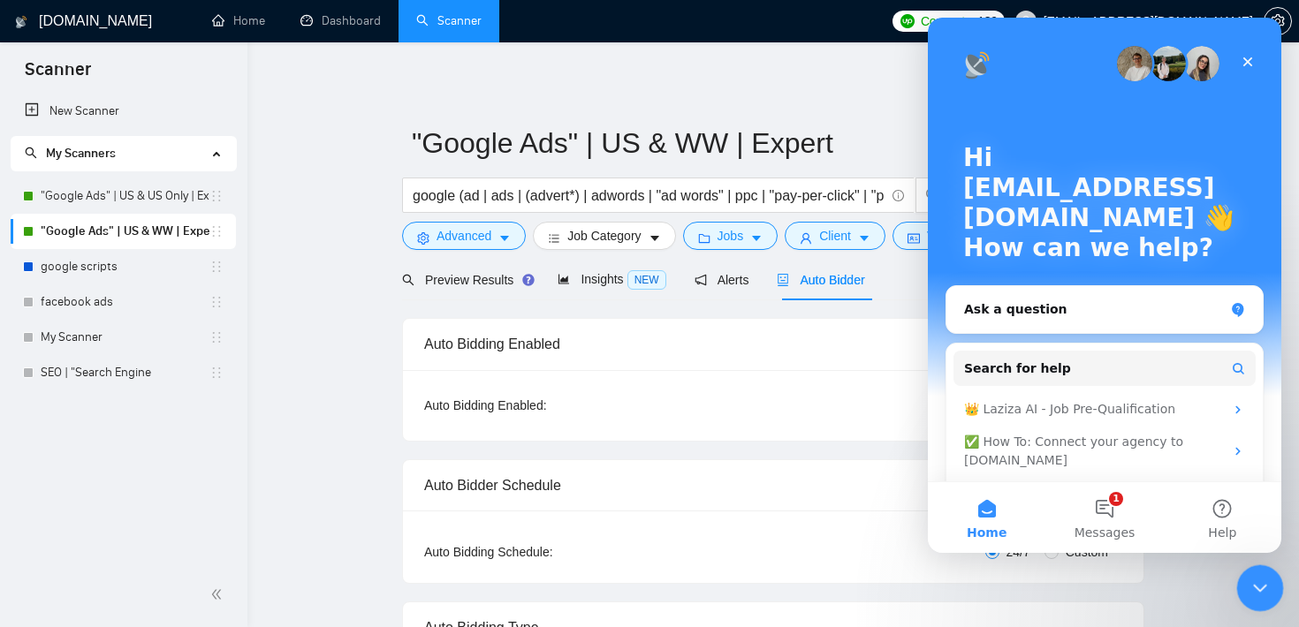
click at [1258, 584] on icon "Close Intercom Messenger" at bounding box center [1257, 585] width 21 height 21
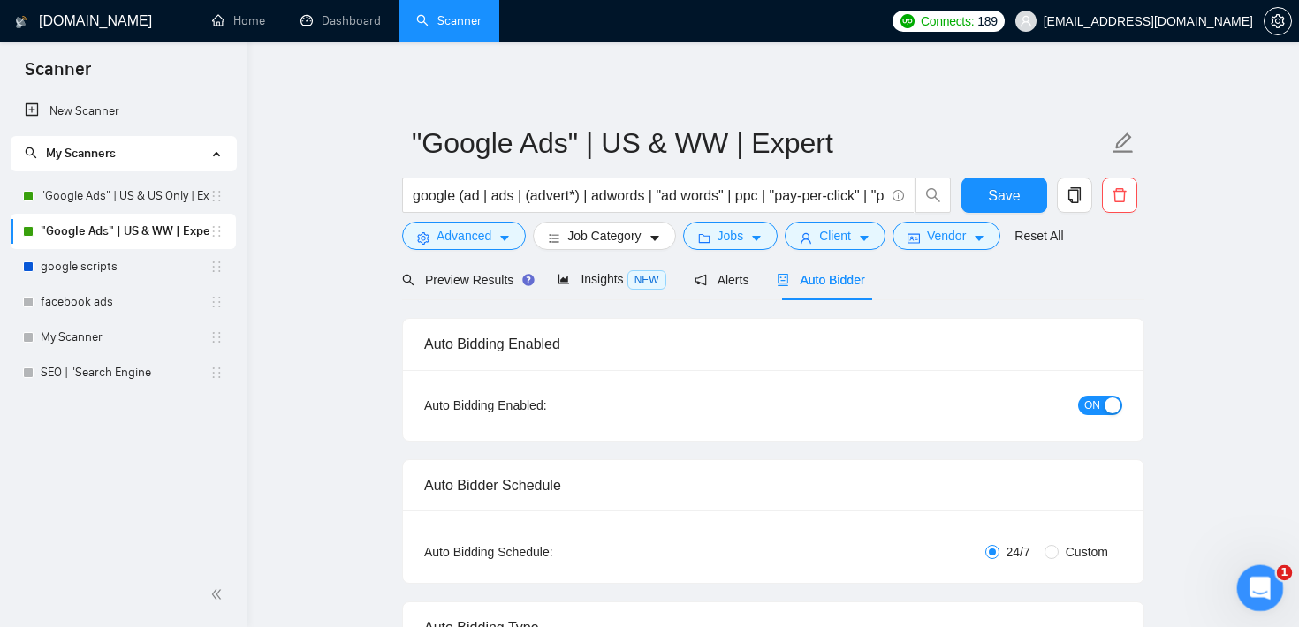
click at [1258, 584] on icon "Open Intercom Messenger" at bounding box center [1257, 586] width 12 height 14
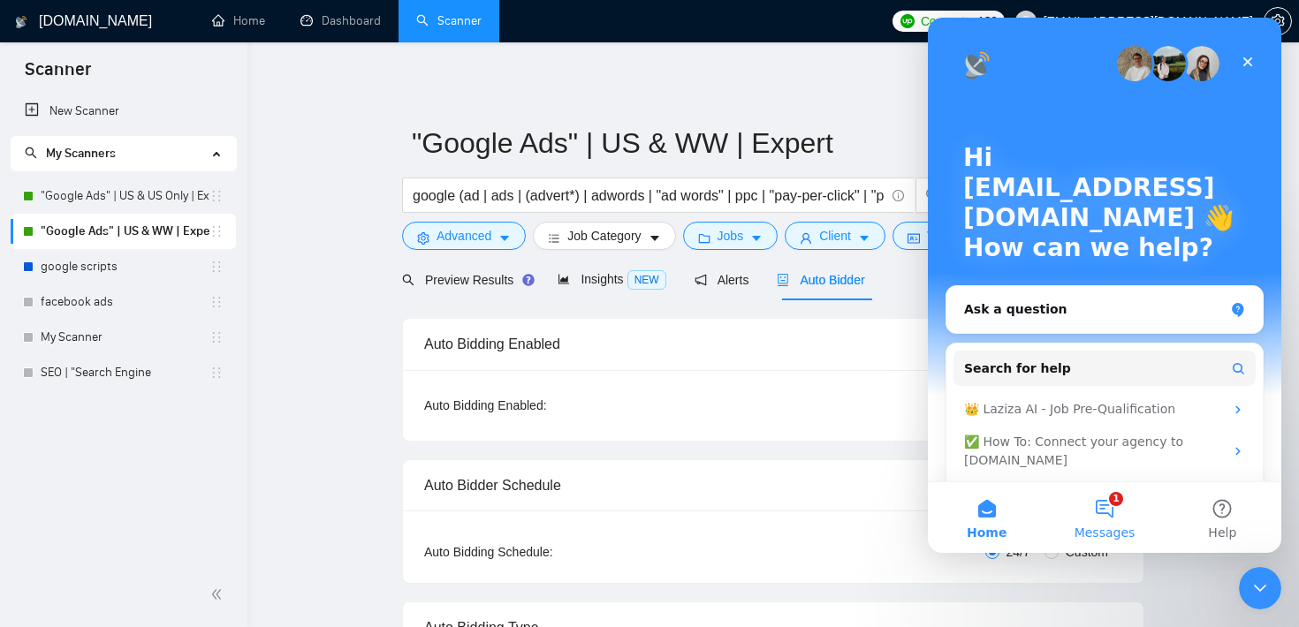
click at [1122, 512] on button "1 Messages" at bounding box center [1104, 517] width 118 height 71
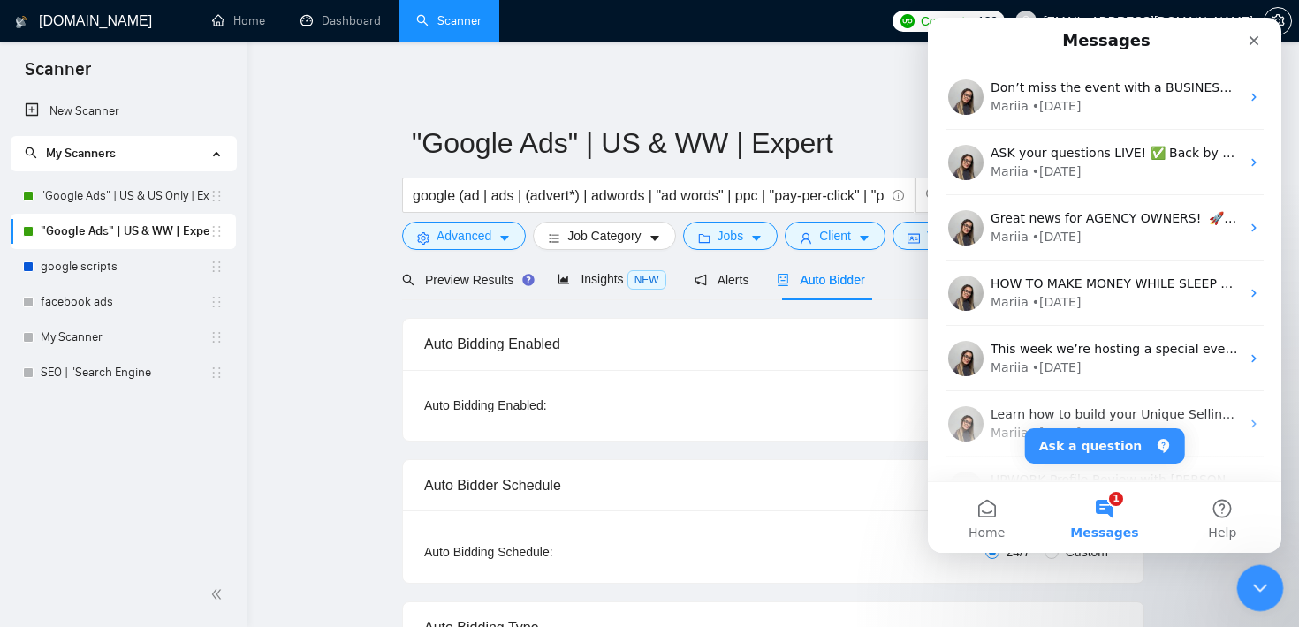
click at [1250, 574] on div "Close Intercom Messenger" at bounding box center [1257, 586] width 42 height 42
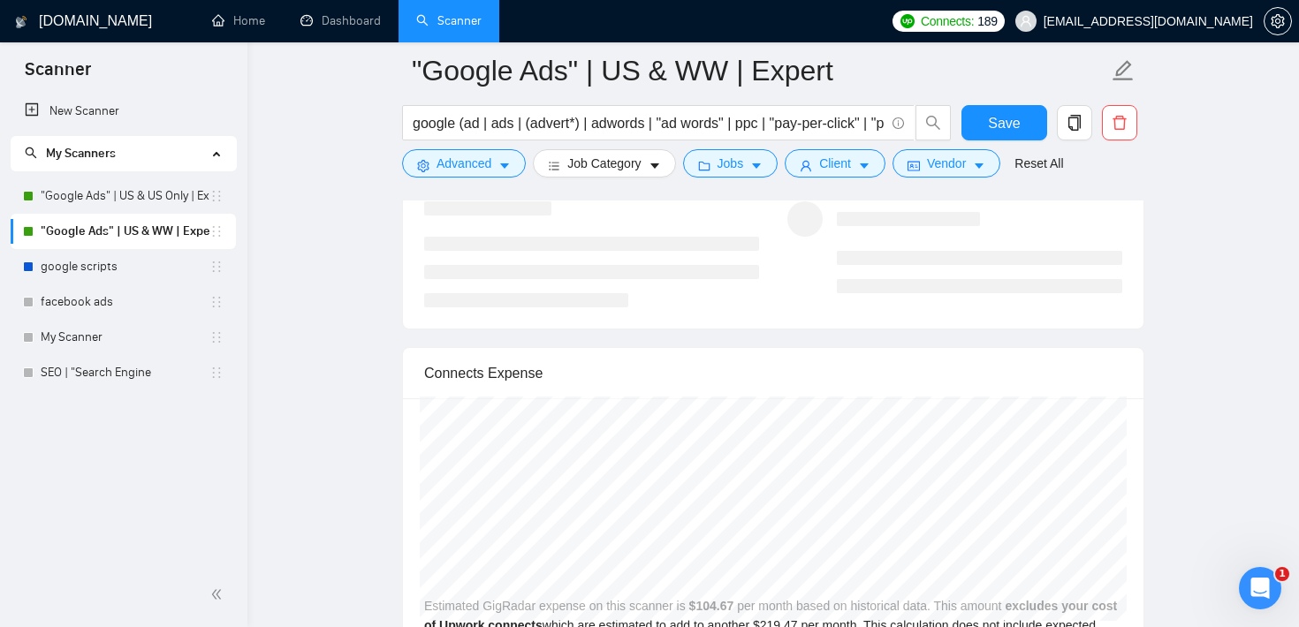
scroll to position [3607, 0]
click at [867, 169] on icon "caret-down" at bounding box center [864, 166] width 12 height 12
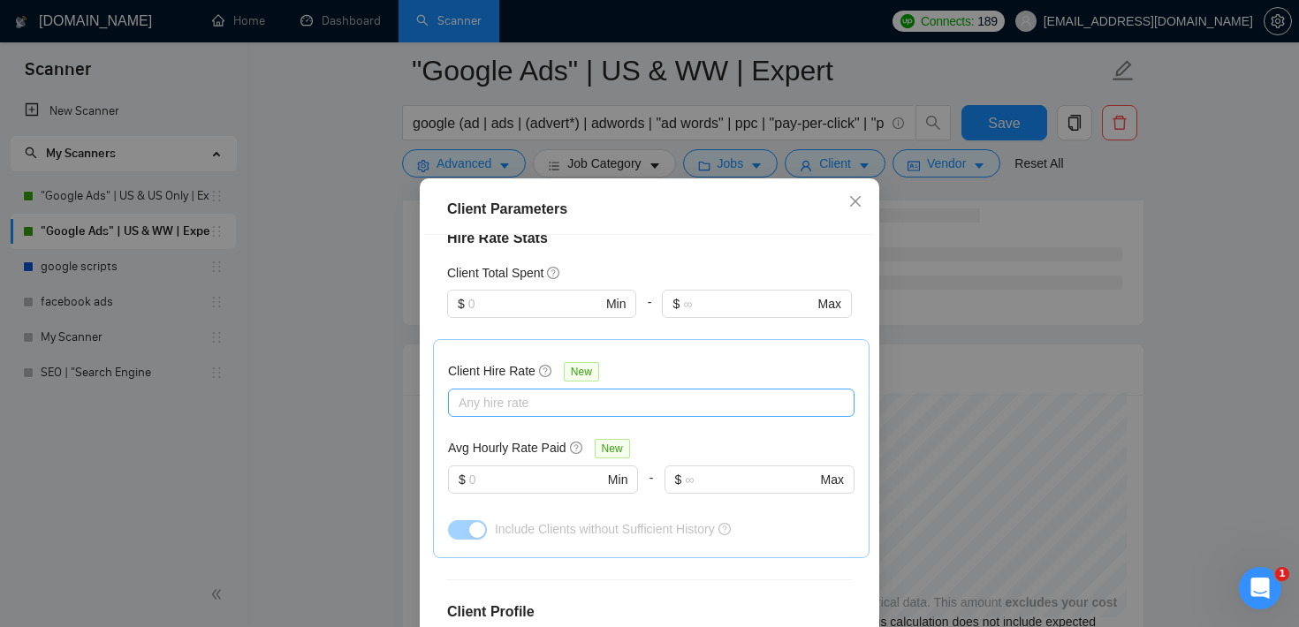
click at [551, 392] on div at bounding box center [642, 402] width 380 height 21
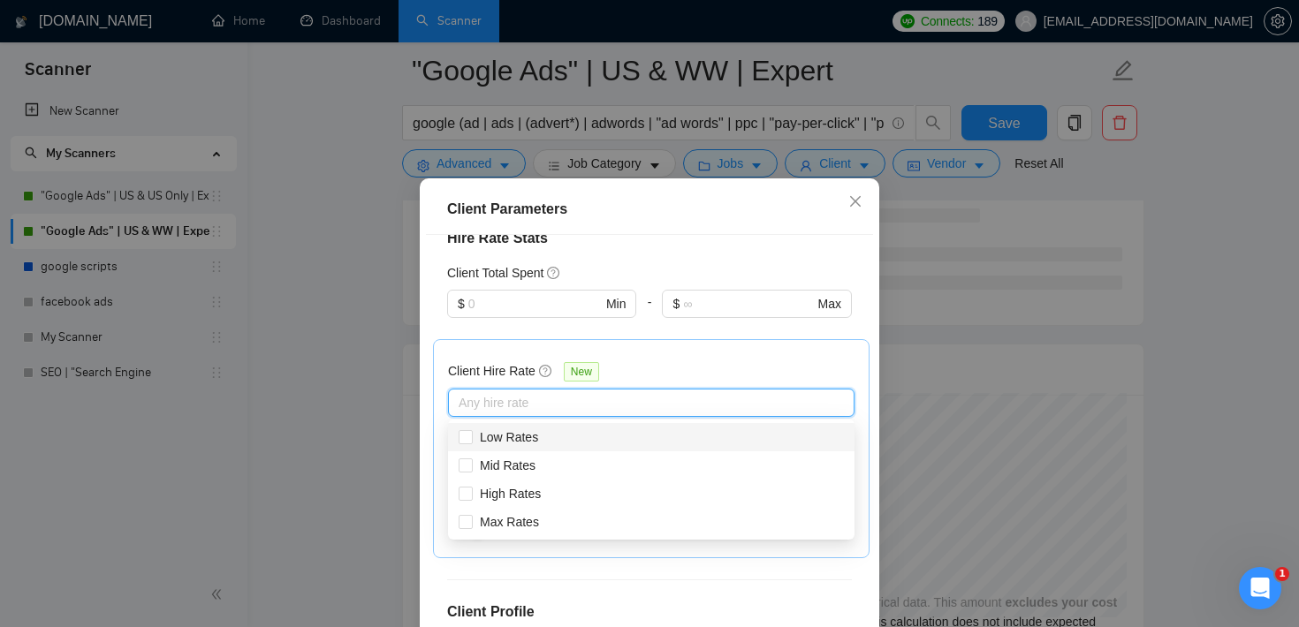
click at [655, 259] on div "Client Location Include Client Countries [GEOGRAPHIC_DATA] Exclude Client Count…" at bounding box center [649, 454] width 447 height 439
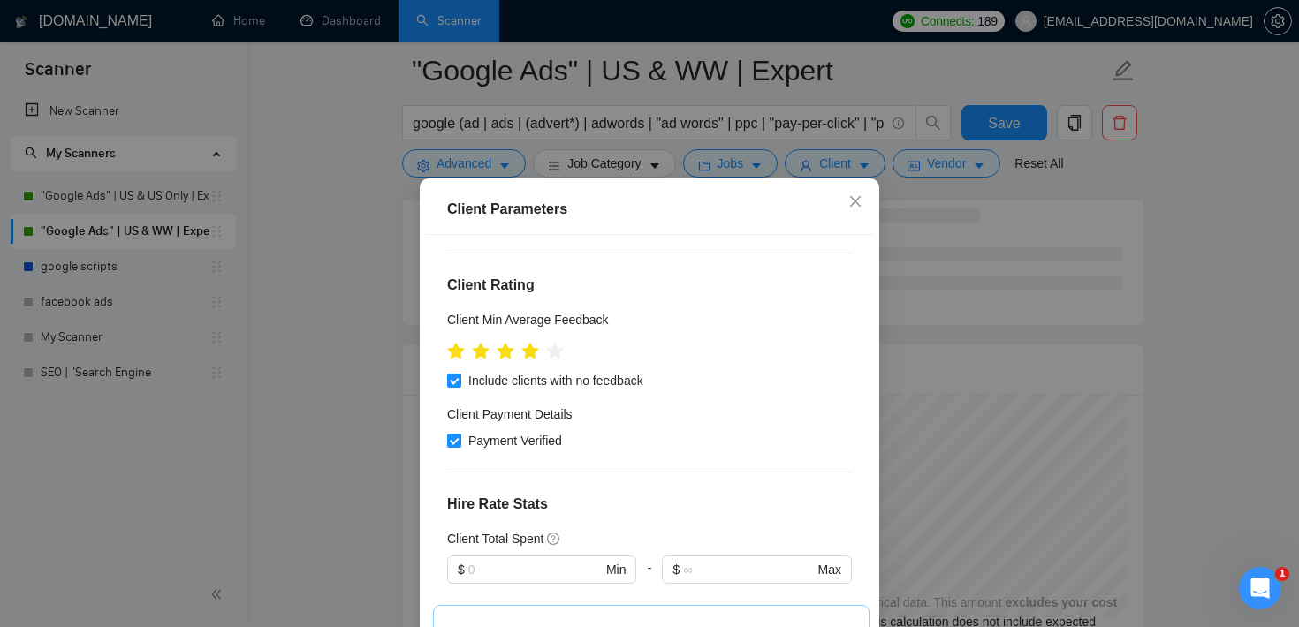
scroll to position [0, 0]
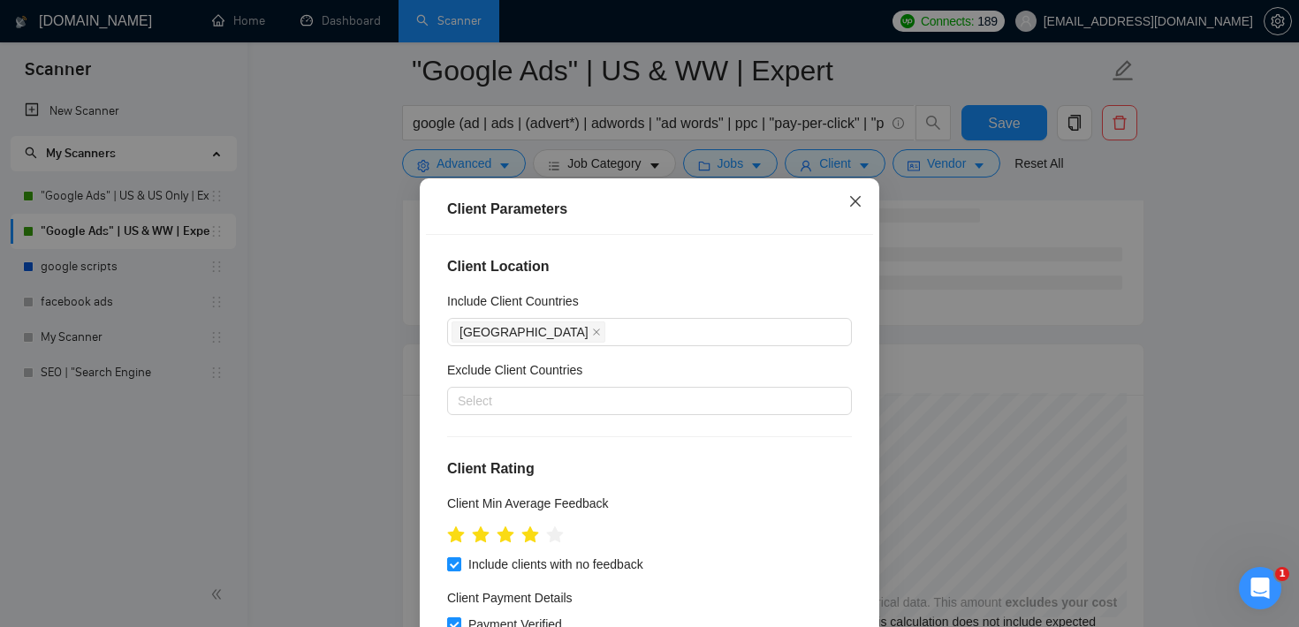
click at [852, 204] on icon "close" at bounding box center [855, 201] width 11 height 11
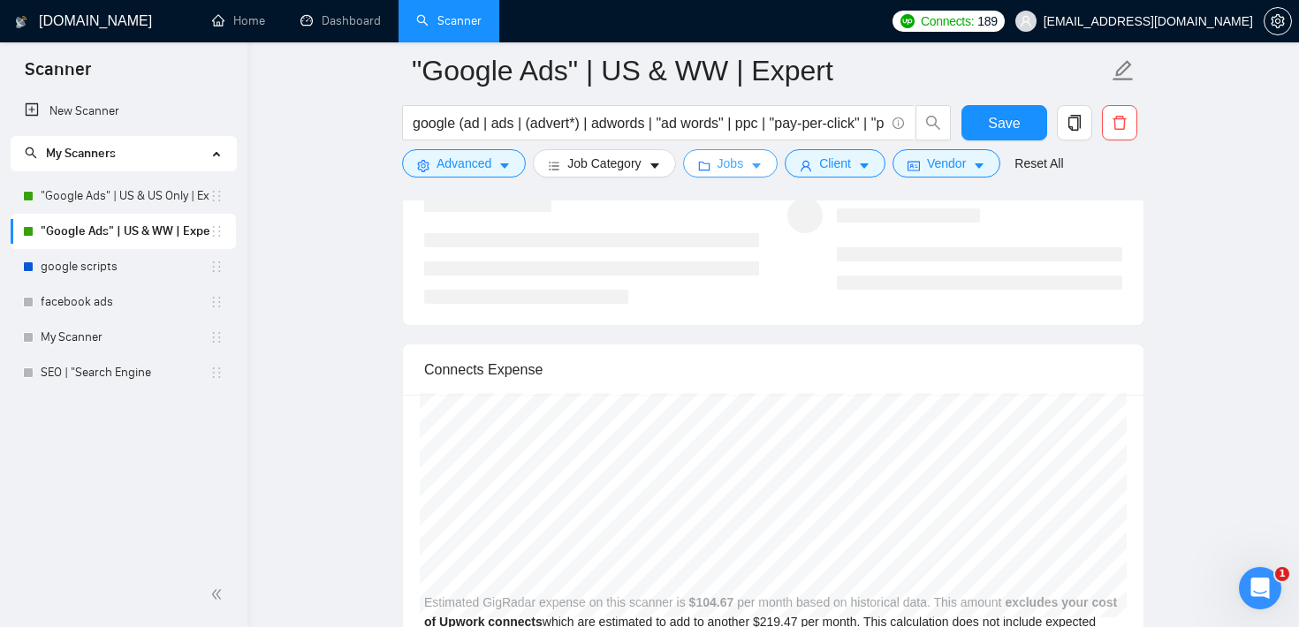
click at [749, 163] on button "Jobs" at bounding box center [730, 163] width 95 height 28
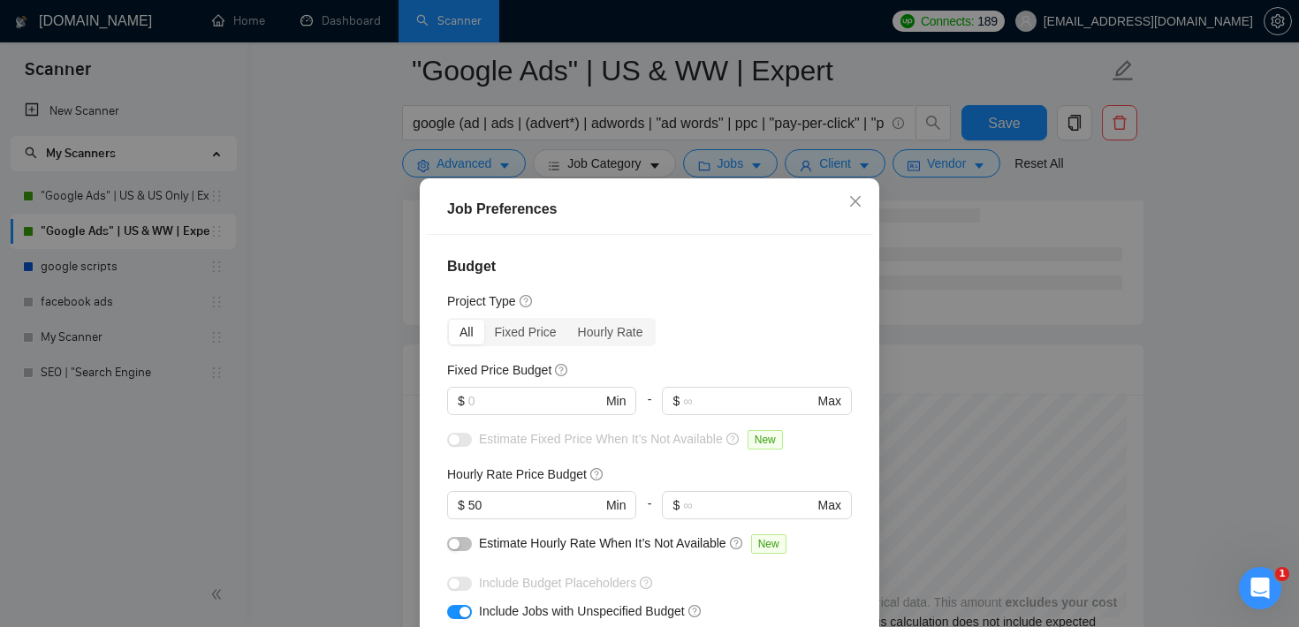
click at [1147, 176] on div "Job Preferences Budget Project Type All Fixed Price Hourly Rate Fixed Price Bud…" at bounding box center [649, 313] width 1299 height 627
